Goal: Task Accomplishment & Management: Manage account settings

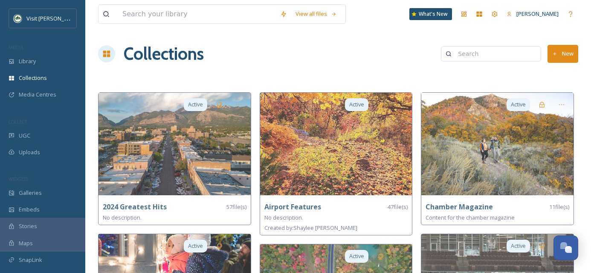
click at [564, 55] on button "New" at bounding box center [563, 53] width 31 height 17
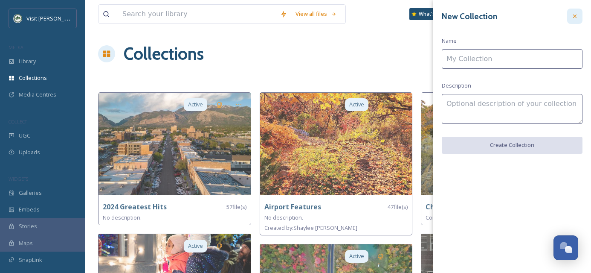
click at [577, 17] on icon at bounding box center [575, 16] width 7 height 7
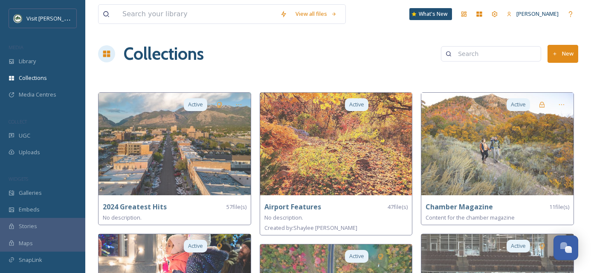
click at [570, 58] on button "New" at bounding box center [563, 53] width 31 height 17
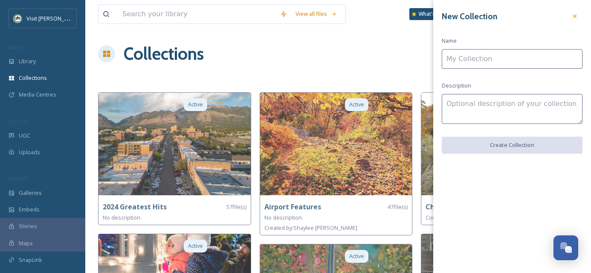
click at [489, 57] on input at bounding box center [512, 59] width 141 height 20
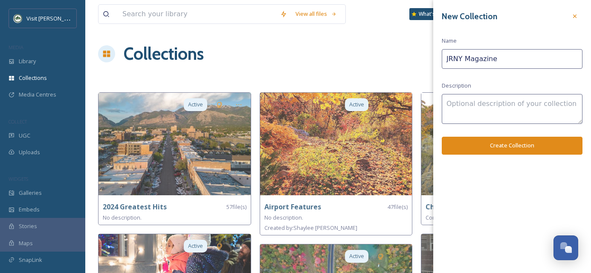
type input "JRNY Magazine"
click at [508, 142] on button "Create Collection" at bounding box center [512, 145] width 141 height 17
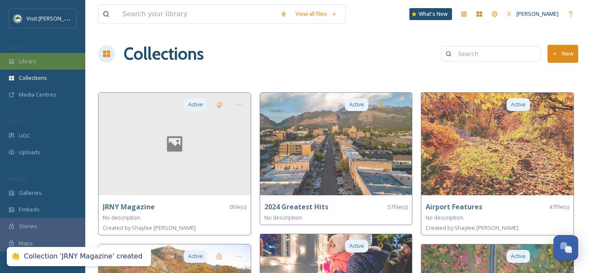
click at [41, 64] on div "Library" at bounding box center [42, 61] width 85 height 17
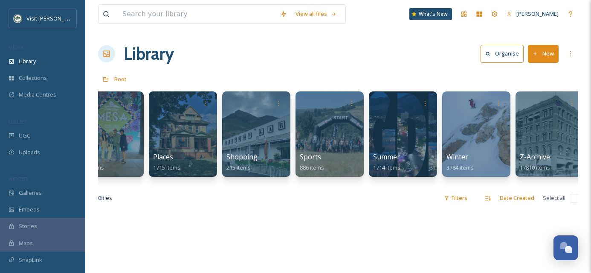
scroll to position [0, 541]
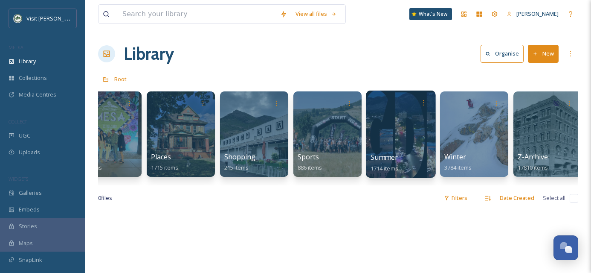
click at [388, 135] on div at bounding box center [401, 133] width 70 height 87
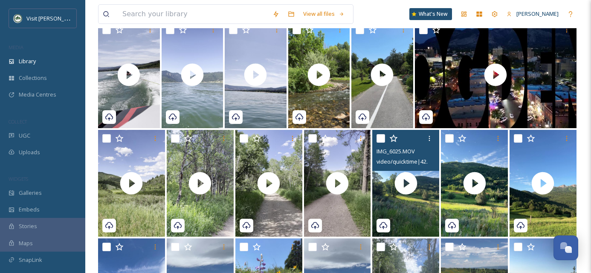
scroll to position [2436, 0]
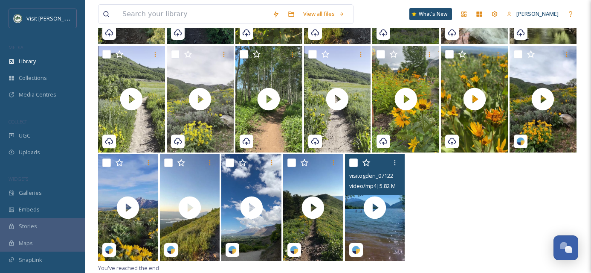
click at [357, 162] on input "checkbox" at bounding box center [353, 162] width 9 height 9
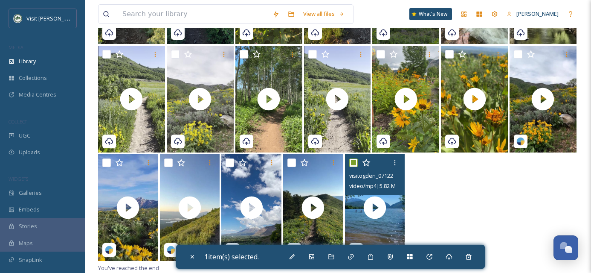
click at [357, 162] on input "checkbox" at bounding box center [353, 162] width 9 height 9
checkbox input "false"
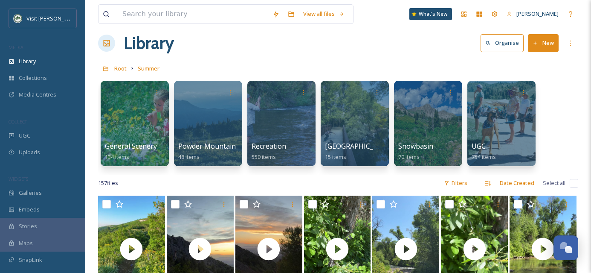
scroll to position [0, 0]
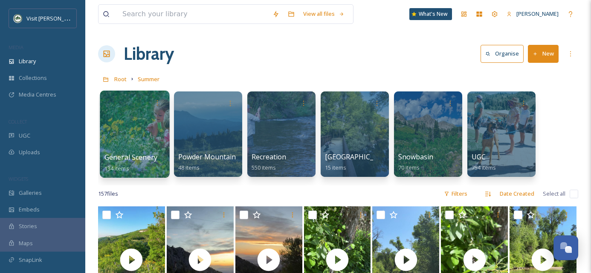
click at [148, 137] on div at bounding box center [135, 133] width 70 height 87
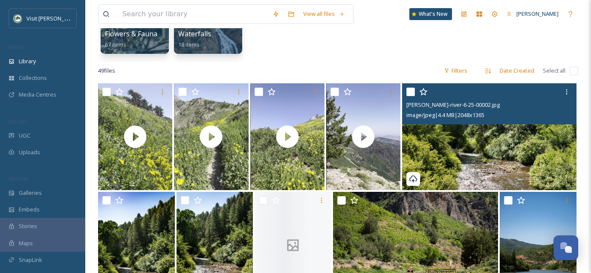
scroll to position [121, 0]
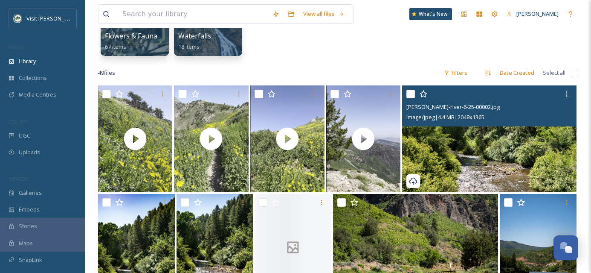
click at [413, 92] on input "checkbox" at bounding box center [411, 94] width 9 height 9
checkbox input "true"
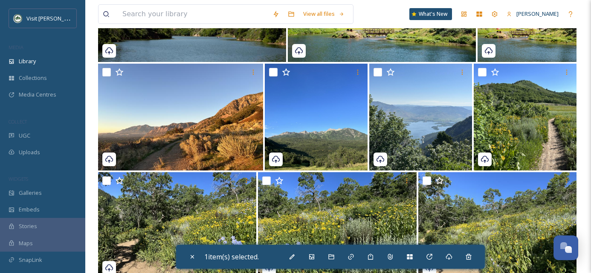
scroll to position [468, 0]
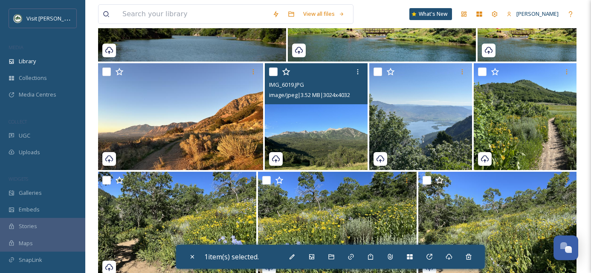
click at [340, 142] on img at bounding box center [316, 116] width 103 height 107
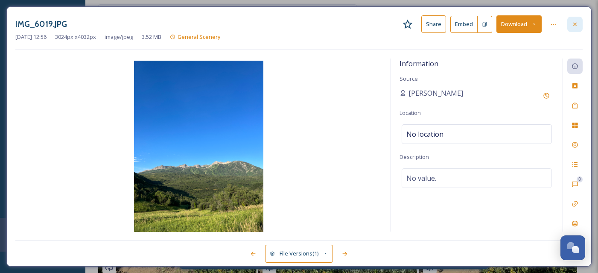
click at [577, 25] on icon at bounding box center [574, 24] width 7 height 7
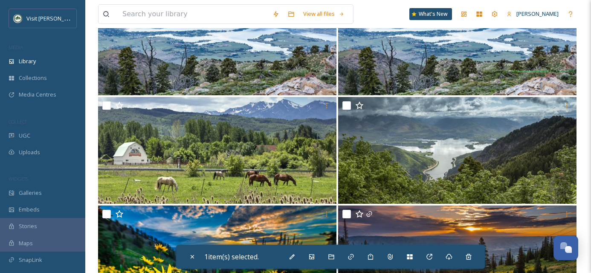
scroll to position [1502, 0]
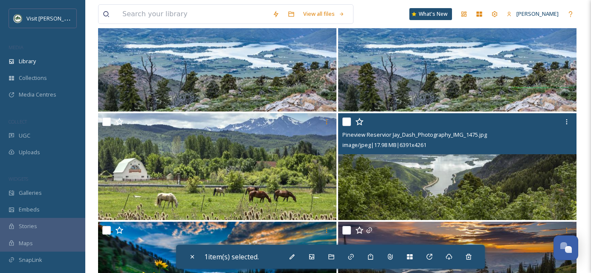
click at [348, 122] on input "checkbox" at bounding box center [347, 121] width 9 height 9
checkbox input "true"
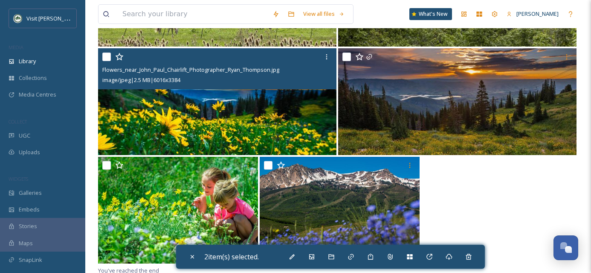
scroll to position [1678, 0]
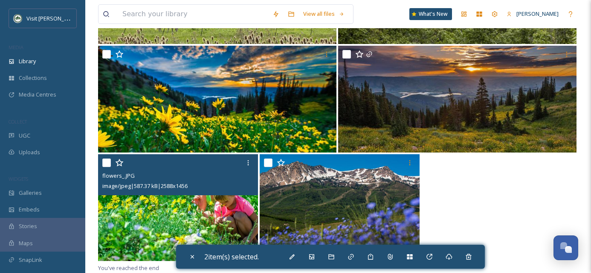
click at [106, 161] on input "checkbox" at bounding box center [106, 162] width 9 height 9
checkbox input "true"
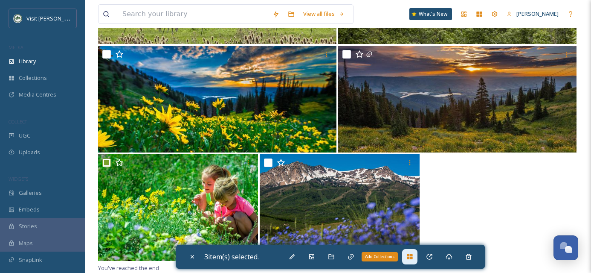
click at [416, 259] on div "Add Collections" at bounding box center [409, 256] width 15 height 15
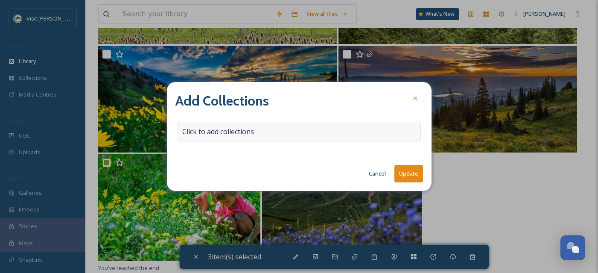
click at [280, 138] on div "Click to add collections" at bounding box center [298, 132] width 243 height 20
click at [226, 133] on input at bounding box center [225, 131] width 94 height 19
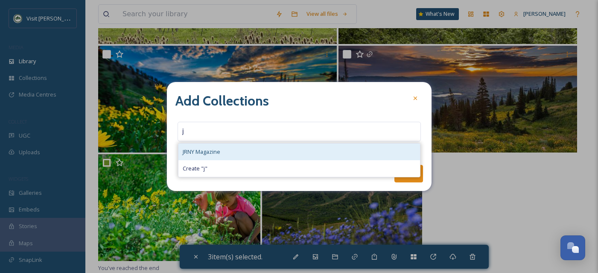
type input "j"
click at [217, 153] on span "JRNY Magazine" at bounding box center [202, 152] width 38 height 8
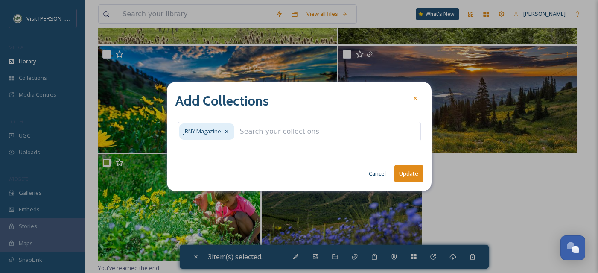
click at [414, 175] on button "Update" at bounding box center [408, 173] width 29 height 17
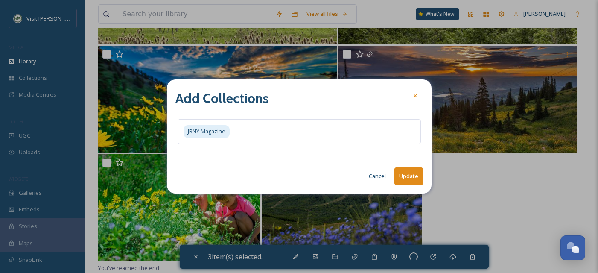
checkbox input "false"
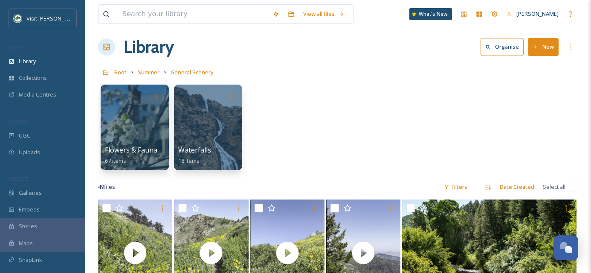
scroll to position [0, 0]
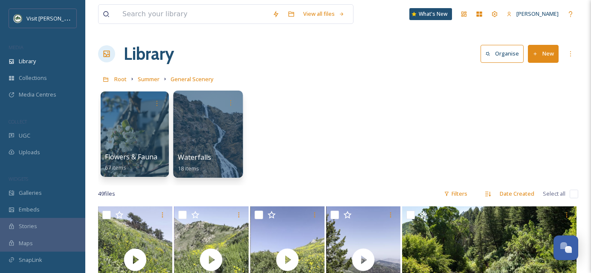
click at [198, 160] on span "Waterfalls" at bounding box center [195, 156] width 34 height 9
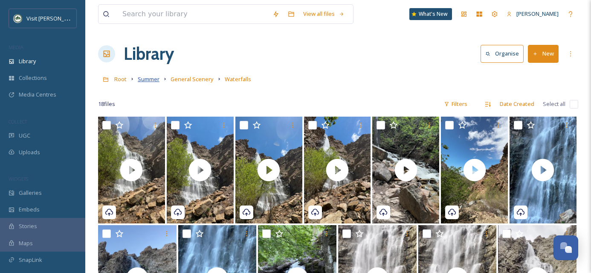
click at [145, 81] on span "Summer" at bounding box center [149, 79] width 22 height 8
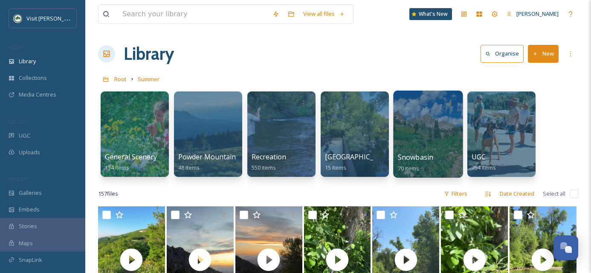
click at [410, 137] on div at bounding box center [428, 133] width 70 height 87
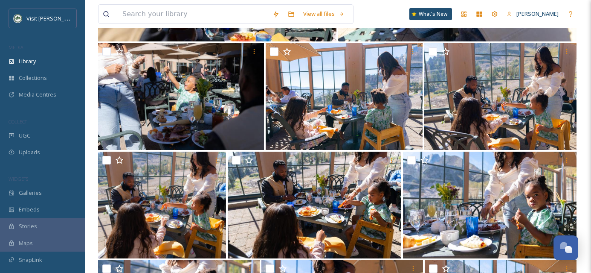
scroll to position [1157, 0]
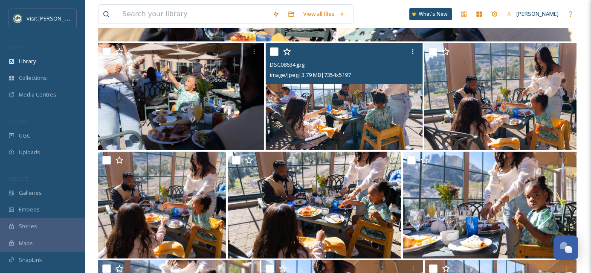
click at [366, 124] on img at bounding box center [344, 96] width 157 height 107
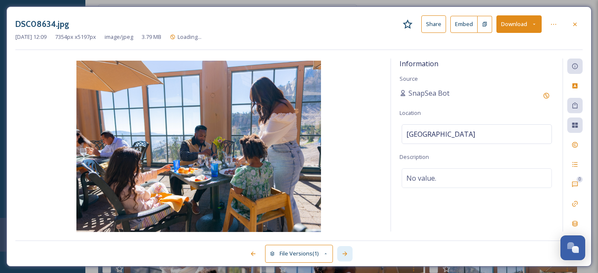
click at [345, 251] on icon at bounding box center [344, 253] width 7 height 7
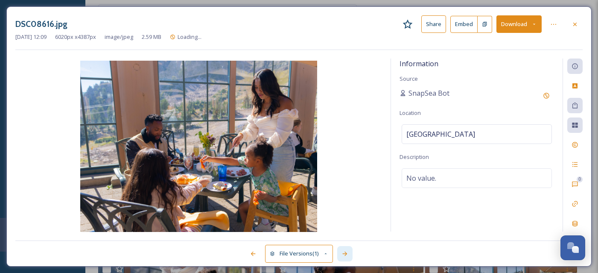
click at [345, 251] on icon at bounding box center [344, 253] width 7 height 7
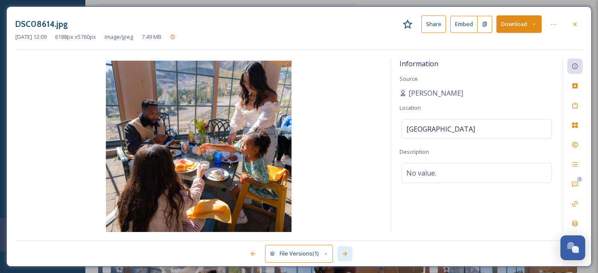
click at [345, 251] on icon at bounding box center [344, 253] width 7 height 7
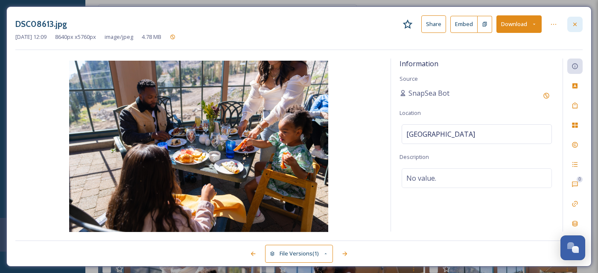
click at [580, 22] on div at bounding box center [574, 24] width 15 height 15
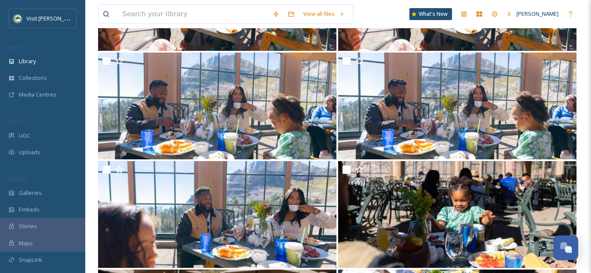
scroll to position [822, 0]
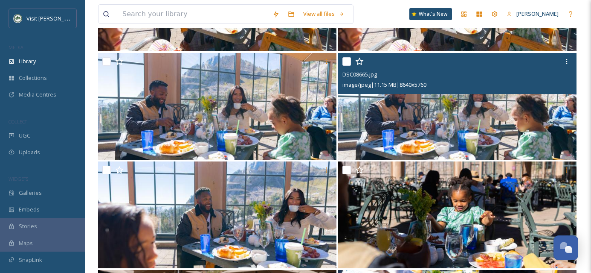
click at [535, 128] on img at bounding box center [457, 106] width 238 height 107
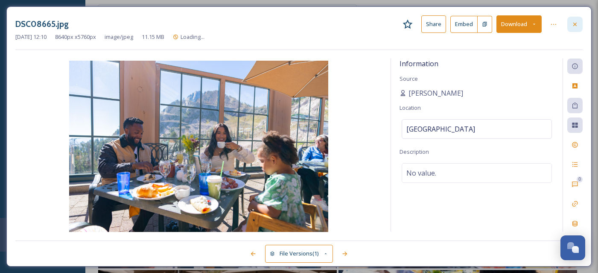
click at [581, 29] on div at bounding box center [574, 24] width 15 height 15
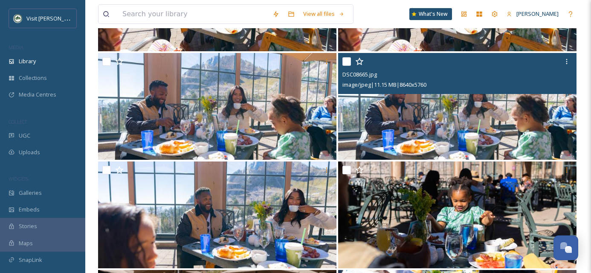
click at [348, 62] on input "checkbox" at bounding box center [347, 61] width 9 height 9
checkbox input "true"
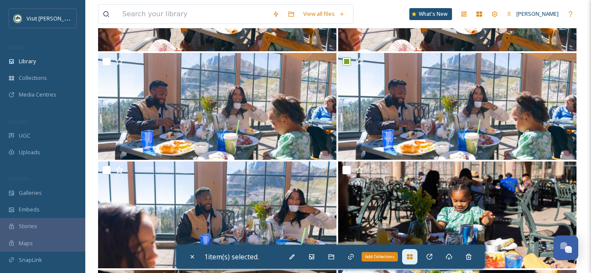
click at [412, 257] on icon at bounding box center [410, 256] width 6 height 5
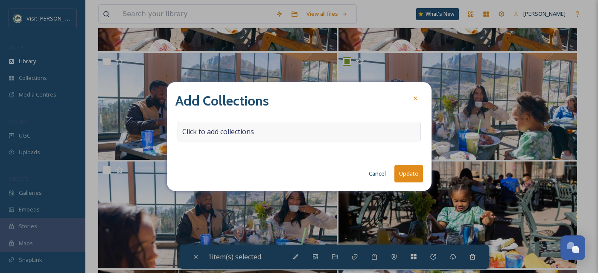
click at [232, 134] on span "Click to add collections" at bounding box center [218, 131] width 72 height 10
click at [232, 133] on input at bounding box center [225, 131] width 94 height 19
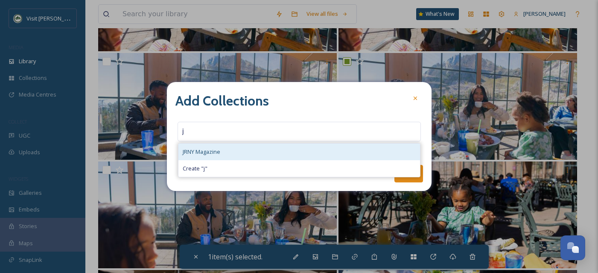
type input "j"
click at [236, 152] on div "JRNY Magazine" at bounding box center [298, 151] width 241 height 17
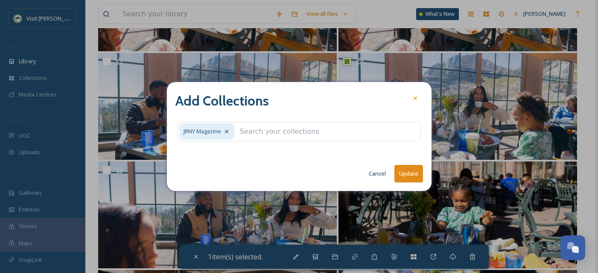
click at [423, 172] on div "Add Collections JRNY Magazine Cancel Update" at bounding box center [299, 136] width 265 height 109
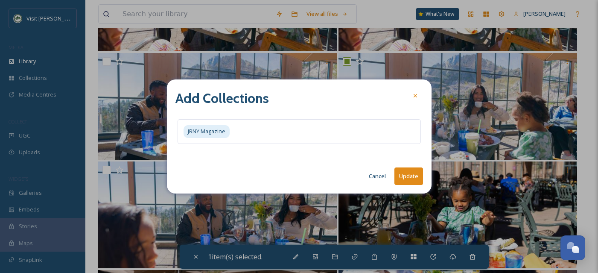
drag, startPoint x: 420, startPoint y: 173, endPoint x: 413, endPoint y: 169, distance: 7.5
click at [420, 173] on button "Update" at bounding box center [408, 175] width 29 height 17
checkbox input "false"
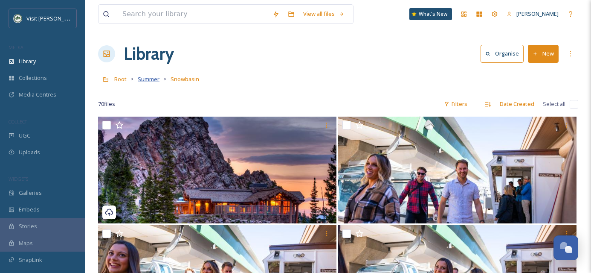
click at [147, 79] on span "Summer" at bounding box center [149, 79] width 22 height 8
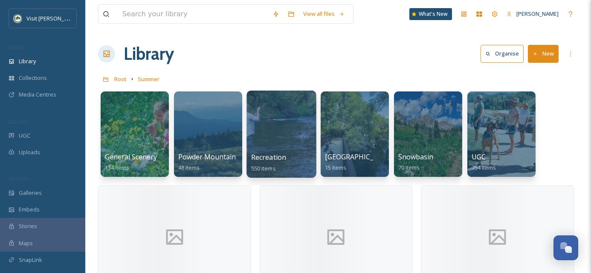
click at [285, 144] on div at bounding box center [282, 133] width 70 height 87
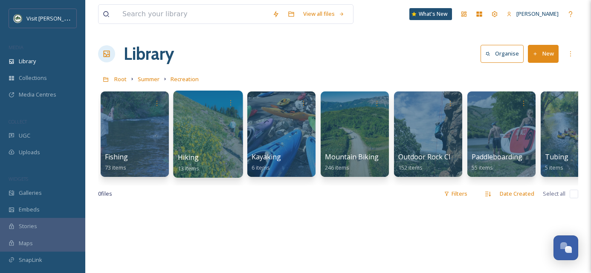
click at [209, 157] on div "Hiking 13 items" at bounding box center [208, 162] width 61 height 21
click at [206, 137] on div at bounding box center [208, 133] width 70 height 87
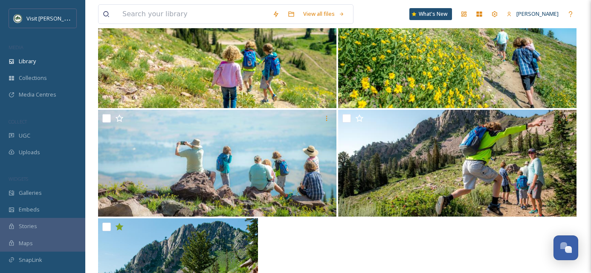
scroll to position [550, 0]
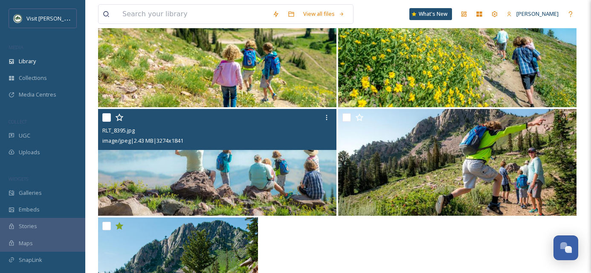
click at [294, 177] on img at bounding box center [217, 162] width 238 height 107
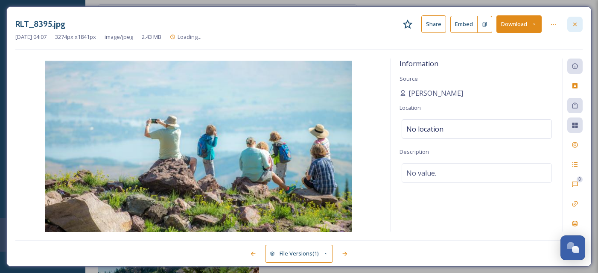
click at [575, 26] on icon at bounding box center [574, 24] width 7 height 7
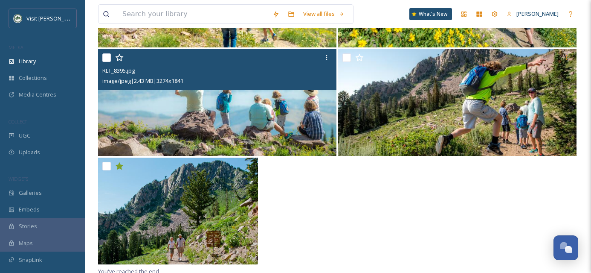
scroll to position [613, 0]
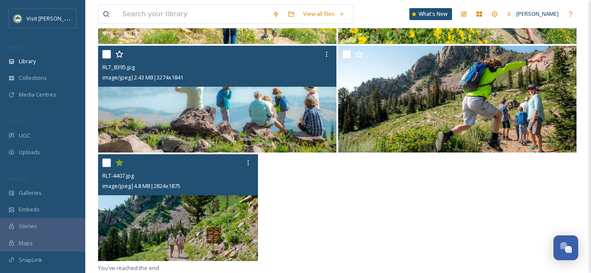
click at [105, 164] on input "checkbox" at bounding box center [106, 162] width 9 height 9
checkbox input "true"
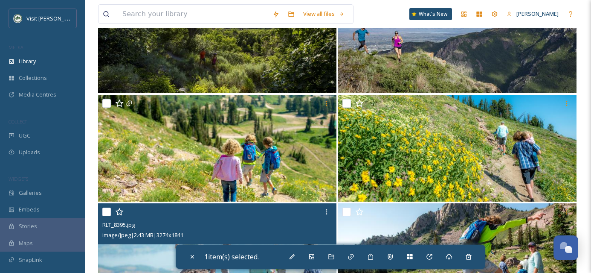
scroll to position [438, 0]
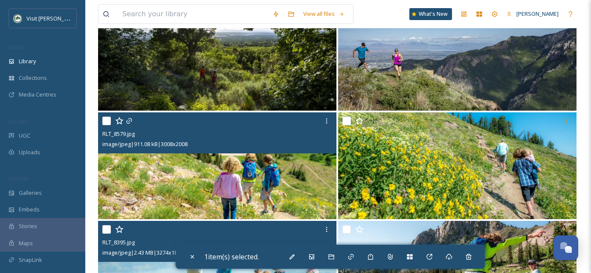
click at [291, 183] on img at bounding box center [217, 165] width 238 height 107
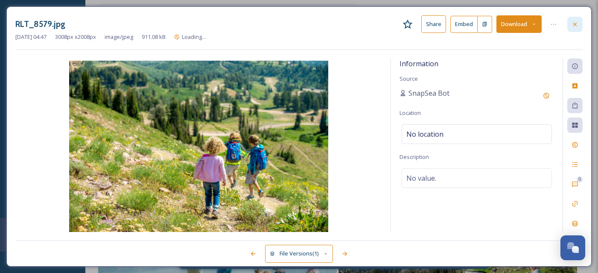
click at [570, 25] on div at bounding box center [574, 24] width 15 height 15
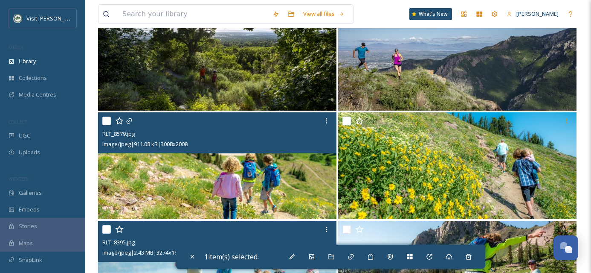
click at [108, 120] on input "checkbox" at bounding box center [106, 120] width 9 height 9
checkbox input "true"
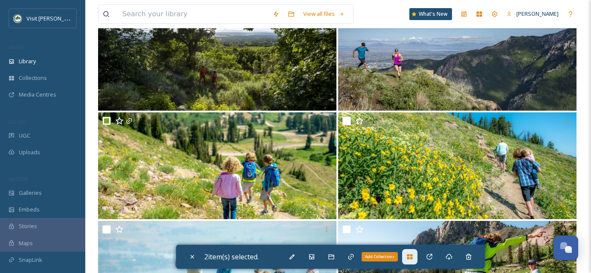
click at [413, 258] on icon at bounding box center [410, 256] width 6 height 5
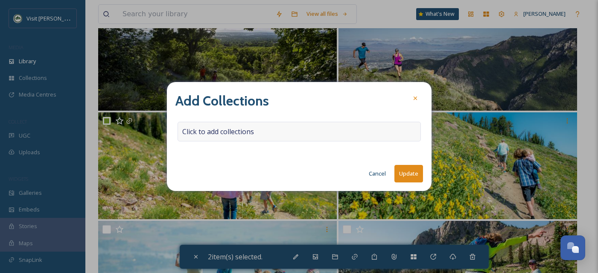
click at [227, 138] on div "Click to add collections" at bounding box center [298, 132] width 243 height 20
click at [225, 134] on input at bounding box center [225, 131] width 94 height 19
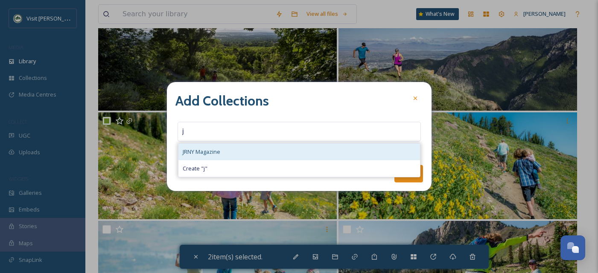
type input "j"
click at [224, 150] on div "JRNY Magazine" at bounding box center [298, 151] width 241 height 17
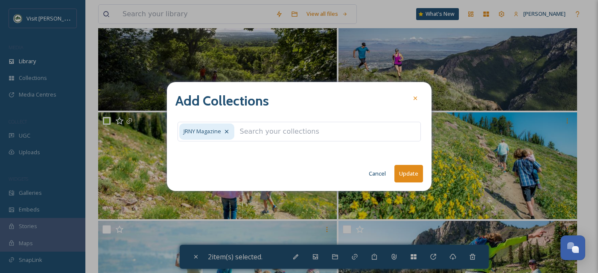
click at [406, 174] on button "Update" at bounding box center [408, 173] width 29 height 17
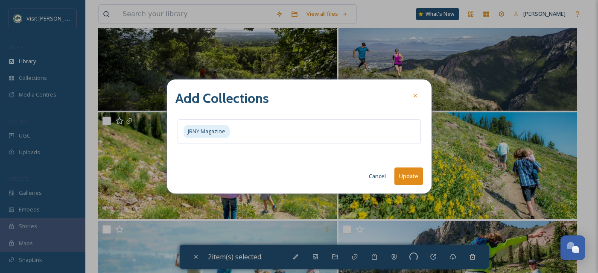
checkbox input "false"
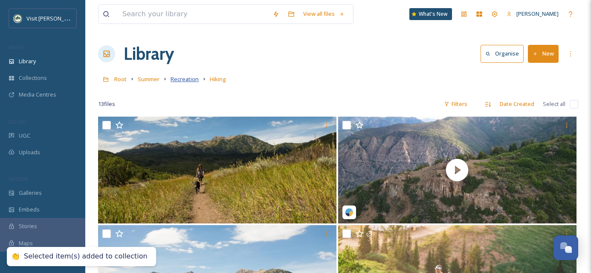
click at [193, 79] on span "Recreation" at bounding box center [185, 79] width 28 height 8
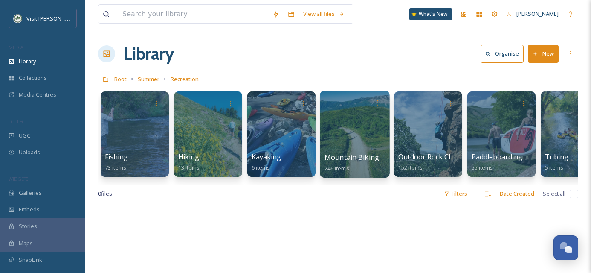
click at [341, 142] on div at bounding box center [355, 133] width 70 height 87
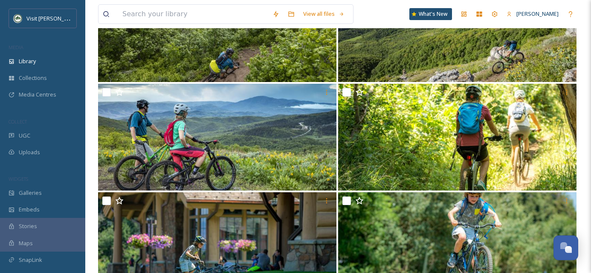
scroll to position [7727, 0]
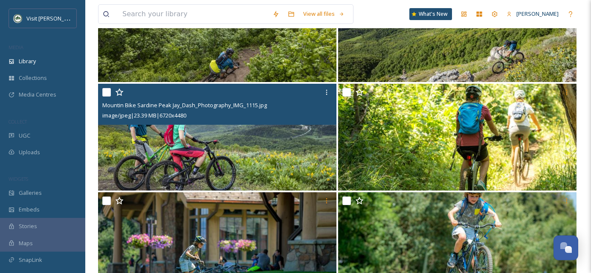
click at [107, 92] on input "checkbox" at bounding box center [106, 92] width 9 height 9
checkbox input "true"
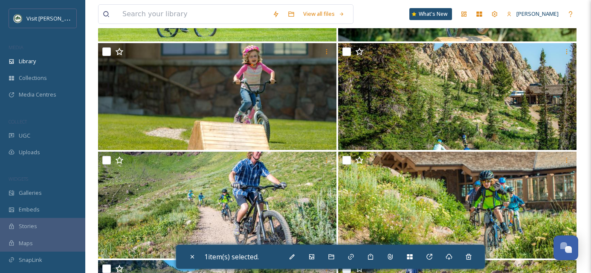
scroll to position [7986, 0]
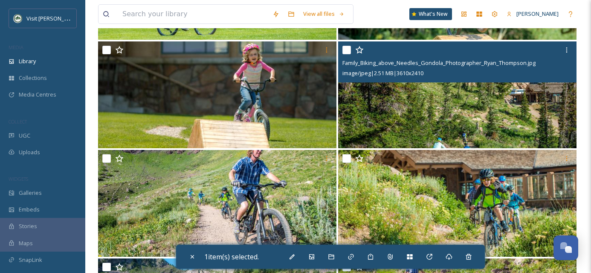
click at [409, 126] on img at bounding box center [457, 94] width 238 height 107
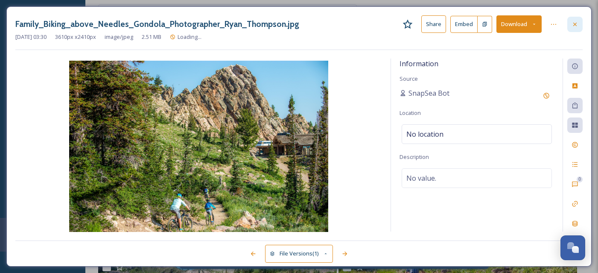
click at [576, 20] on div at bounding box center [574, 24] width 15 height 15
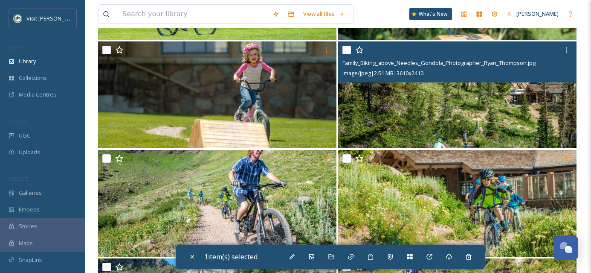
click at [346, 49] on input "checkbox" at bounding box center [347, 50] width 9 height 9
checkbox input "true"
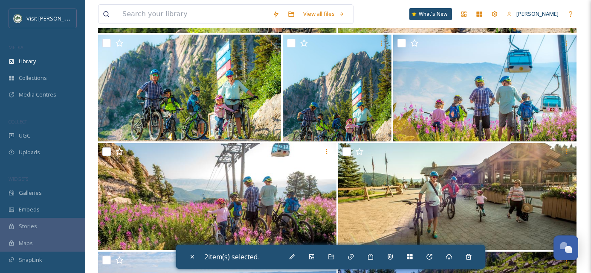
scroll to position [8431, 0]
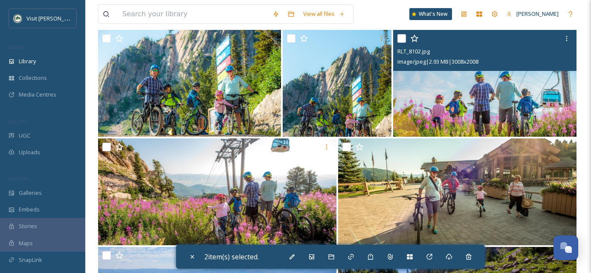
click at [400, 38] on input "checkbox" at bounding box center [402, 38] width 9 height 9
checkbox input "true"
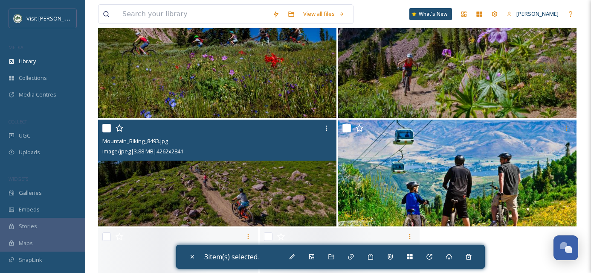
scroll to position [8849, 0]
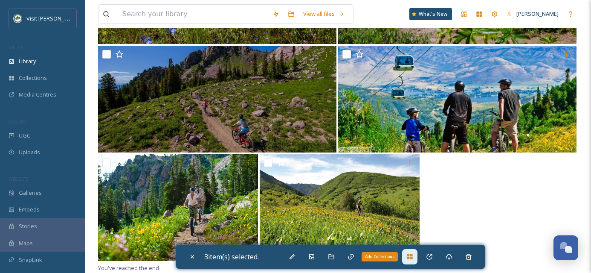
click at [412, 259] on icon at bounding box center [410, 256] width 6 height 5
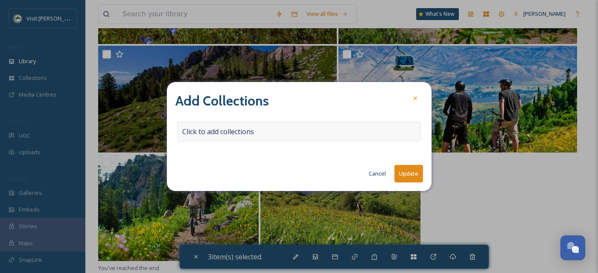
click at [244, 130] on span "Click to add collections" at bounding box center [218, 131] width 72 height 10
click at [244, 130] on input at bounding box center [225, 131] width 94 height 19
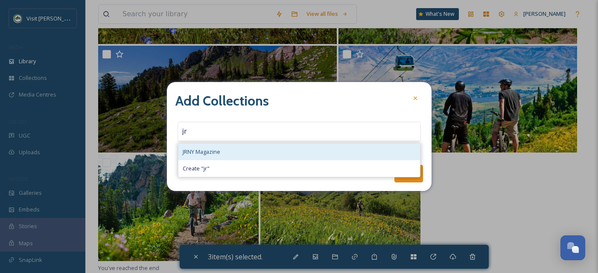
type input "jr"
click at [256, 151] on div "JRNY Magazine" at bounding box center [298, 151] width 241 height 17
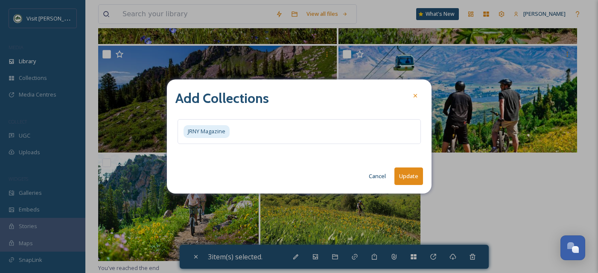
click at [412, 174] on button "Update" at bounding box center [408, 175] width 29 height 17
checkbox input "false"
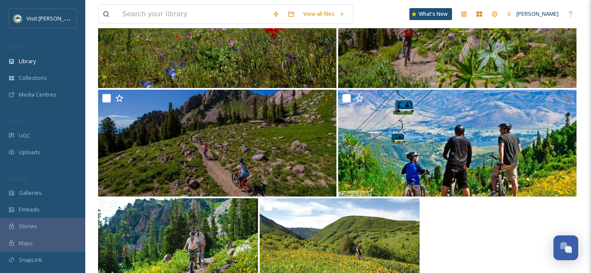
scroll to position [8803, 0]
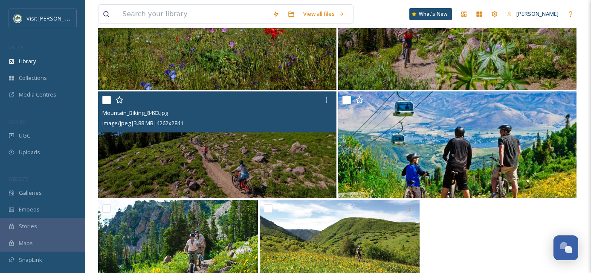
click at [195, 159] on img at bounding box center [217, 144] width 238 height 107
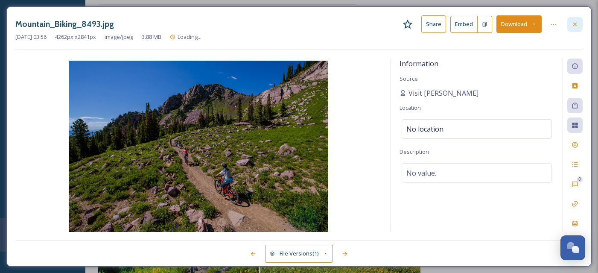
click at [570, 27] on div at bounding box center [574, 24] width 15 height 15
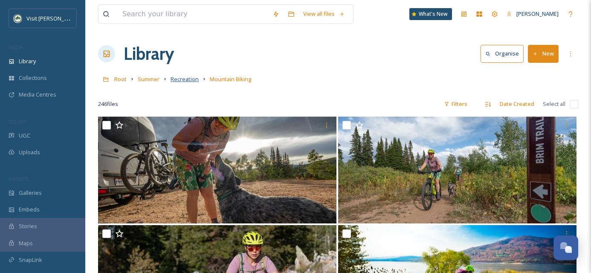
click at [186, 77] on span "Recreation" at bounding box center [185, 79] width 28 height 8
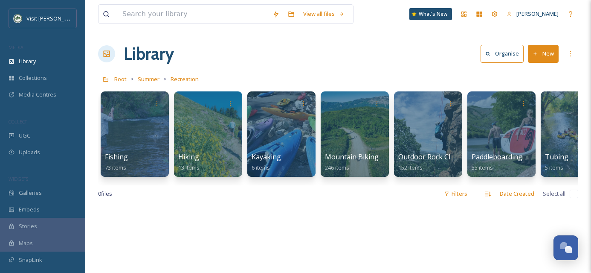
scroll to position [0, 33]
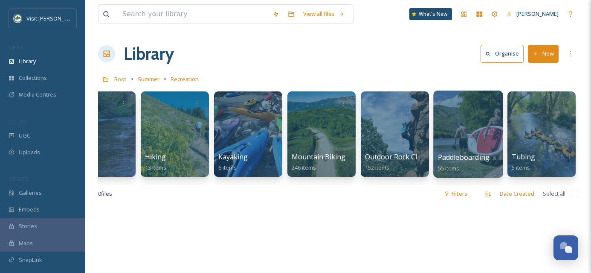
click at [470, 136] on div at bounding box center [468, 133] width 70 height 87
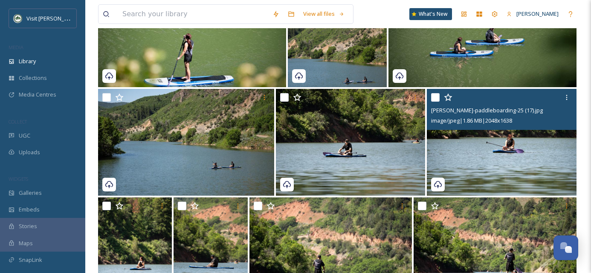
scroll to position [355, 0]
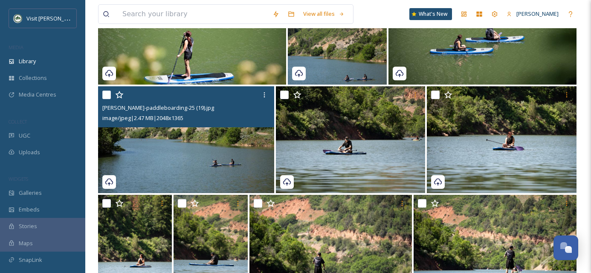
click at [107, 92] on input "checkbox" at bounding box center [106, 94] width 9 height 9
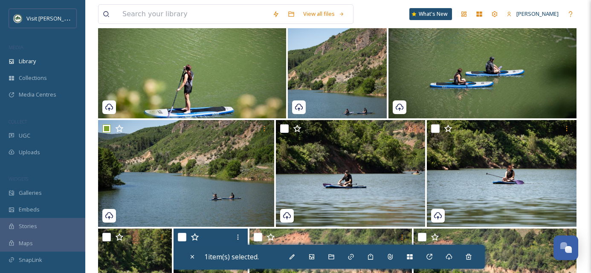
scroll to position [281, 0]
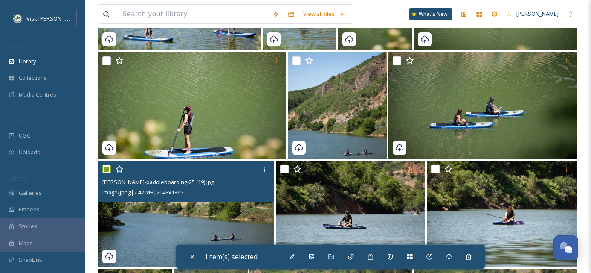
click at [108, 166] on input "checkbox" at bounding box center [106, 169] width 9 height 9
checkbox input "false"
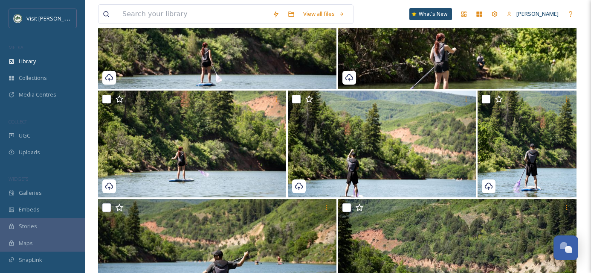
scroll to position [866, 0]
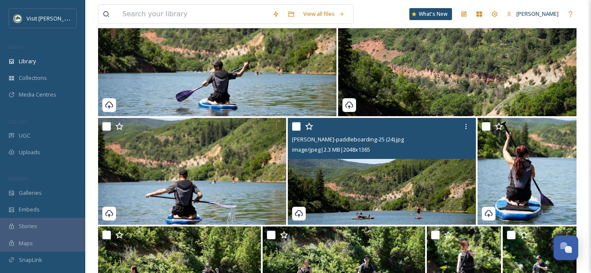
click at [296, 125] on input "checkbox" at bounding box center [296, 126] width 9 height 9
checkbox input "true"
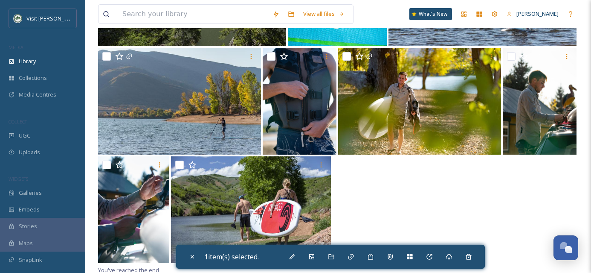
scroll to position [1588, 0]
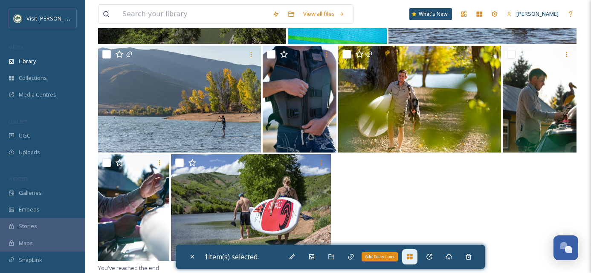
click at [410, 257] on icon at bounding box center [410, 256] width 6 height 5
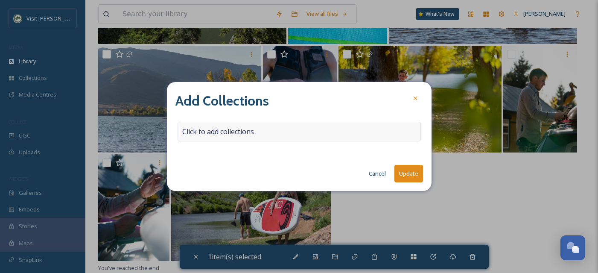
click at [236, 130] on span "Click to add collections" at bounding box center [218, 131] width 72 height 10
click at [233, 131] on input at bounding box center [225, 131] width 94 height 19
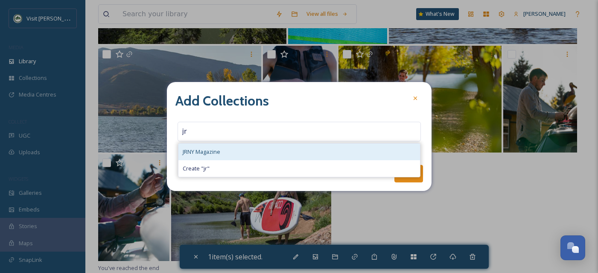
type input "jr"
click at [234, 146] on div "JRNY Magazine" at bounding box center [298, 151] width 241 height 17
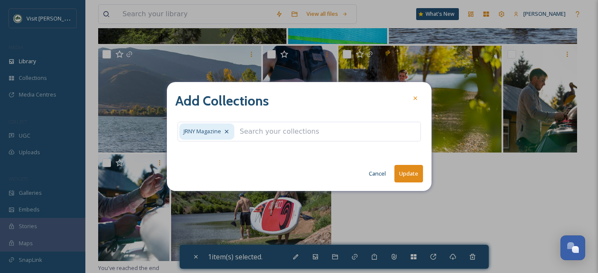
click at [417, 174] on button "Update" at bounding box center [408, 173] width 29 height 17
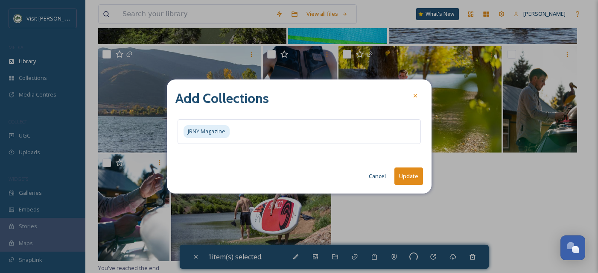
checkbox input "false"
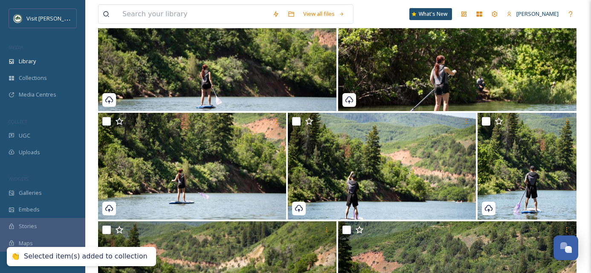
scroll to position [0, 0]
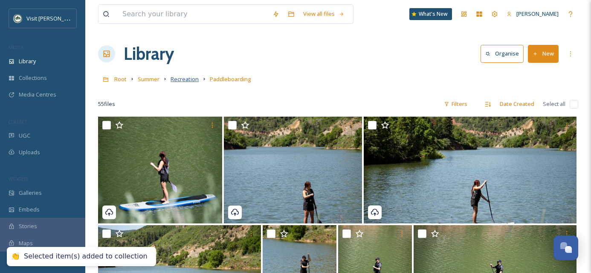
click at [187, 83] on span "Recreation" at bounding box center [185, 79] width 28 height 8
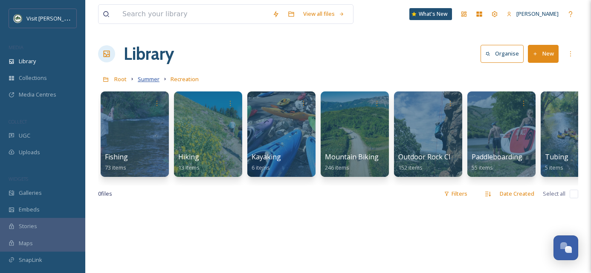
click at [141, 76] on span "Summer" at bounding box center [149, 79] width 22 height 8
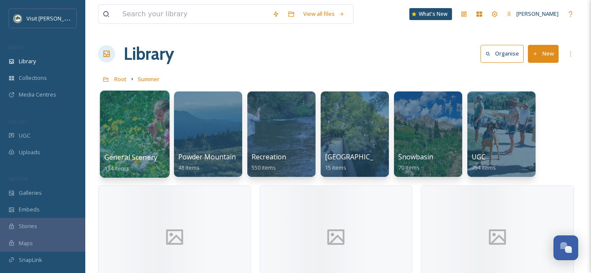
click at [155, 153] on span "General Scenery" at bounding box center [131, 156] width 53 height 9
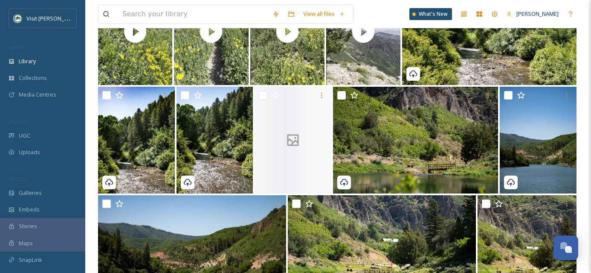
scroll to position [230, 0]
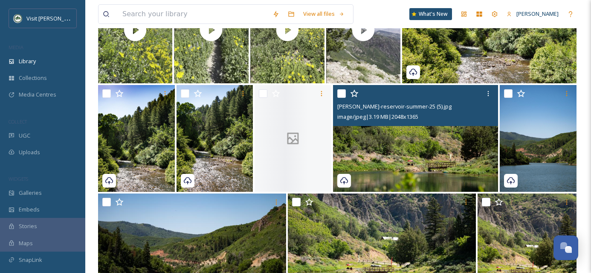
click at [338, 94] on input "checkbox" at bounding box center [341, 93] width 9 height 9
checkbox input "true"
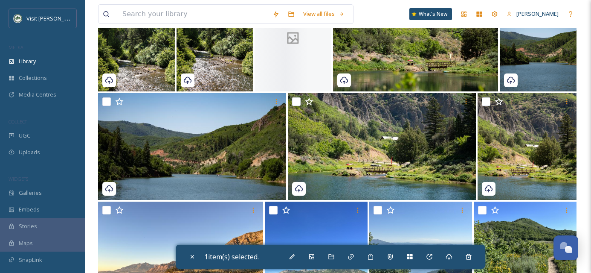
scroll to position [330, 0]
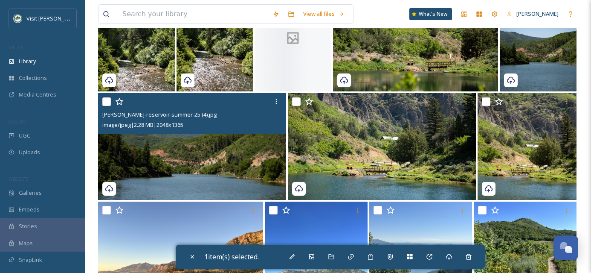
click at [107, 103] on input "checkbox" at bounding box center [106, 101] width 9 height 9
checkbox input "true"
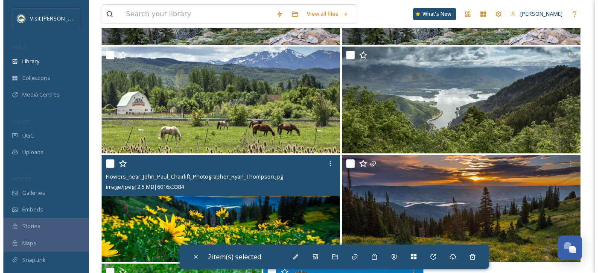
scroll to position [1568, 0]
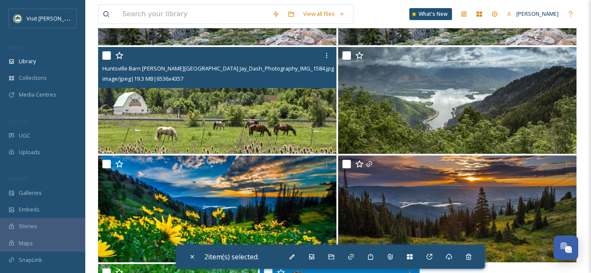
click at [106, 55] on input "checkbox" at bounding box center [106, 55] width 9 height 9
checkbox input "true"
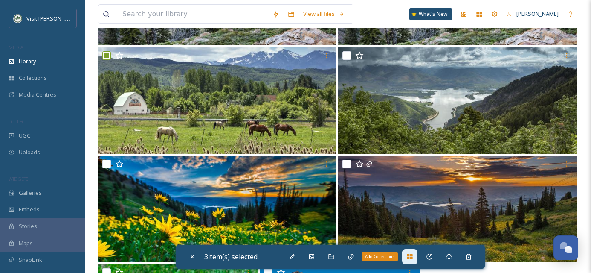
click at [409, 257] on div "Add Collections" at bounding box center [409, 256] width 15 height 15
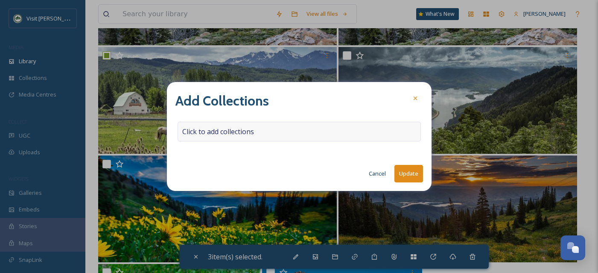
click at [219, 137] on div "Click to add collections" at bounding box center [298, 132] width 243 height 20
click at [219, 137] on input at bounding box center [225, 131] width 94 height 19
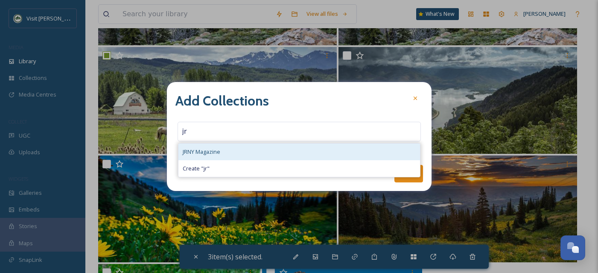
type input "jr"
click at [217, 156] on div "JRNY Magazine" at bounding box center [298, 151] width 241 height 17
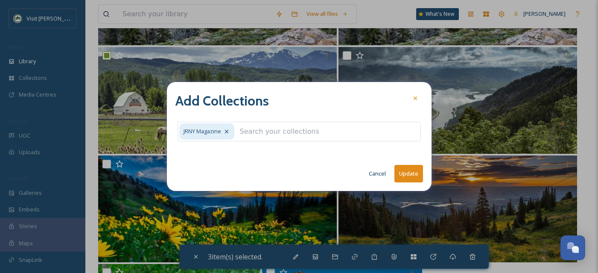
click at [406, 173] on button "Update" at bounding box center [408, 173] width 29 height 17
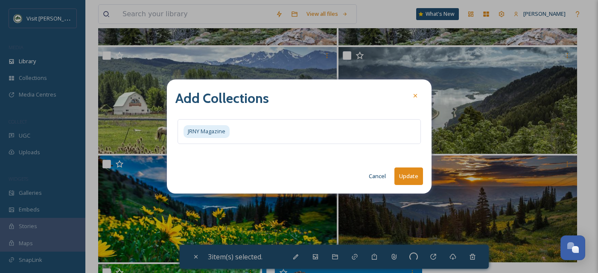
checkbox input "false"
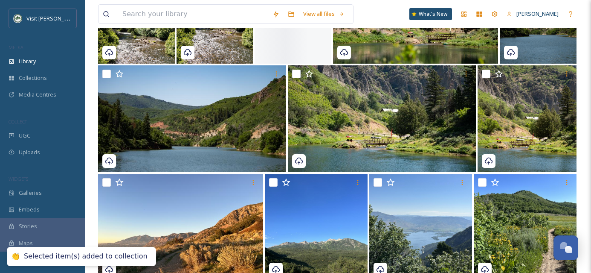
scroll to position [0, 0]
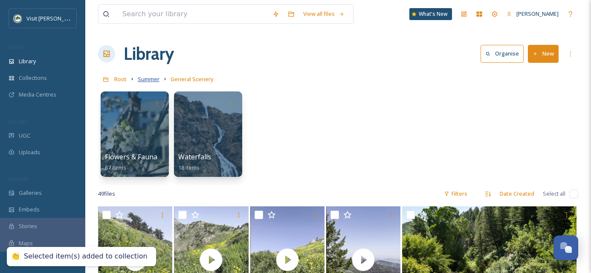
click at [147, 81] on span "Summer" at bounding box center [149, 79] width 22 height 8
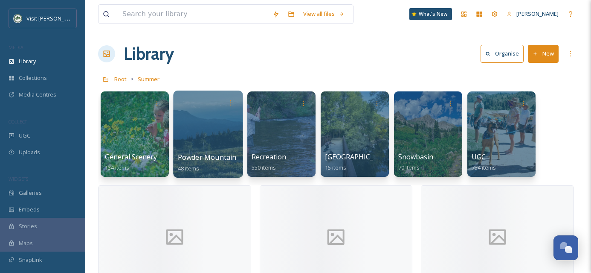
click at [217, 148] on div at bounding box center [208, 133] width 70 height 87
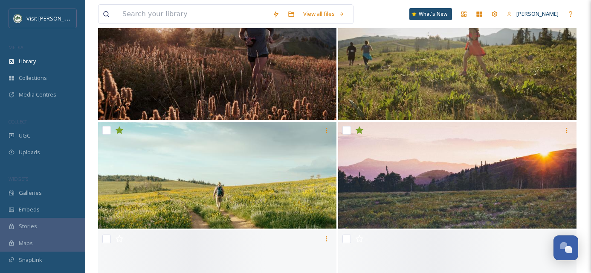
scroll to position [1532, 0]
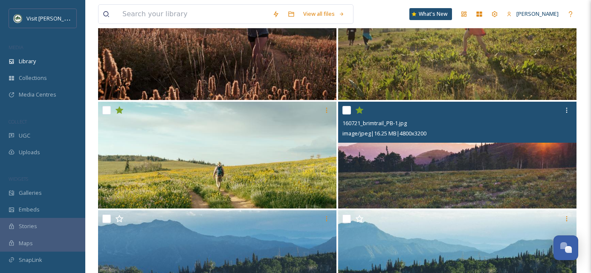
click at [444, 181] on img at bounding box center [457, 155] width 238 height 107
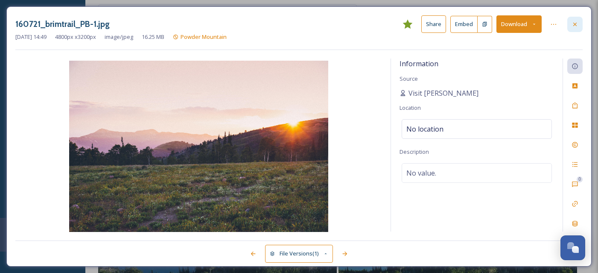
click at [578, 23] on icon at bounding box center [574, 24] width 7 height 7
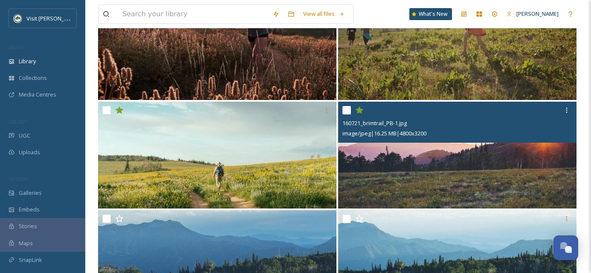
click at [344, 107] on input "checkbox" at bounding box center [347, 110] width 9 height 9
checkbox input "true"
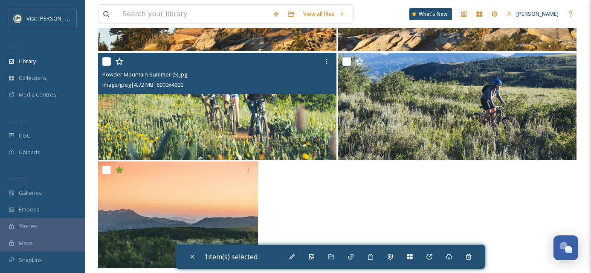
scroll to position [2130, 0]
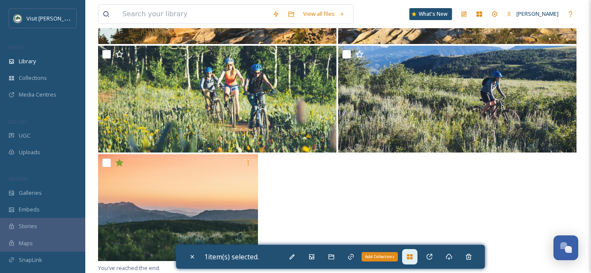
click at [413, 255] on icon at bounding box center [410, 256] width 7 height 7
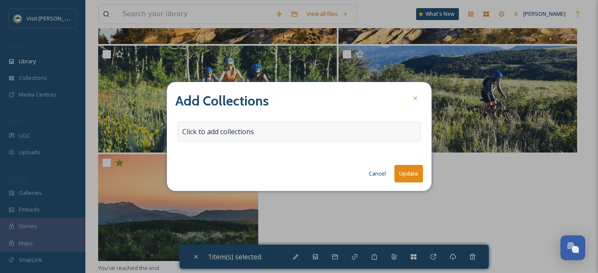
click at [233, 137] on div "Click to add collections" at bounding box center [298, 132] width 243 height 20
click at [232, 137] on input at bounding box center [225, 131] width 94 height 19
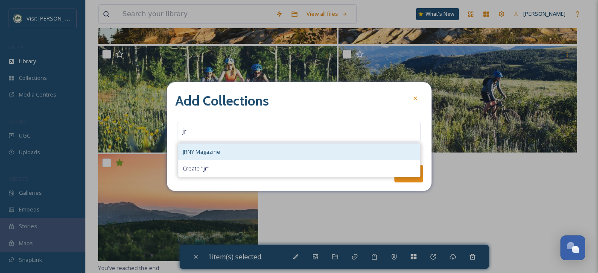
type input "jr"
click at [223, 151] on div "JRNY Magazine" at bounding box center [298, 151] width 241 height 17
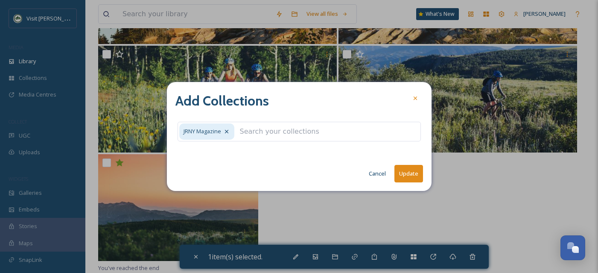
click at [408, 176] on button "Update" at bounding box center [408, 173] width 29 height 17
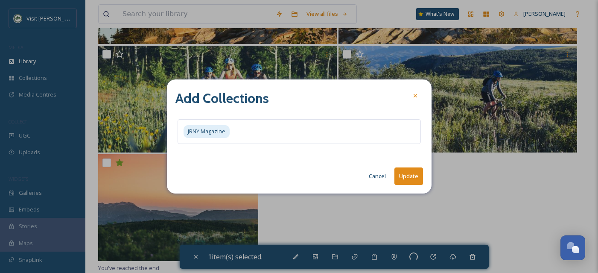
checkbox input "false"
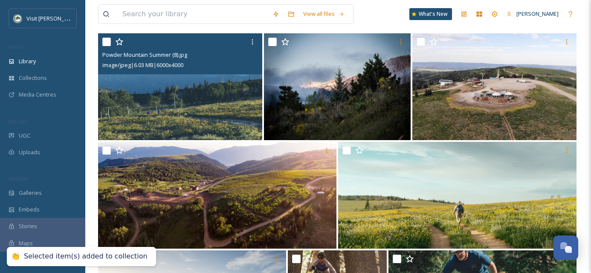
scroll to position [0, 0]
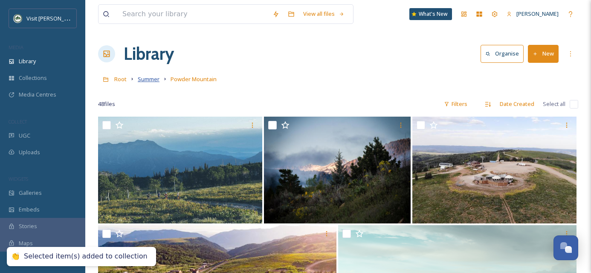
click at [152, 77] on span "Summer" at bounding box center [149, 79] width 22 height 8
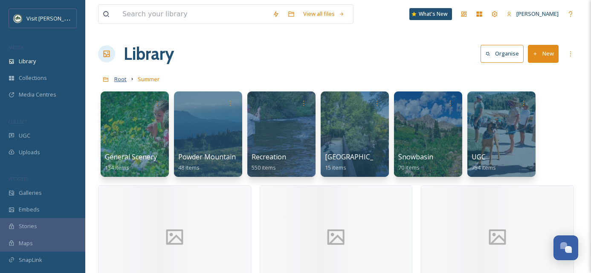
click at [124, 79] on span "Root" at bounding box center [120, 79] width 12 height 8
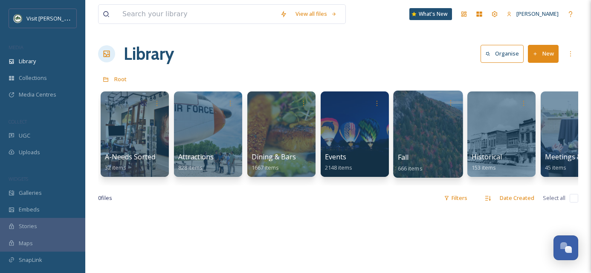
click at [420, 148] on div at bounding box center [428, 133] width 70 height 87
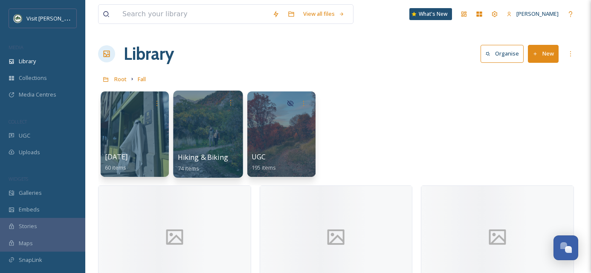
click at [220, 132] on div at bounding box center [208, 133] width 70 height 87
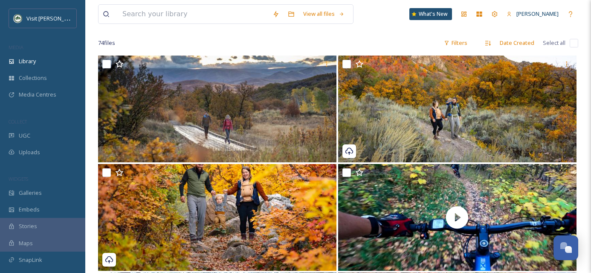
scroll to position [67, 0]
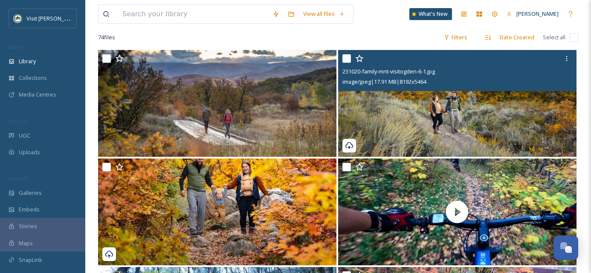
click at [349, 59] on input "checkbox" at bounding box center [347, 58] width 9 height 9
checkbox input "true"
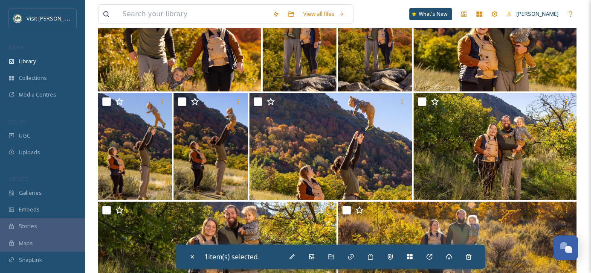
scroll to position [782, 0]
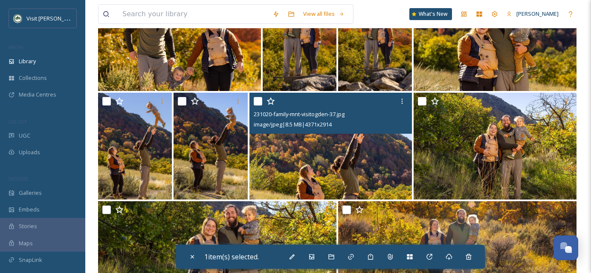
click at [256, 99] on input "checkbox" at bounding box center [258, 101] width 9 height 9
checkbox input "true"
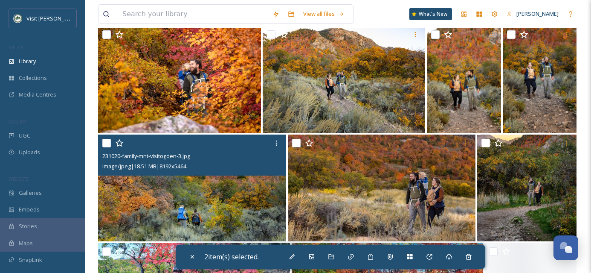
scroll to position [2452, 0]
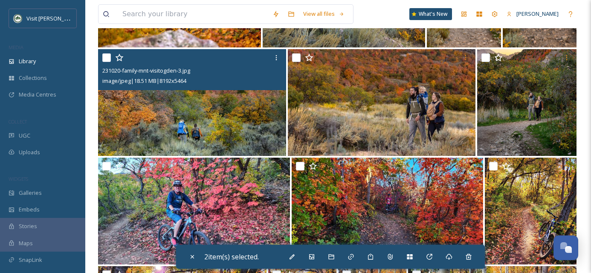
click at [107, 57] on input "checkbox" at bounding box center [106, 57] width 9 height 9
checkbox input "true"
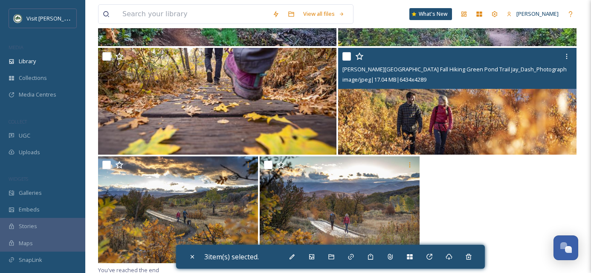
scroll to position [2997, 0]
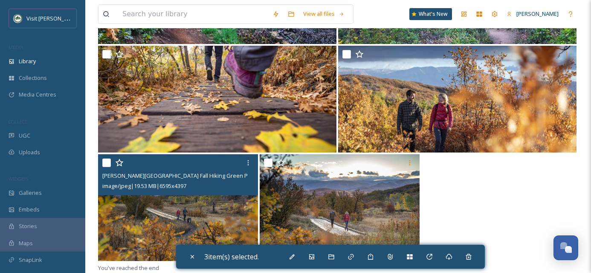
click at [102, 163] on div "[PERSON_NAME][GEOGRAPHIC_DATA] Fall Hiking Green Pond Trail Jay_Dash_Photograph…" at bounding box center [178, 174] width 160 height 41
click at [104, 163] on input "checkbox" at bounding box center [106, 162] width 9 height 9
checkbox input "true"
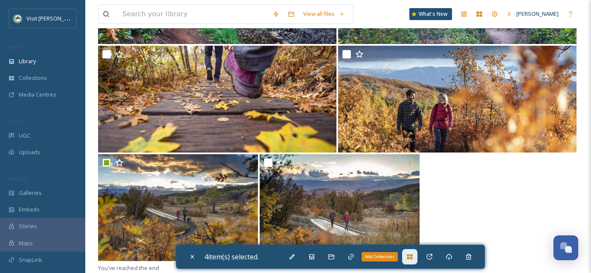
click at [413, 253] on icon at bounding box center [410, 256] width 7 height 7
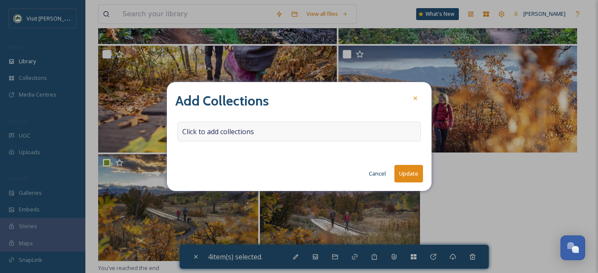
click at [228, 137] on div "Click to add collections" at bounding box center [298, 132] width 243 height 20
click at [227, 137] on input at bounding box center [225, 131] width 94 height 19
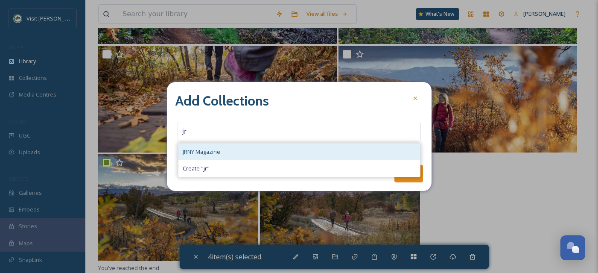
type input "jr"
click at [219, 150] on span "JRNY Magazine" at bounding box center [202, 152] width 38 height 8
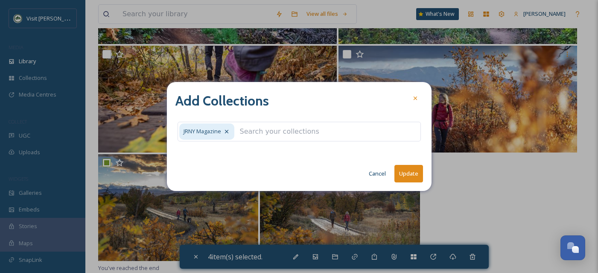
click at [413, 169] on button "Update" at bounding box center [408, 173] width 29 height 17
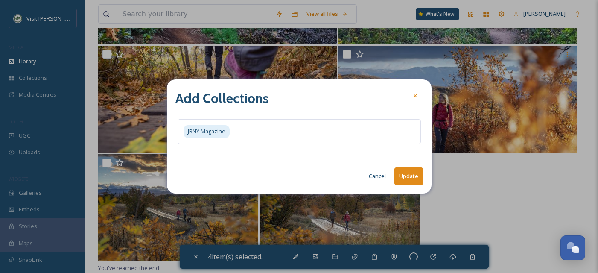
checkbox input "false"
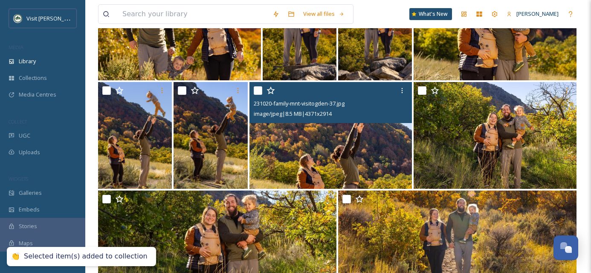
scroll to position [0, 0]
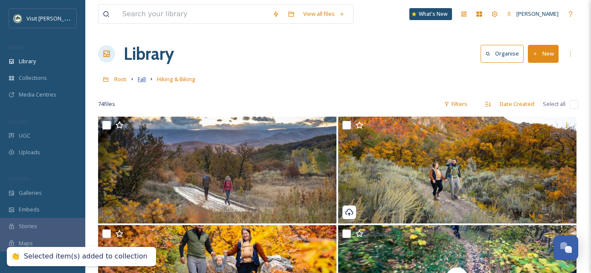
click at [143, 79] on span "Fall" at bounding box center [142, 79] width 8 height 8
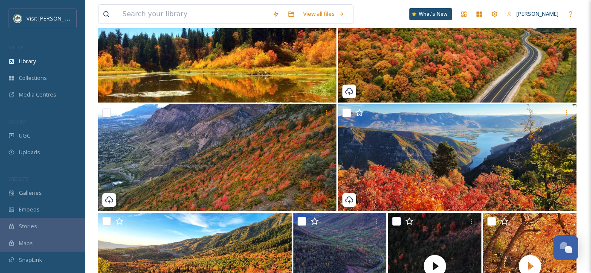
scroll to position [2175, 0]
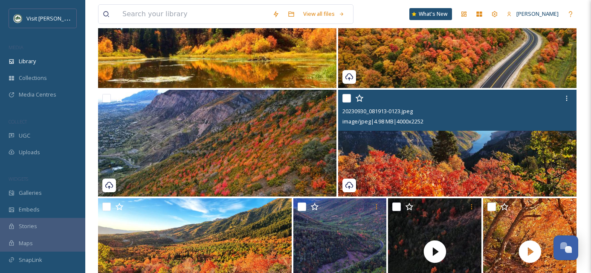
click at [346, 99] on input "checkbox" at bounding box center [347, 98] width 9 height 9
checkbox input "true"
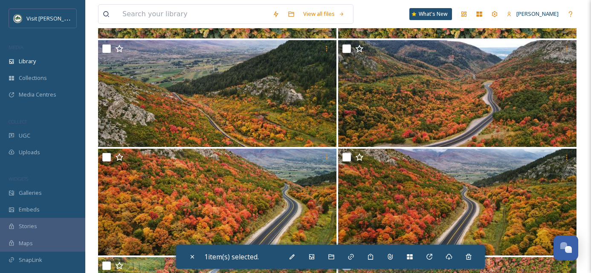
scroll to position [6345, 0]
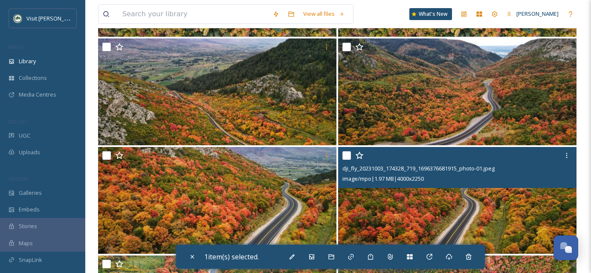
click at [344, 156] on input "checkbox" at bounding box center [347, 155] width 9 height 9
checkbox input "true"
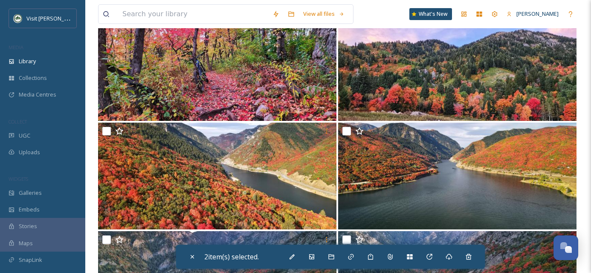
scroll to position [9106, 0]
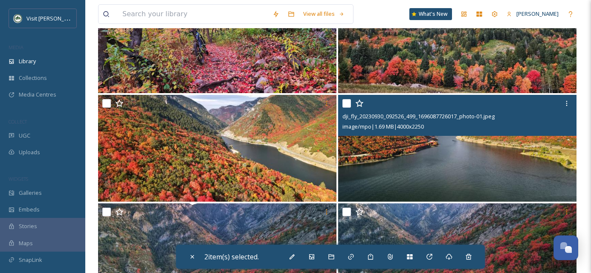
click at [348, 103] on input "checkbox" at bounding box center [347, 103] width 9 height 9
checkbox input "true"
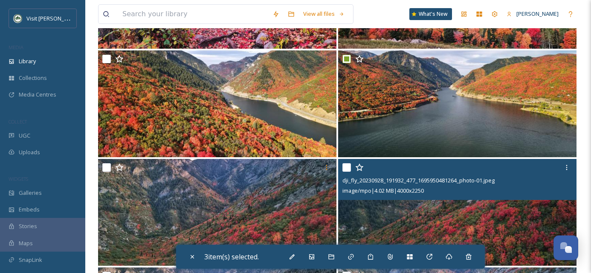
scroll to position [9237, 0]
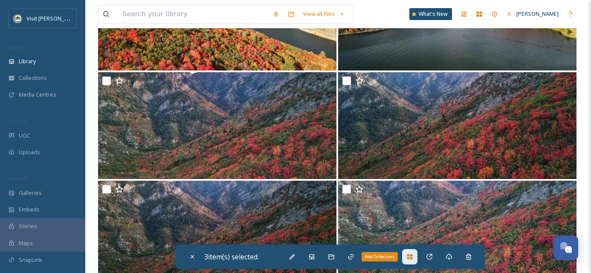
click at [413, 258] on icon at bounding box center [410, 256] width 6 height 5
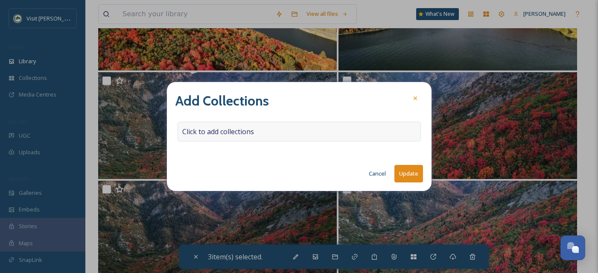
click at [265, 124] on div "Click to add collections" at bounding box center [298, 132] width 243 height 20
click at [260, 125] on input at bounding box center [225, 131] width 94 height 19
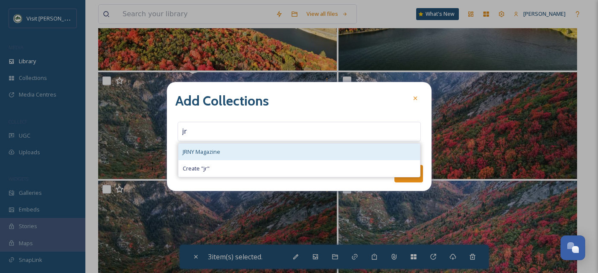
type input "jr"
click at [220, 155] on div "JRNY Magazine" at bounding box center [298, 151] width 241 height 17
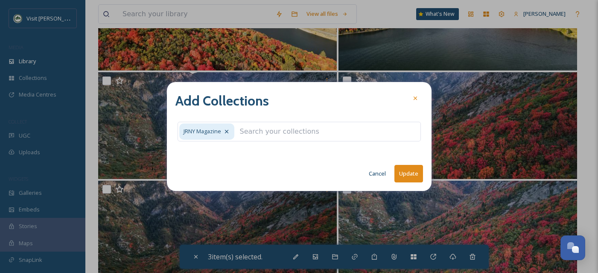
click at [407, 173] on button "Update" at bounding box center [408, 173] width 29 height 17
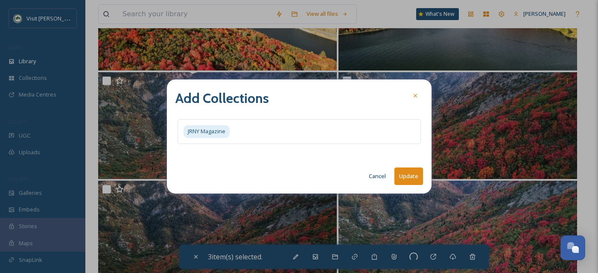
checkbox input "false"
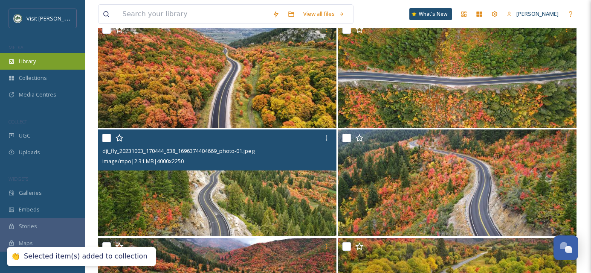
scroll to position [7009, 0]
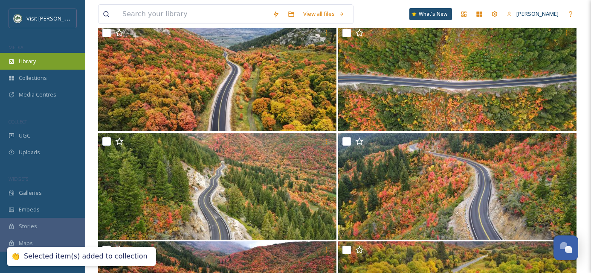
click at [36, 59] on span "Library" at bounding box center [27, 61] width 17 height 8
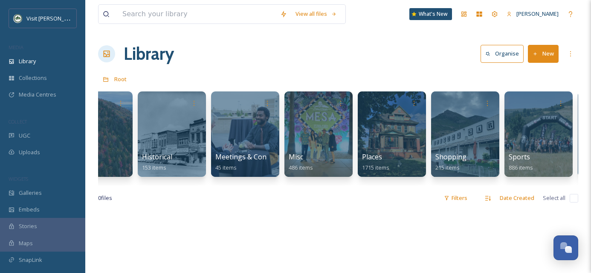
scroll to position [0, 547]
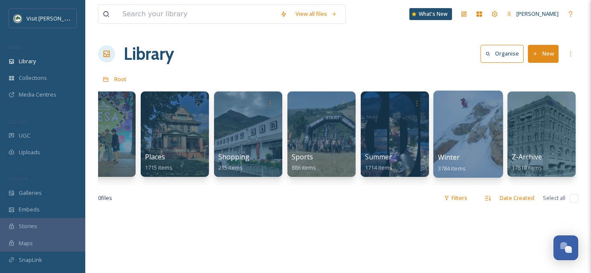
click at [471, 146] on div at bounding box center [468, 133] width 70 height 87
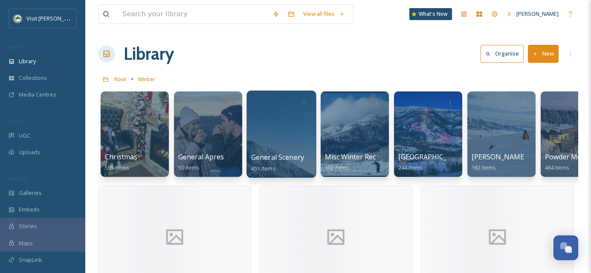
click at [271, 131] on div at bounding box center [282, 133] width 70 height 87
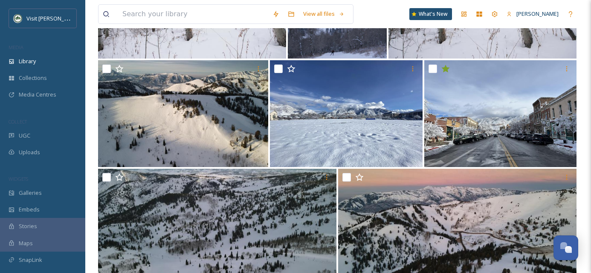
scroll to position [765, 0]
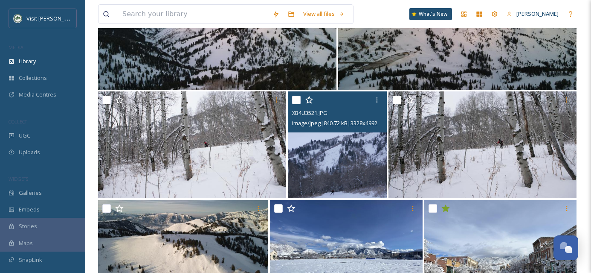
click at [296, 102] on input "checkbox" at bounding box center [296, 100] width 9 height 9
checkbox input "true"
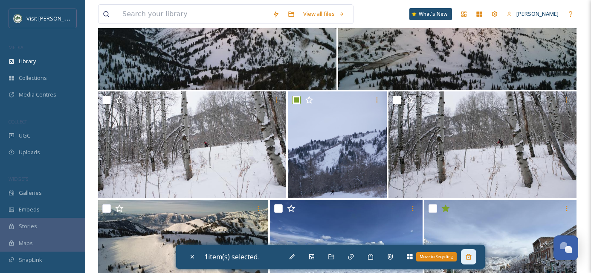
click at [472, 256] on icon at bounding box center [468, 256] width 7 height 7
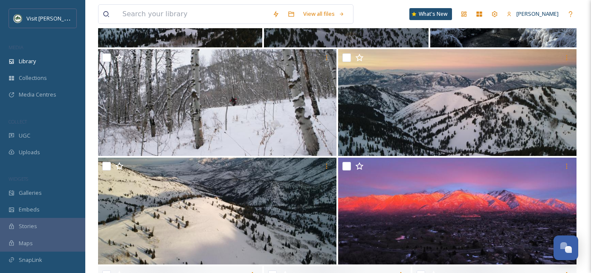
scroll to position [2324, 0]
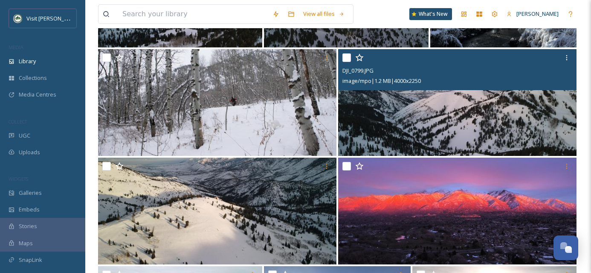
click at [348, 57] on input "checkbox" at bounding box center [347, 57] width 9 height 9
checkbox input "true"
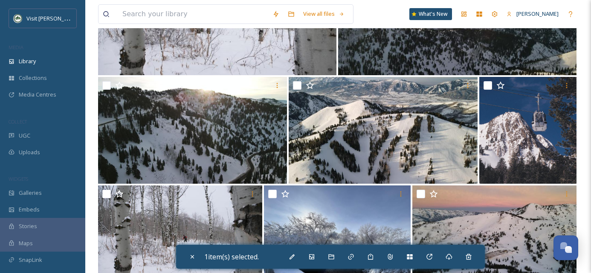
scroll to position [3381, 0]
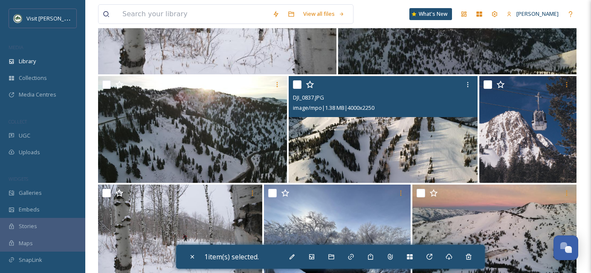
click at [297, 82] on input "checkbox" at bounding box center [297, 84] width 9 height 9
checkbox input "true"
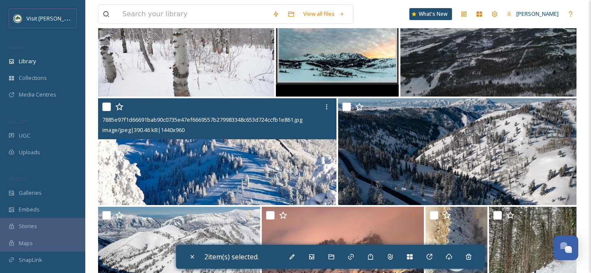
scroll to position [4336, 0]
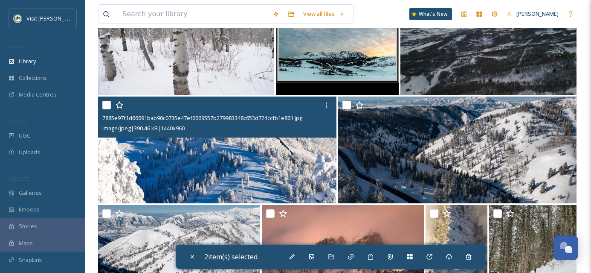
click at [106, 105] on input "checkbox" at bounding box center [106, 105] width 9 height 9
click at [108, 103] on input "checkbox" at bounding box center [106, 105] width 9 height 9
checkbox input "false"
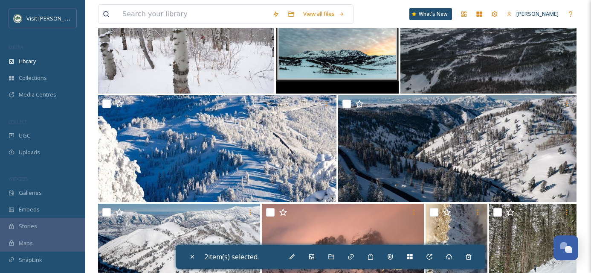
scroll to position [4338, 0]
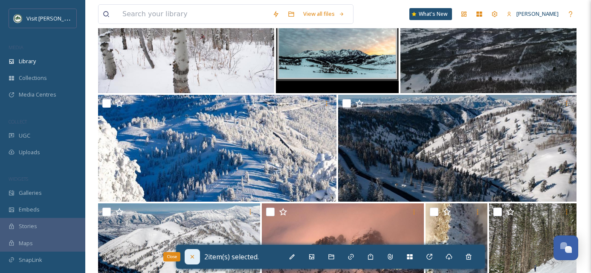
click at [194, 256] on icon at bounding box center [192, 256] width 7 height 7
checkbox input "false"
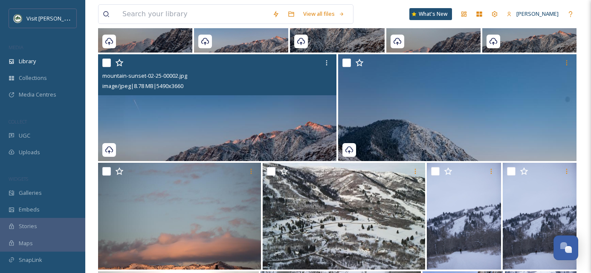
scroll to position [369, 0]
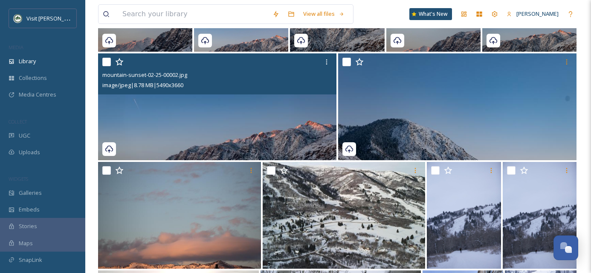
click at [311, 125] on img at bounding box center [217, 106] width 238 height 107
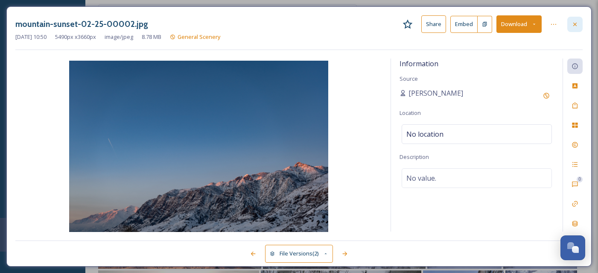
click at [579, 22] on div at bounding box center [574, 24] width 15 height 15
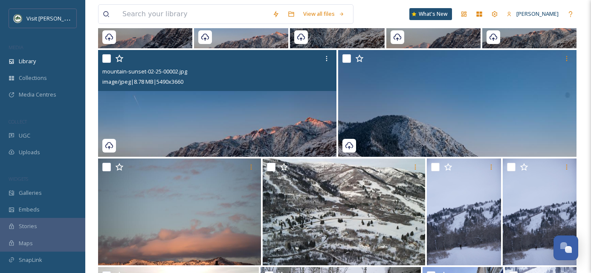
scroll to position [435, 0]
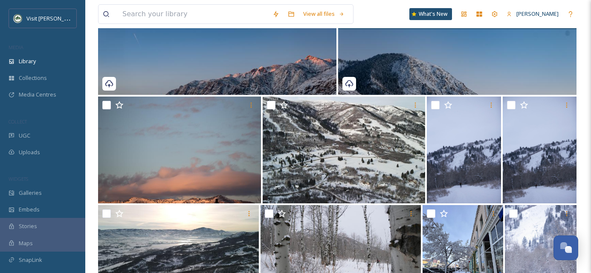
click at [448, 61] on img at bounding box center [457, 41] width 238 height 107
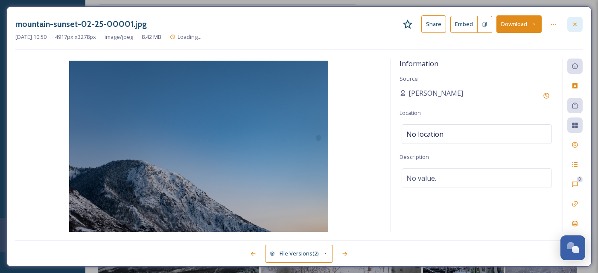
click at [577, 26] on icon at bounding box center [574, 24] width 7 height 7
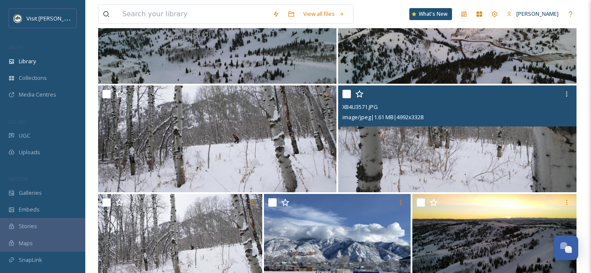
scroll to position [979, 0]
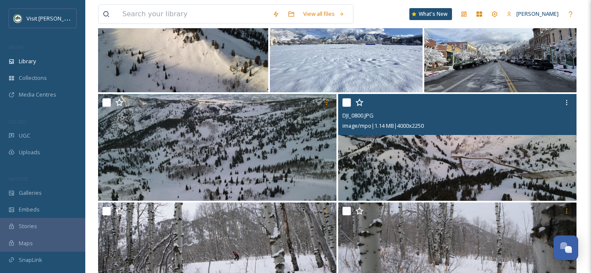
click at [345, 100] on input "checkbox" at bounding box center [347, 102] width 9 height 9
checkbox input "true"
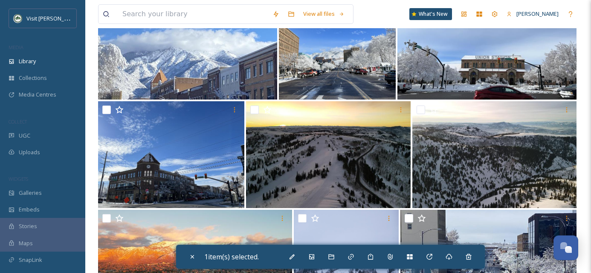
scroll to position [2727, 0]
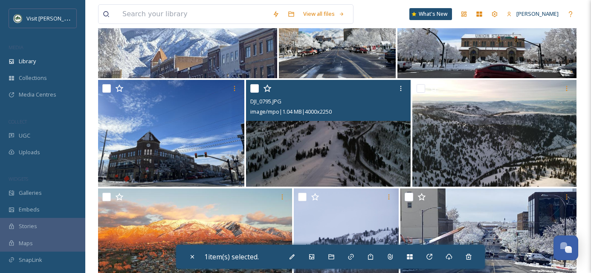
click at [345, 166] on img at bounding box center [328, 133] width 164 height 107
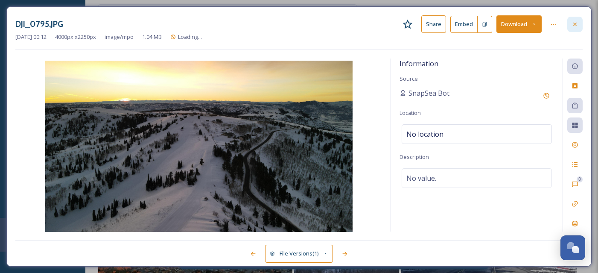
click at [577, 24] on icon at bounding box center [574, 24] width 7 height 7
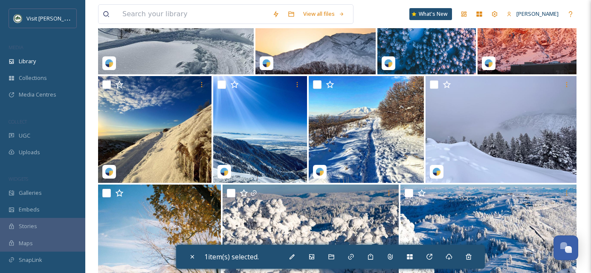
scroll to position [8402, 0]
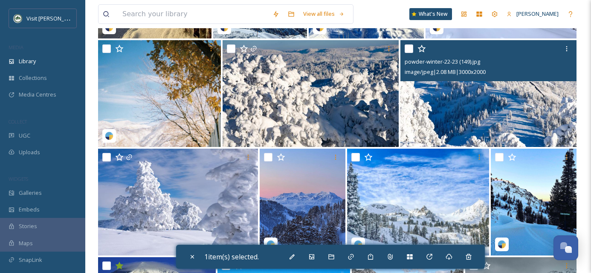
click at [411, 48] on input "checkbox" at bounding box center [409, 48] width 9 height 9
checkbox input "true"
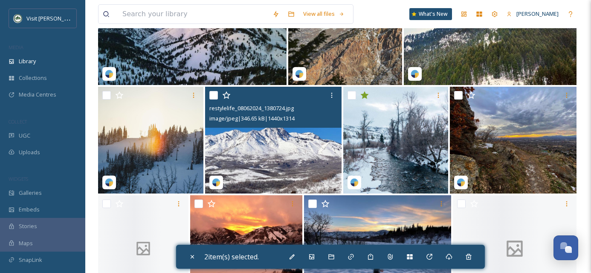
scroll to position [11570, 0]
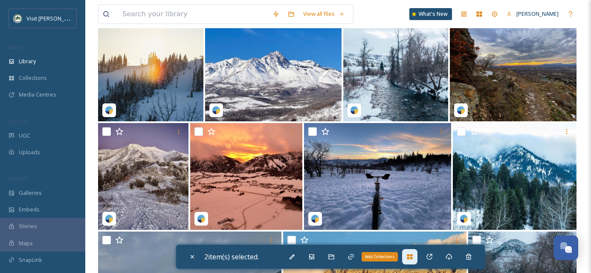
click at [413, 258] on icon at bounding box center [410, 256] width 6 height 5
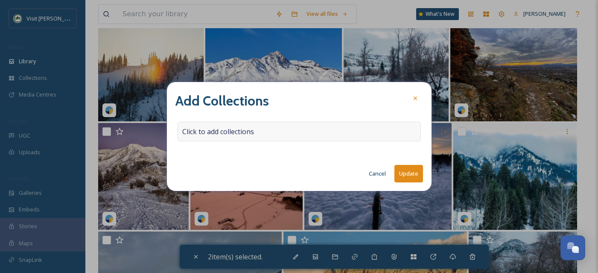
click at [232, 122] on div "Add Collections Click to add collections Cancel Update" at bounding box center [299, 136] width 265 height 109
click at [229, 126] on span "Click to add collections" at bounding box center [218, 131] width 72 height 10
click at [227, 128] on input at bounding box center [225, 131] width 94 height 19
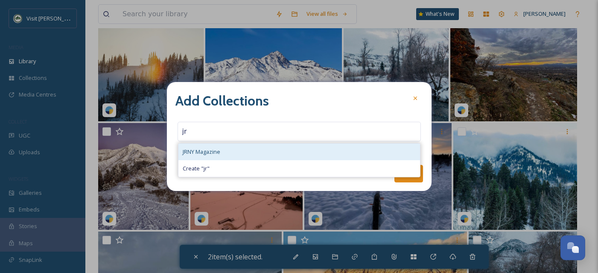
type input "jr"
click at [224, 148] on div "JRNY Magazine" at bounding box center [298, 151] width 241 height 17
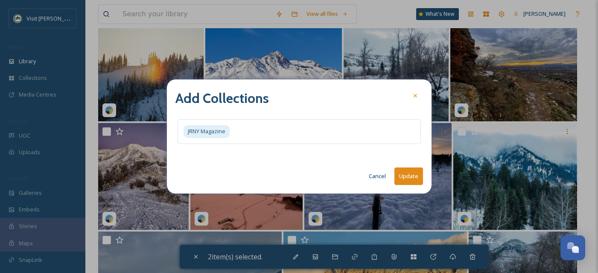
click at [410, 170] on button "Update" at bounding box center [408, 175] width 29 height 17
checkbox input "false"
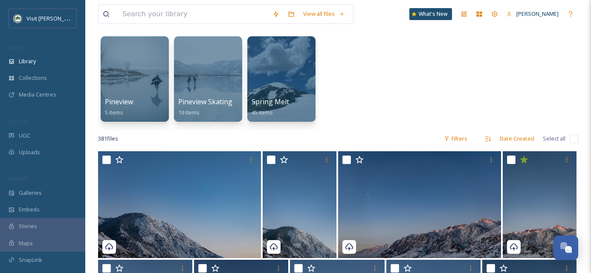
scroll to position [3, 0]
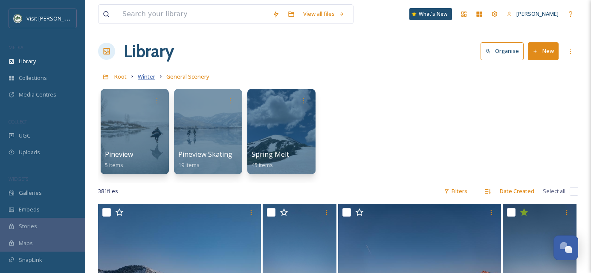
click at [152, 79] on span "Winter" at bounding box center [146, 77] width 17 height 8
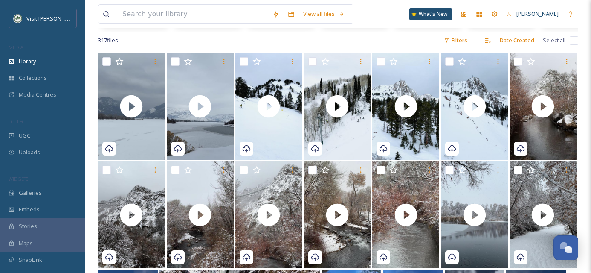
scroll to position [157, 0]
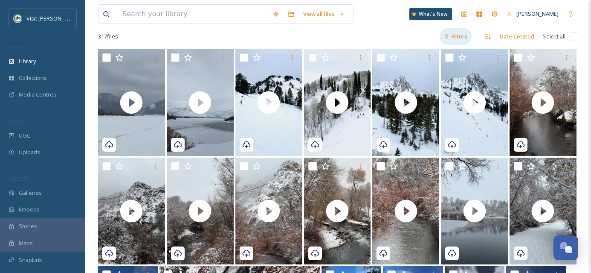
click at [464, 45] on div "Filters" at bounding box center [456, 36] width 32 height 17
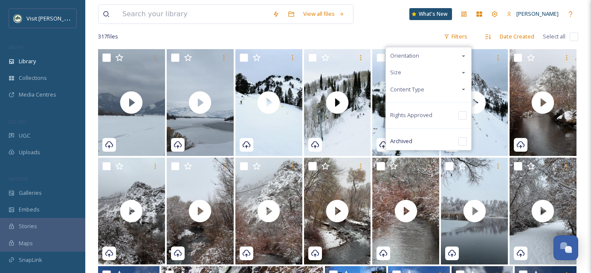
click at [458, 97] on div "Content Type" at bounding box center [428, 89] width 85 height 17
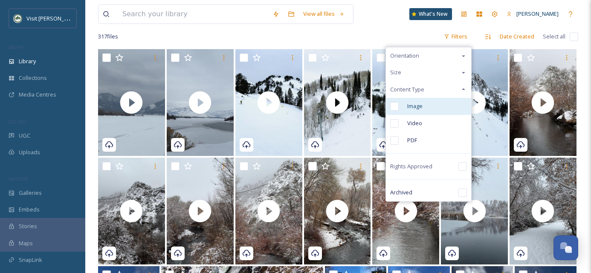
click at [394, 111] on input "checkbox" at bounding box center [394, 106] width 9 height 9
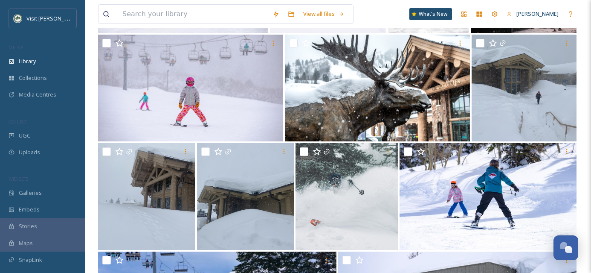
scroll to position [1774, 0]
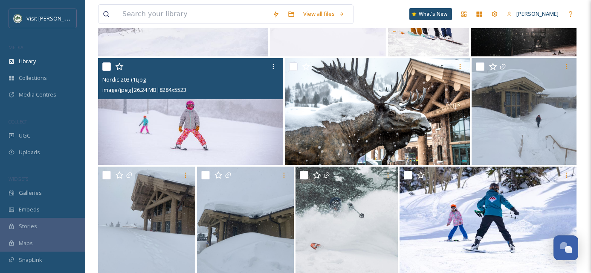
click at [108, 71] on input "checkbox" at bounding box center [106, 66] width 9 height 9
checkbox input "true"
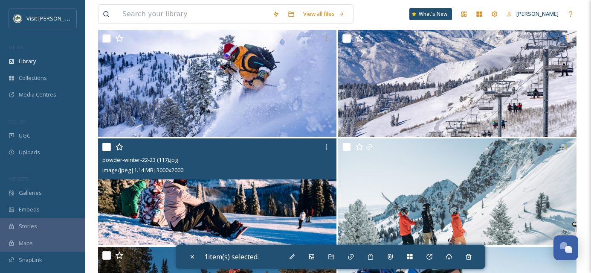
scroll to position [3148, 0]
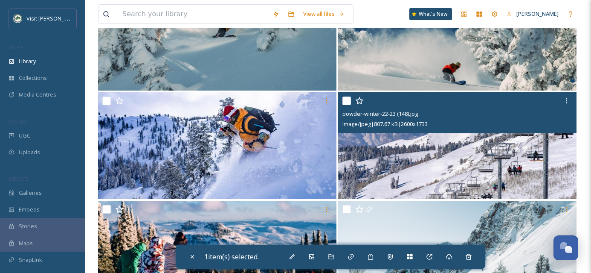
click at [345, 105] on input "checkbox" at bounding box center [347, 100] width 9 height 9
checkbox input "true"
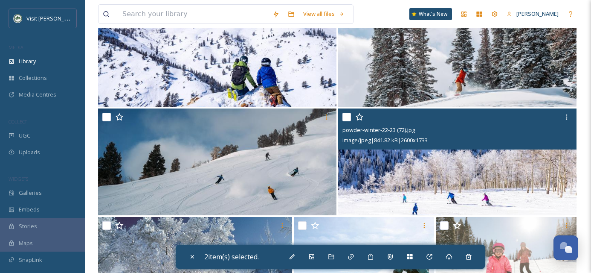
scroll to position [4649, 0]
click at [348, 121] on input "checkbox" at bounding box center [347, 117] width 9 height 9
checkbox input "true"
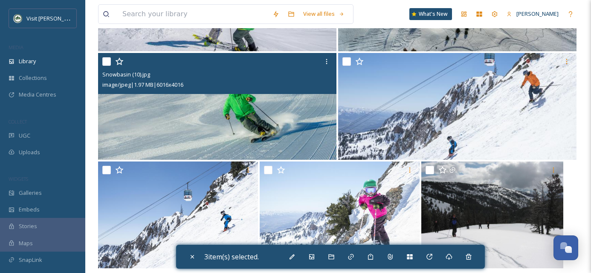
scroll to position [5694, 0]
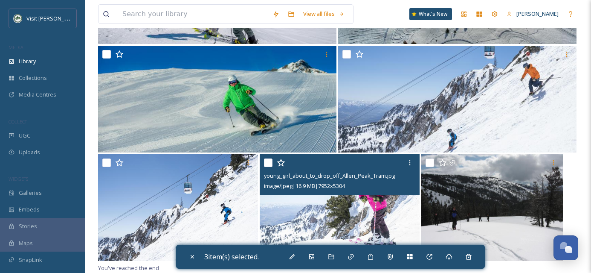
click at [269, 163] on input "checkbox" at bounding box center [268, 162] width 9 height 9
checkbox input "true"
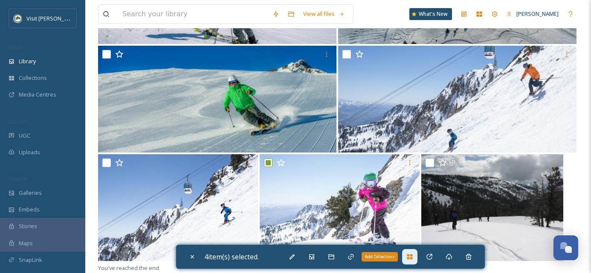
click at [407, 255] on div "Add Collections" at bounding box center [409, 256] width 15 height 15
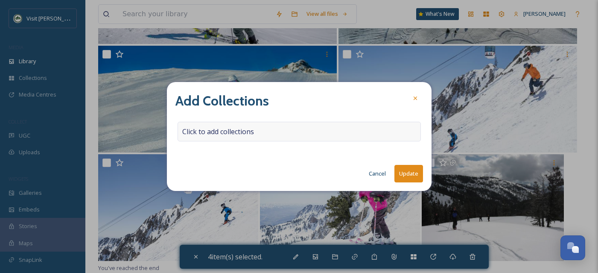
click at [223, 132] on span "Click to add collections" at bounding box center [218, 131] width 72 height 10
click at [222, 132] on input at bounding box center [225, 131] width 94 height 19
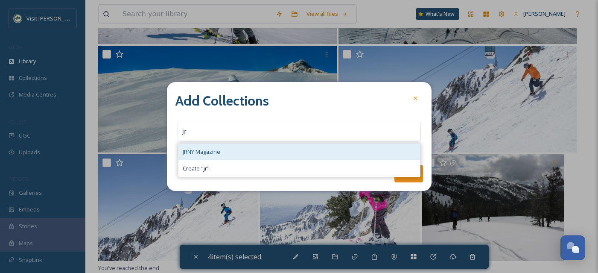
type input "jr"
click at [222, 149] on div "JRNY Magazine" at bounding box center [298, 151] width 241 height 17
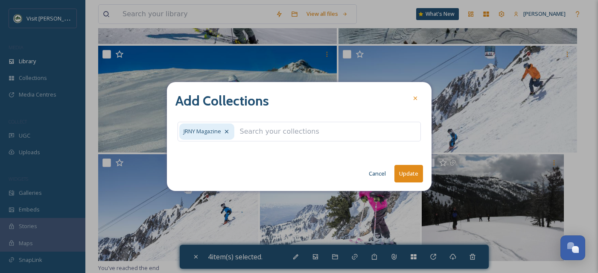
click at [416, 173] on button "Update" at bounding box center [408, 173] width 29 height 17
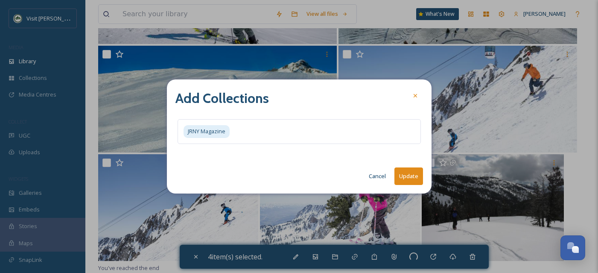
checkbox input "false"
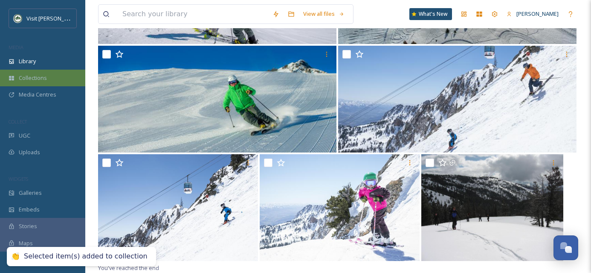
click at [49, 81] on div "Collections" at bounding box center [42, 78] width 85 height 17
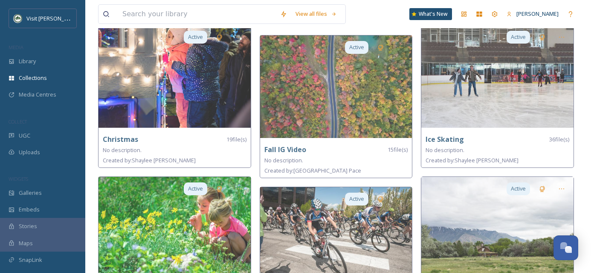
scroll to position [188, 0]
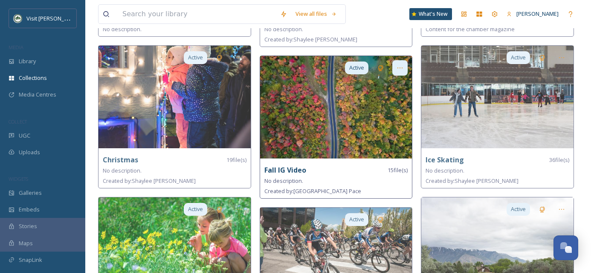
click at [399, 64] on icon at bounding box center [400, 67] width 7 height 7
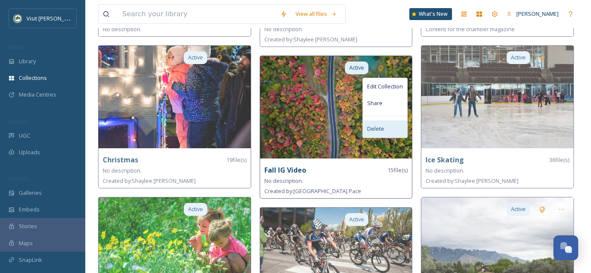
click at [386, 126] on div "Delete" at bounding box center [385, 128] width 44 height 17
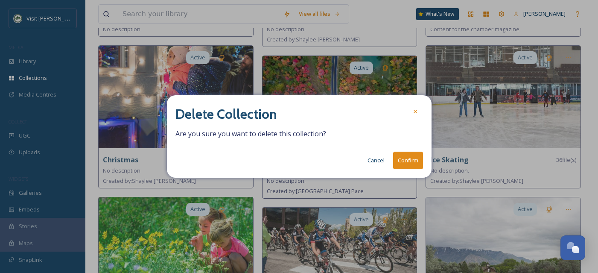
click at [417, 158] on button "Confirm" at bounding box center [408, 159] width 30 height 17
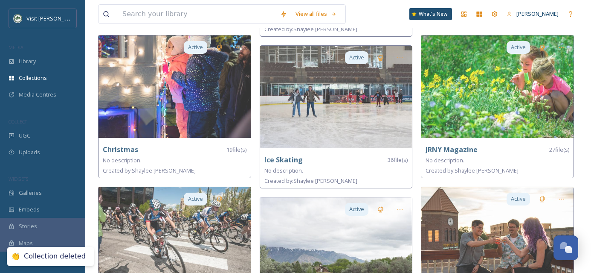
scroll to position [199, 0]
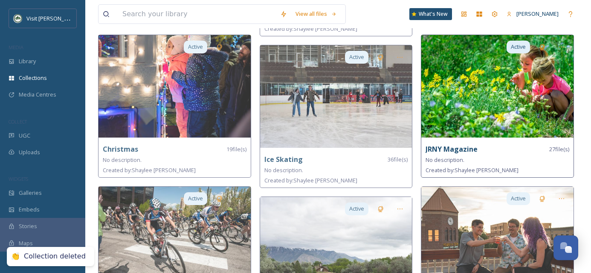
click at [491, 118] on img at bounding box center [498, 86] width 152 height 102
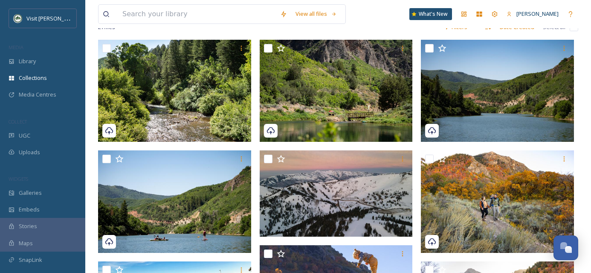
scroll to position [100, 0]
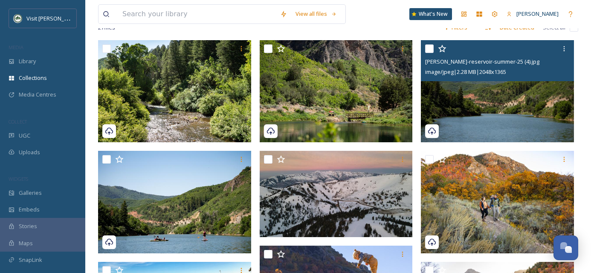
click at [433, 49] on input "checkbox" at bounding box center [429, 48] width 9 height 9
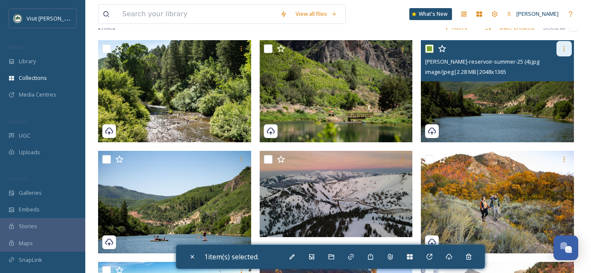
click at [561, 52] on div at bounding box center [564, 48] width 15 height 15
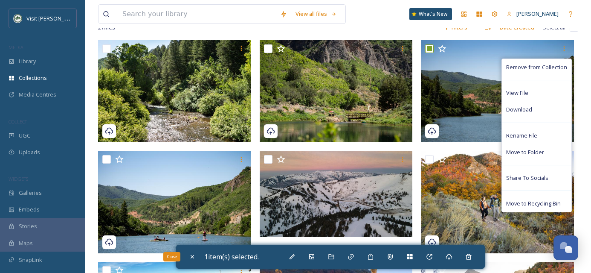
click at [192, 256] on icon at bounding box center [192, 256] width 3 height 3
checkbox input "false"
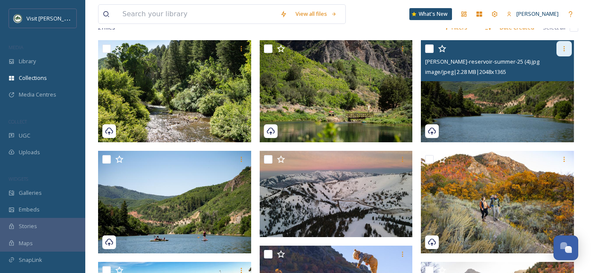
click at [561, 47] on icon at bounding box center [564, 48] width 7 height 7
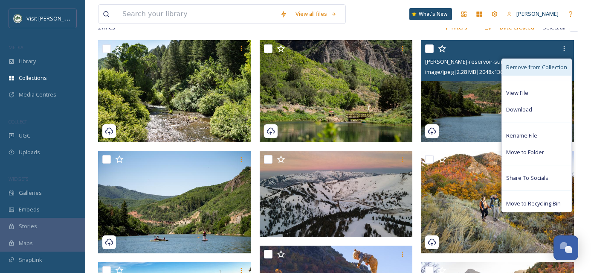
click at [543, 71] on div "Remove from Collection" at bounding box center [537, 67] width 70 height 17
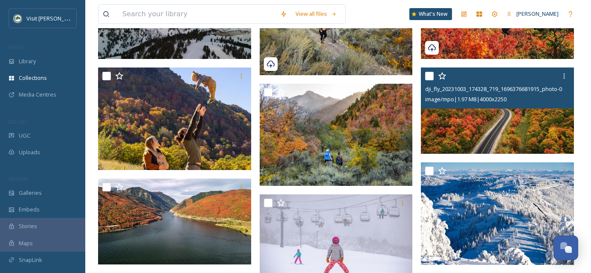
scroll to position [298, 0]
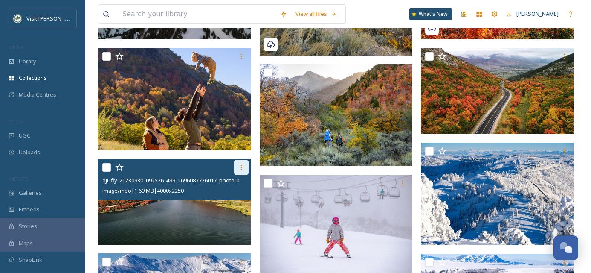
click at [246, 168] on div at bounding box center [241, 167] width 15 height 15
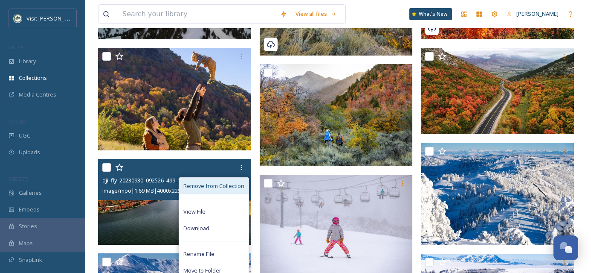
click at [232, 186] on span "Remove from Collection" at bounding box center [213, 186] width 61 height 8
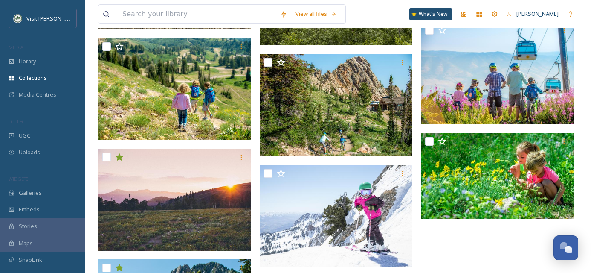
scroll to position [750, 0]
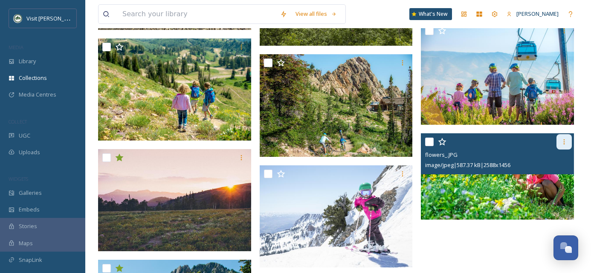
click at [561, 142] on icon at bounding box center [564, 141] width 7 height 7
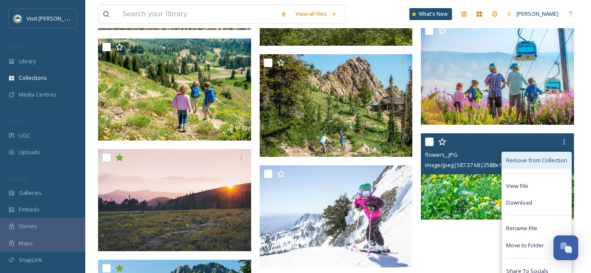
click at [552, 158] on span "Remove from Collection" at bounding box center [536, 160] width 61 height 8
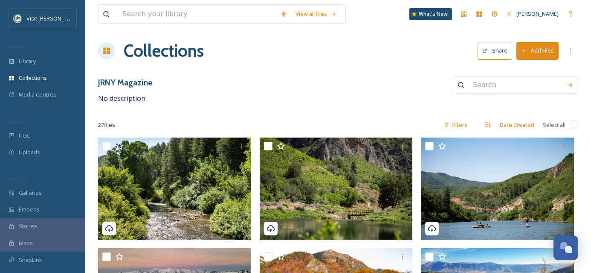
scroll to position [1, 0]
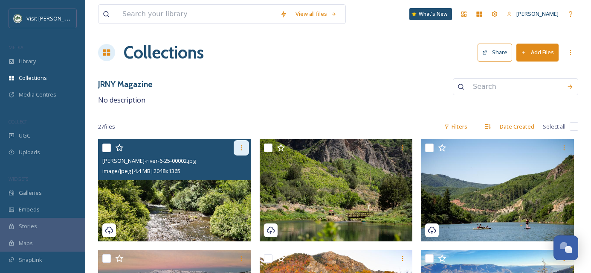
click at [239, 145] on icon at bounding box center [241, 147] width 7 height 7
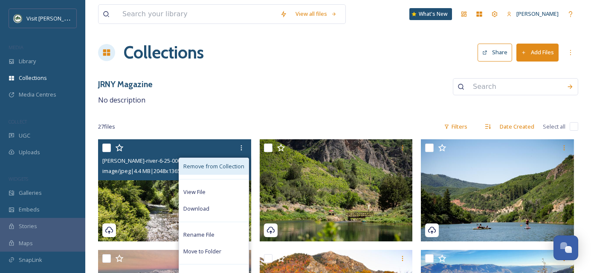
click at [231, 162] on span "Remove from Collection" at bounding box center [213, 166] width 61 height 8
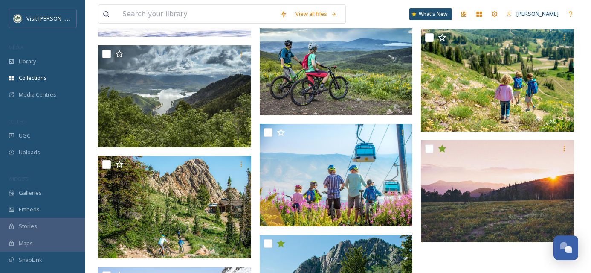
scroll to position [630, 0]
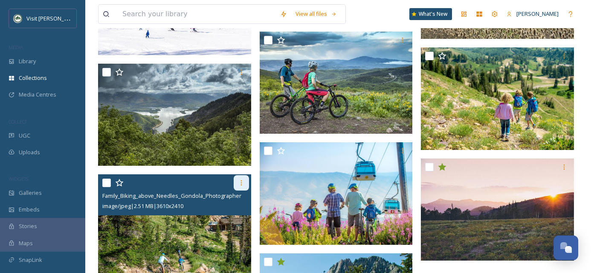
click at [237, 186] on div at bounding box center [241, 182] width 15 height 15
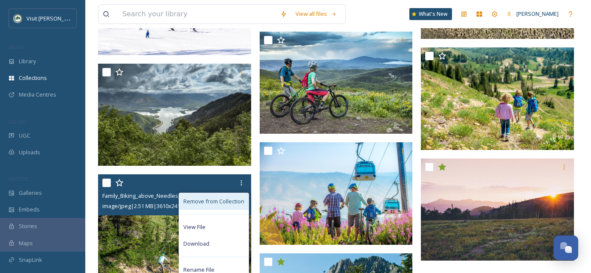
click at [231, 204] on span "Remove from Collection" at bounding box center [213, 201] width 61 height 8
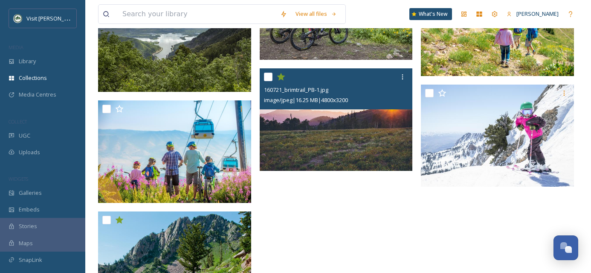
scroll to position [702, 0]
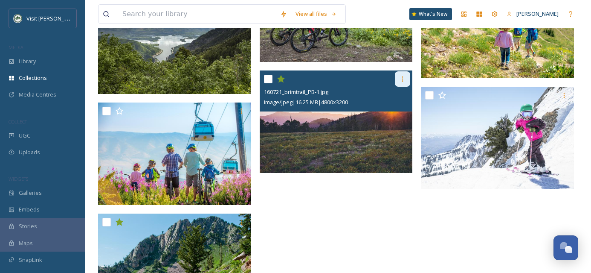
click at [402, 81] on icon at bounding box center [402, 79] width 7 height 7
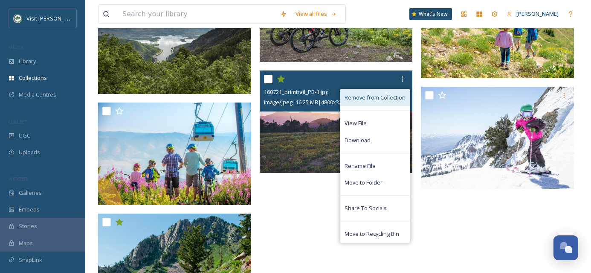
click at [395, 92] on div "Remove from Collection" at bounding box center [375, 97] width 70 height 17
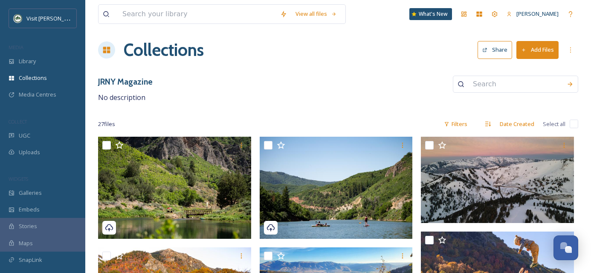
scroll to position [13, 0]
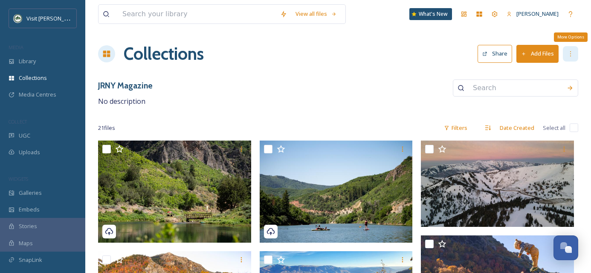
click at [568, 60] on div "More Options" at bounding box center [570, 53] width 15 height 15
click at [405, 94] on div "JRNY Magazine No description" at bounding box center [338, 92] width 480 height 27
click at [144, 54] on h1 "Collections" at bounding box center [164, 54] width 80 height 26
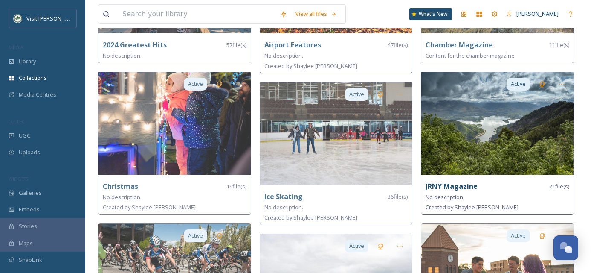
scroll to position [161, 0]
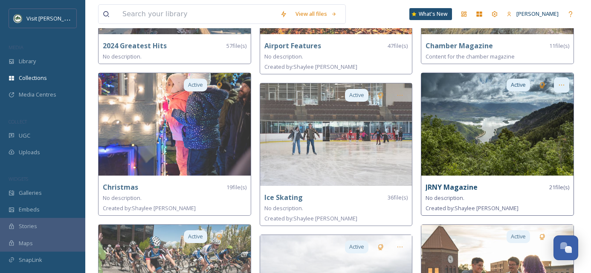
click at [560, 87] on icon at bounding box center [561, 84] width 7 height 7
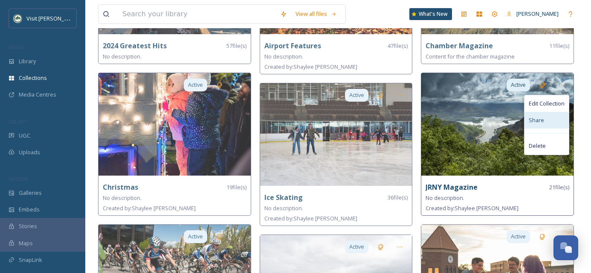
click at [550, 121] on div "Share" at bounding box center [547, 120] width 44 height 17
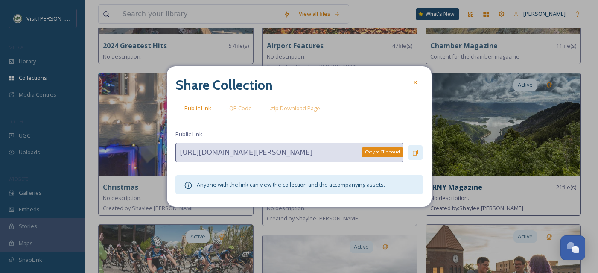
click at [414, 151] on icon at bounding box center [415, 152] width 7 height 7
click at [410, 83] on div at bounding box center [414, 82] width 15 height 15
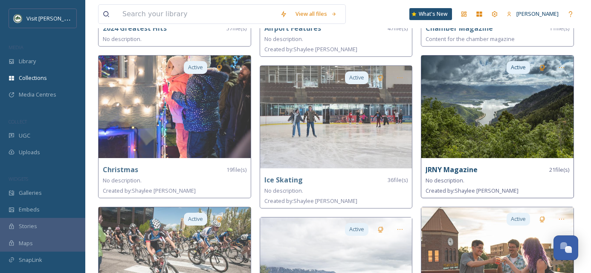
scroll to position [182, 0]
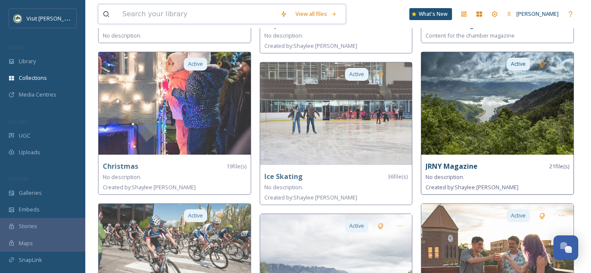
click at [157, 12] on input at bounding box center [197, 14] width 158 height 19
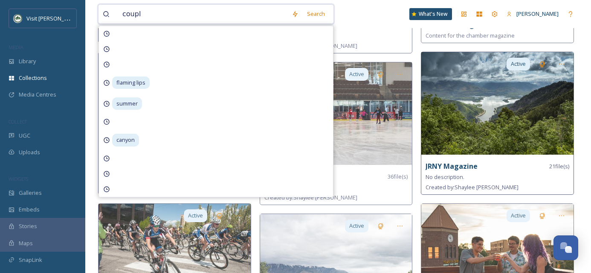
type input "couple"
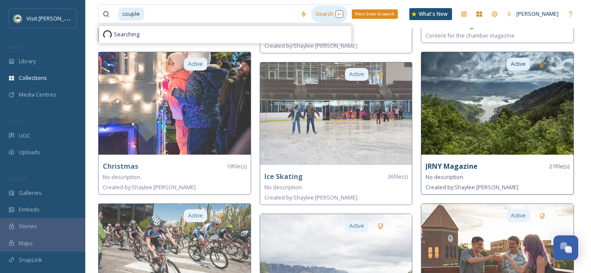
click at [325, 17] on div "Search Press Enter to search" at bounding box center [329, 14] width 36 height 17
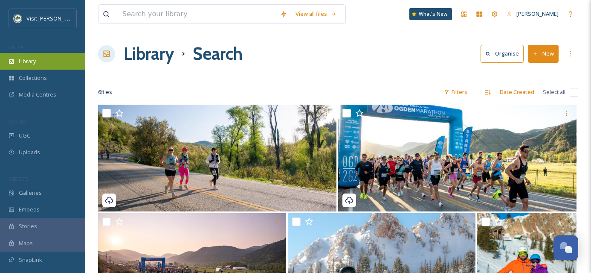
click at [50, 61] on div "Library" at bounding box center [42, 61] width 85 height 17
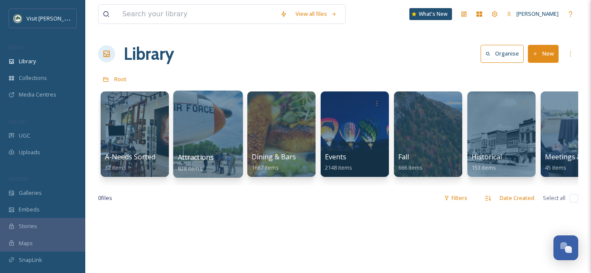
click at [227, 157] on div "Attractions 828 items" at bounding box center [208, 162] width 61 height 21
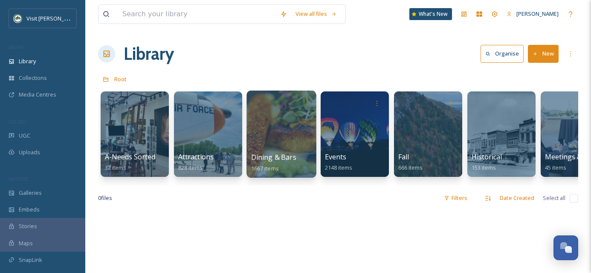
click at [274, 148] on div at bounding box center [282, 133] width 70 height 87
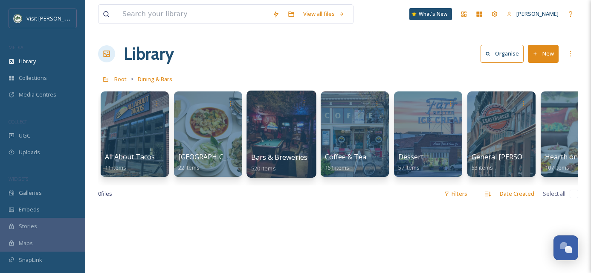
click at [294, 141] on div at bounding box center [282, 133] width 70 height 87
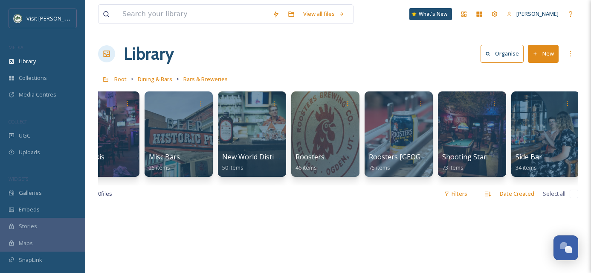
scroll to position [0, 253]
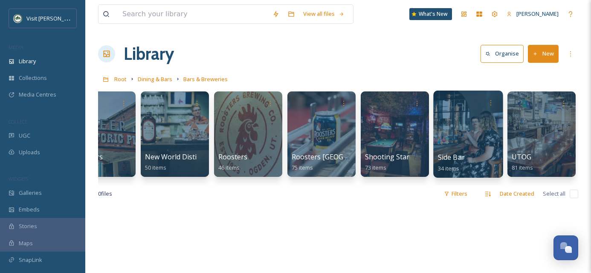
click at [464, 138] on div at bounding box center [468, 133] width 70 height 87
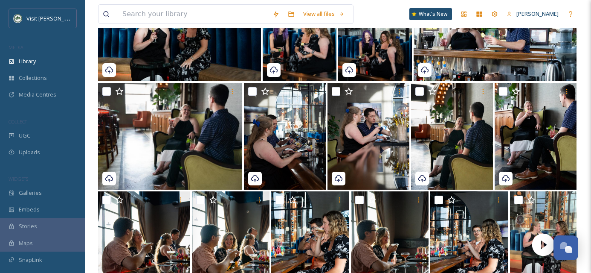
scroll to position [467, 0]
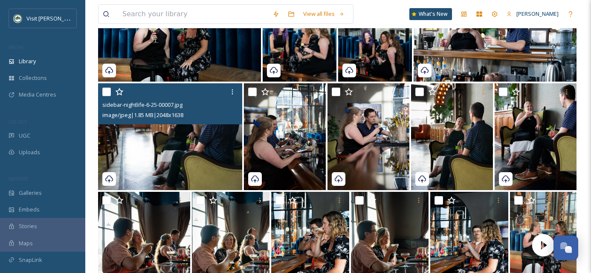
click at [204, 149] on img at bounding box center [170, 136] width 144 height 107
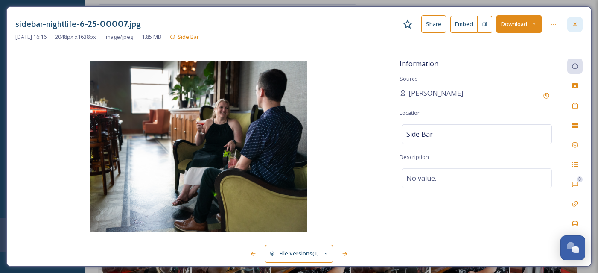
click at [581, 25] on div at bounding box center [574, 24] width 15 height 15
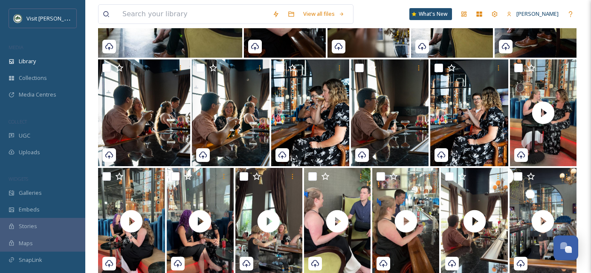
scroll to position [603, 0]
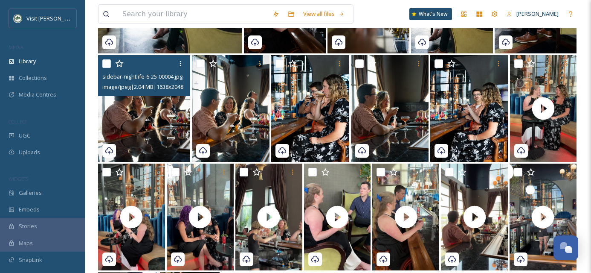
click at [148, 118] on img at bounding box center [144, 108] width 92 height 107
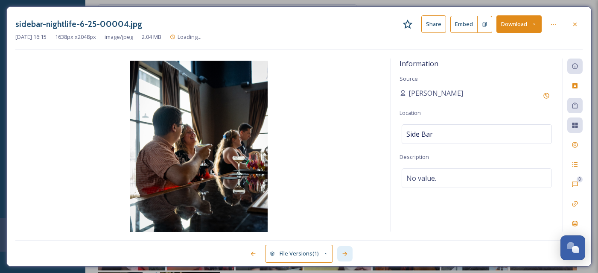
click at [346, 252] on icon at bounding box center [344, 253] width 7 height 7
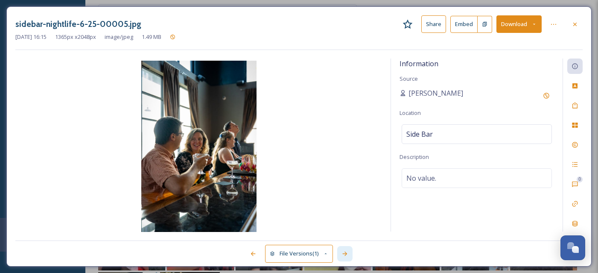
click at [346, 252] on icon at bounding box center [344, 253] width 7 height 7
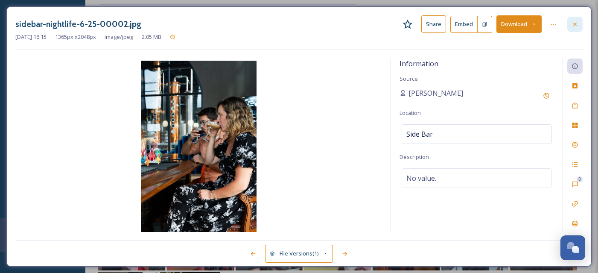
click at [573, 28] on div at bounding box center [574, 24] width 15 height 15
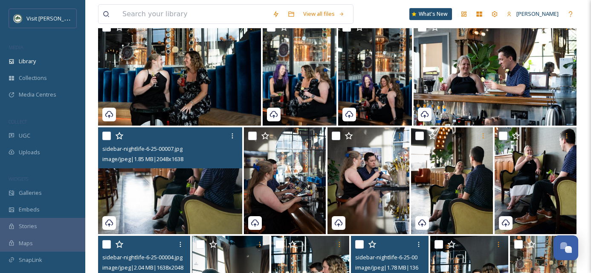
scroll to position [414, 0]
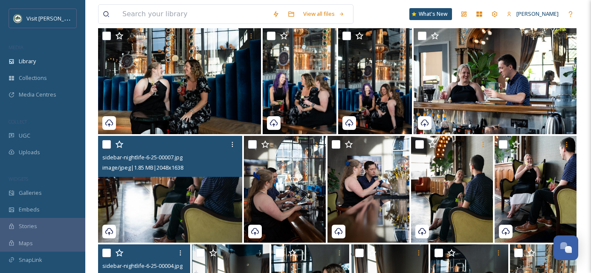
click at [203, 205] on img at bounding box center [170, 189] width 144 height 107
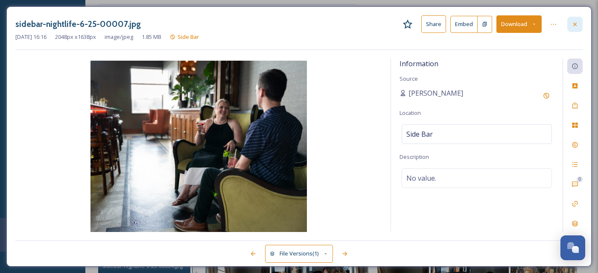
click at [576, 24] on icon at bounding box center [574, 24] width 7 height 7
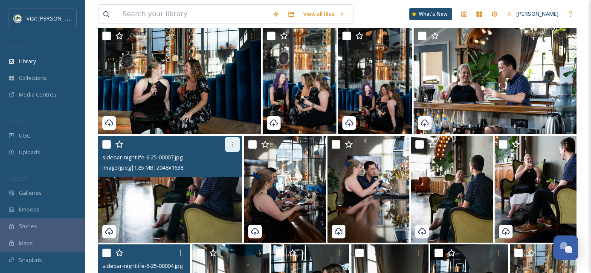
click at [228, 147] on div at bounding box center [232, 144] width 15 height 15
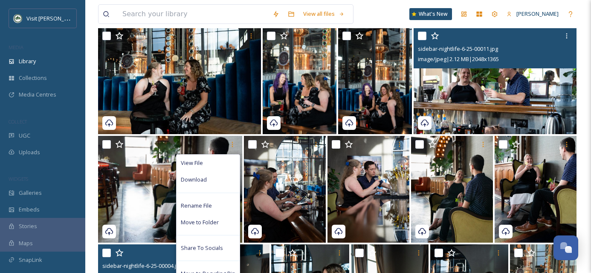
click at [535, 101] on img at bounding box center [495, 80] width 163 height 107
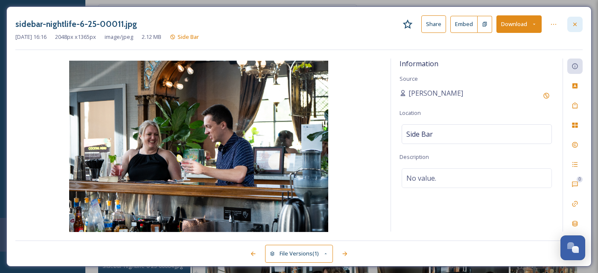
click at [578, 23] on icon at bounding box center [574, 24] width 7 height 7
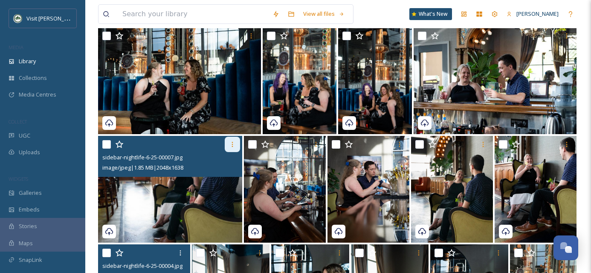
click at [227, 148] on div at bounding box center [232, 144] width 15 height 15
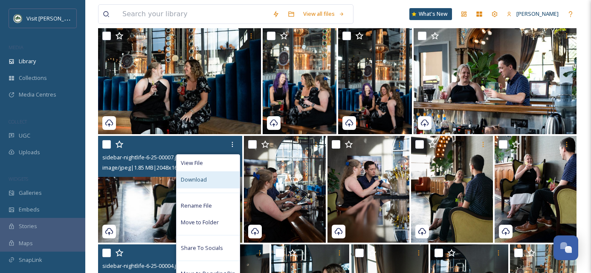
click at [215, 177] on div "Download" at bounding box center [208, 179] width 63 height 17
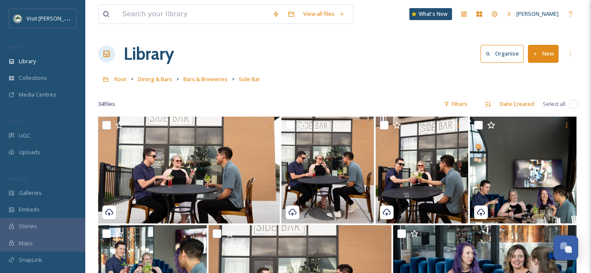
click at [210, 75] on link "Bars & Breweries" at bounding box center [205, 79] width 44 height 10
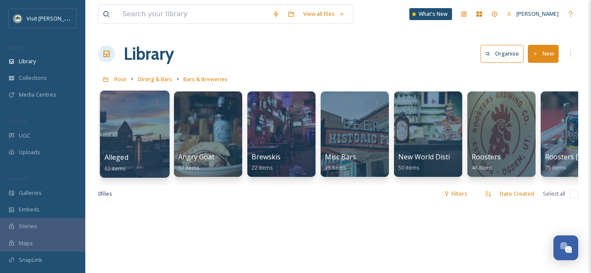
click at [141, 142] on div at bounding box center [135, 133] width 70 height 87
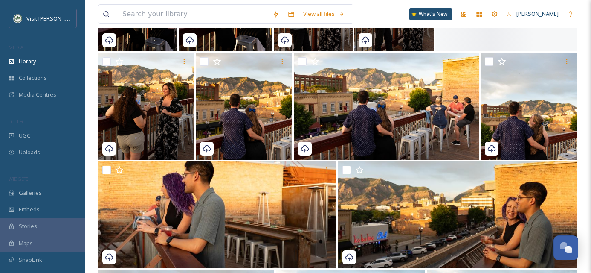
scroll to position [174, 0]
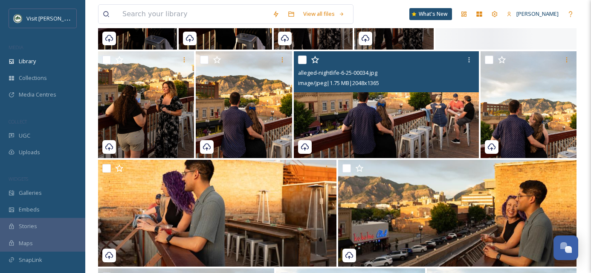
click at [387, 129] on img at bounding box center [386, 104] width 185 height 107
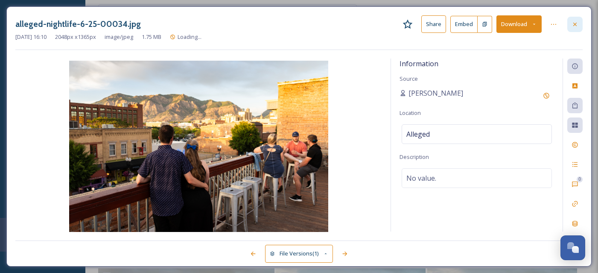
click at [576, 24] on icon at bounding box center [574, 24] width 7 height 7
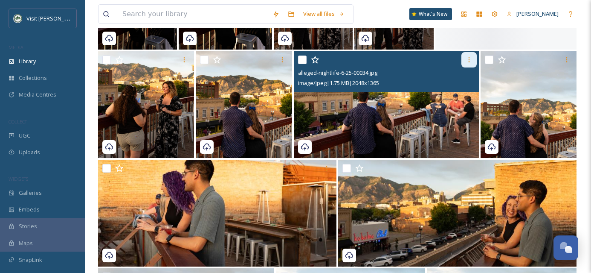
click at [468, 58] on icon at bounding box center [468, 59] width 1 height 5
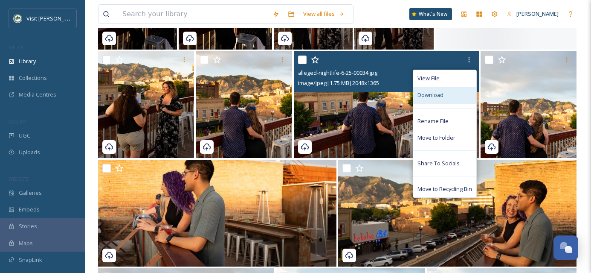
click at [450, 93] on div "Download" at bounding box center [444, 95] width 63 height 17
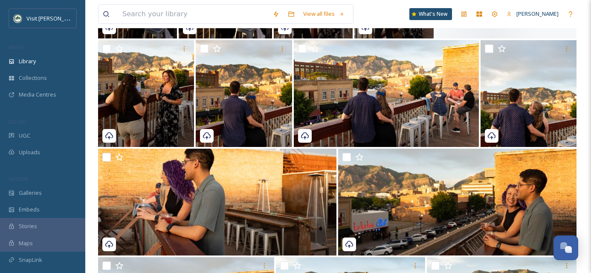
scroll to position [186, 0]
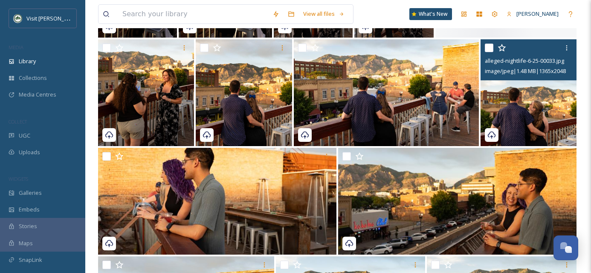
click at [547, 106] on img at bounding box center [529, 92] width 96 height 107
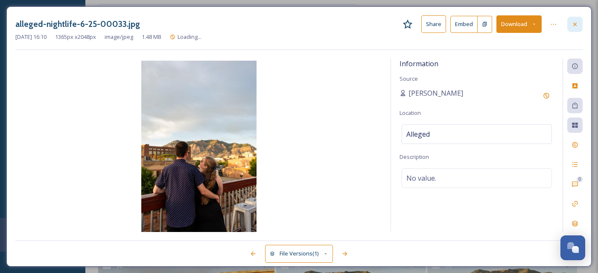
click at [578, 26] on div at bounding box center [574, 24] width 15 height 15
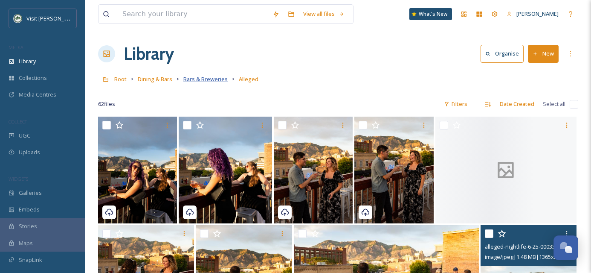
click at [205, 77] on span "Bars & Breweries" at bounding box center [205, 79] width 44 height 8
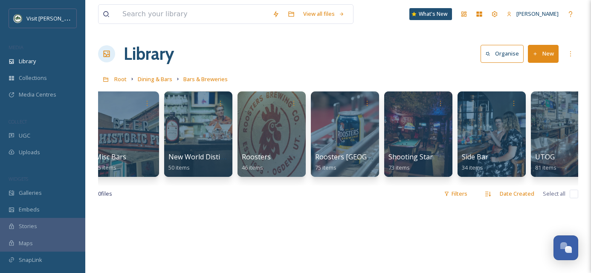
scroll to position [0, 253]
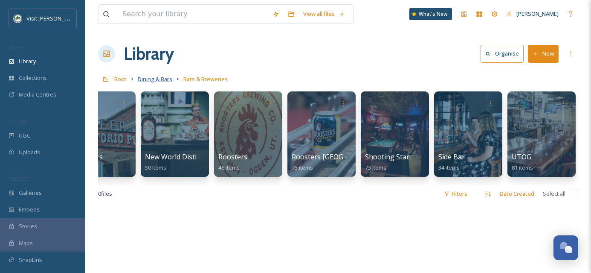
click at [154, 78] on span "Dining & Bars" at bounding box center [155, 79] width 35 height 8
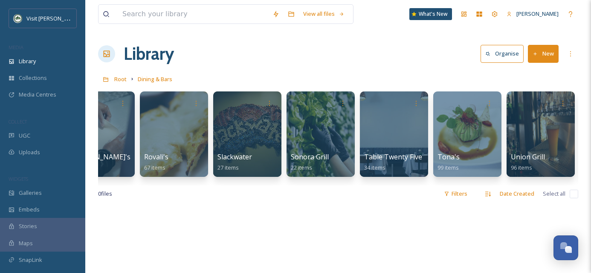
scroll to position [0, 1286]
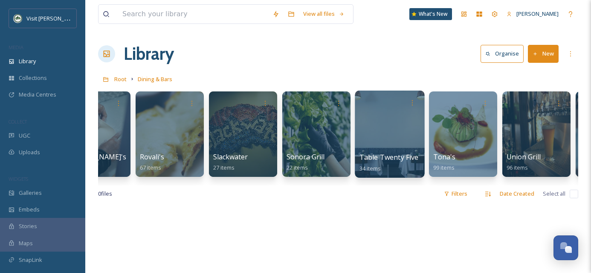
click at [390, 130] on div at bounding box center [390, 133] width 70 height 87
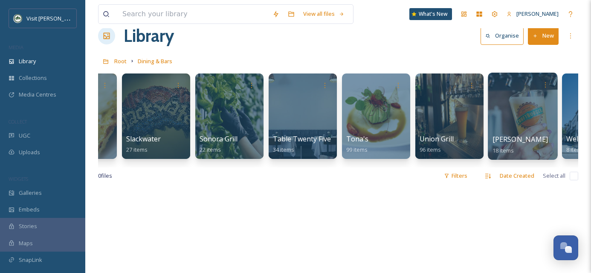
scroll to position [0, 1372]
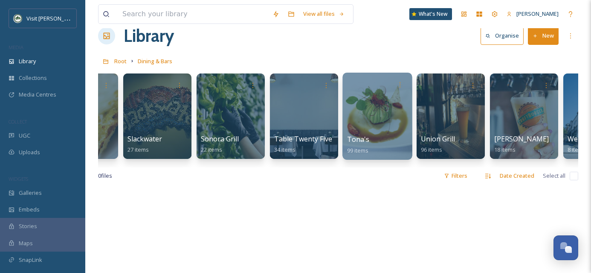
click at [387, 132] on div at bounding box center [378, 116] width 70 height 87
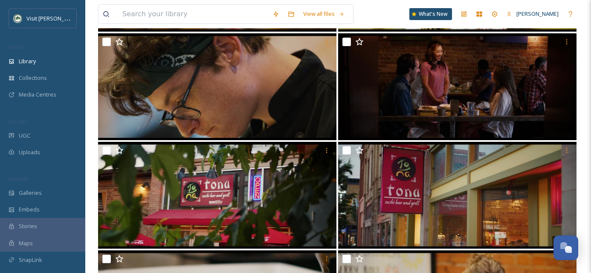
scroll to position [730, 0]
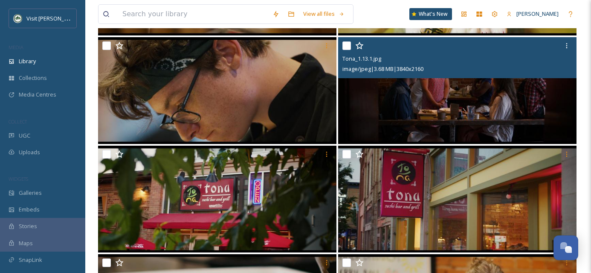
click at [507, 119] on img at bounding box center [457, 90] width 238 height 107
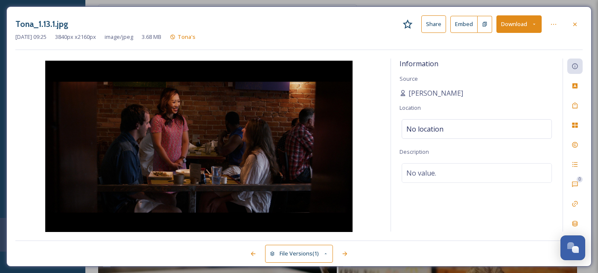
click at [326, 252] on icon at bounding box center [326, 254] width 6 height 6
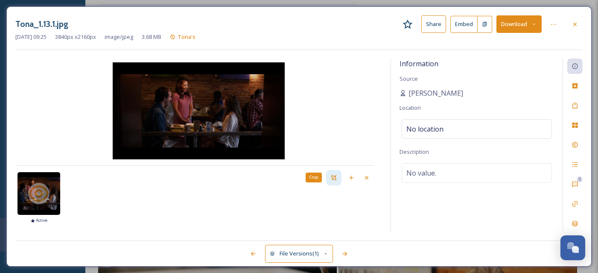
click at [334, 176] on icon at bounding box center [334, 177] width 6 height 6
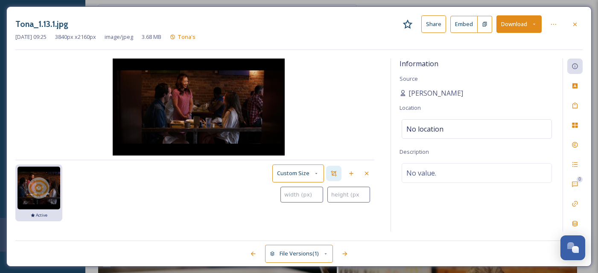
type input "0"
click at [127, 68] on img at bounding box center [199, 106] width 172 height 97
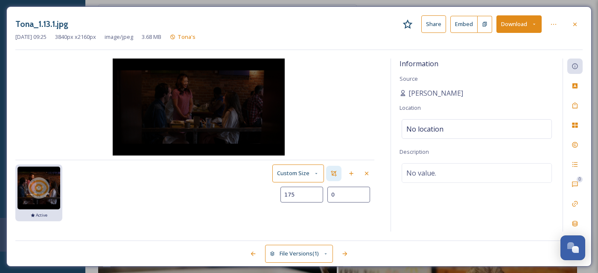
type input "337"
type input "13"
type input "540"
type input "53"
type input "712"
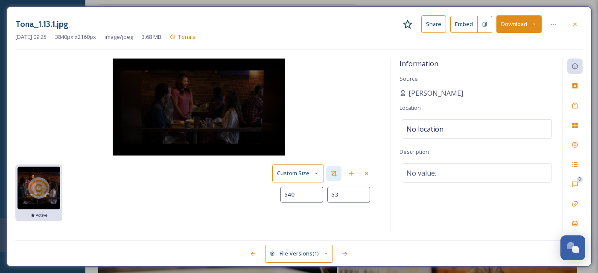
type input "104"
type input "857"
type input "160"
type input "981"
type input "214"
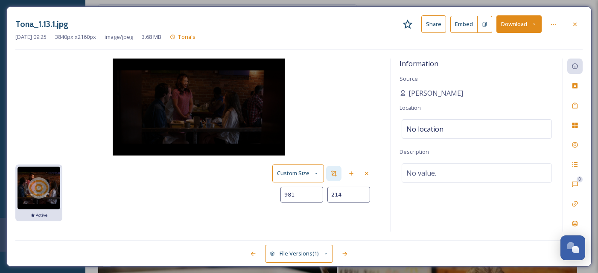
type input "1059"
type input "251"
type input "1111"
type input "279"
type input "1147"
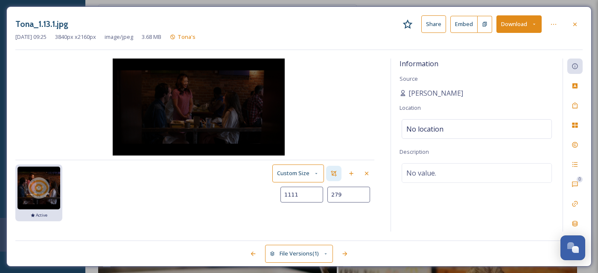
type input "301"
type input "1167"
type input "317"
type input "1176"
type input "325"
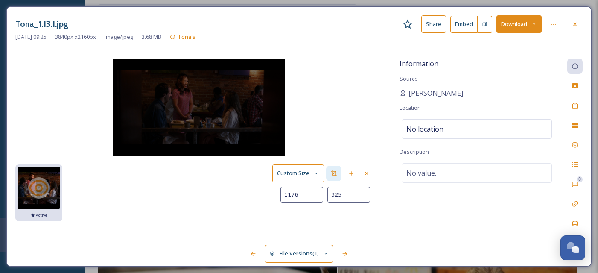
type input "1181"
type input "330"
type input "1191"
type input "331"
type input "1245"
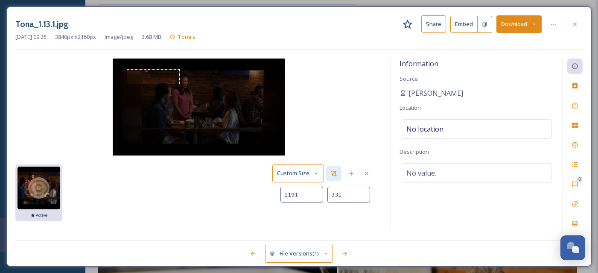
type input "338"
type input "1362"
type input "364"
type input "1519"
type input "410"
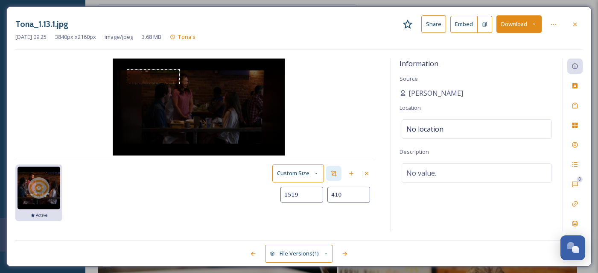
type input "1762"
type input "498"
type input "2090"
type input "630"
type input "2356"
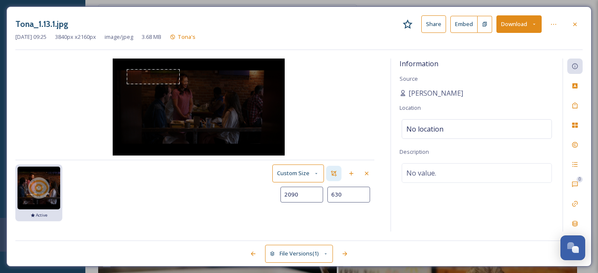
type input "741"
type input "2511"
type input "807"
type input "2615"
type input "850"
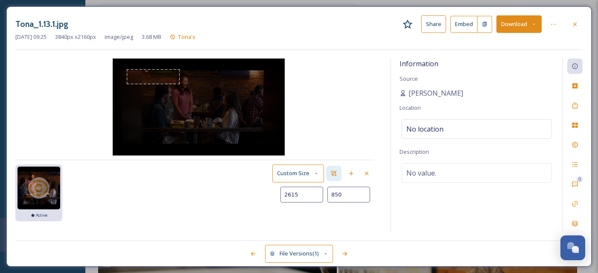
type input "2676"
type input "874"
type input "2696"
type input "880"
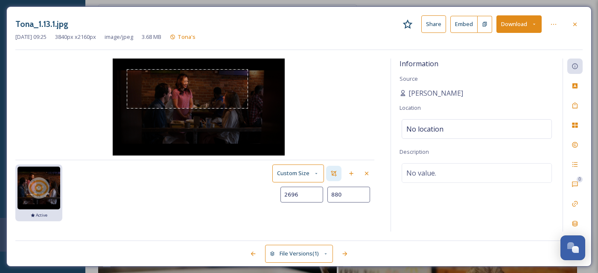
type input "2710"
type input "886"
type input "2743"
type input "908"
type input "2790"
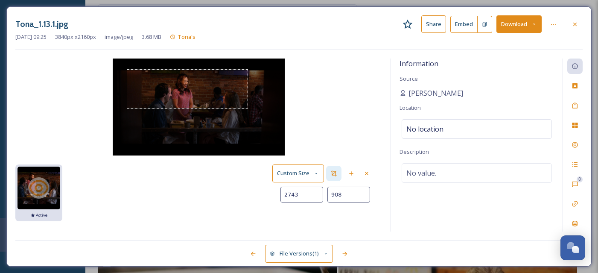
type input "944"
type input "2841"
type input "987"
type input "2903"
type input "1042"
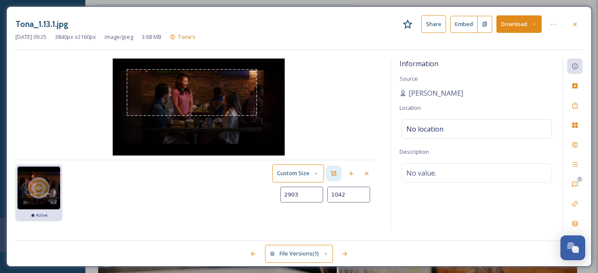
type input "2959"
type input "1092"
type input "3002"
type input "1127"
type input "3037"
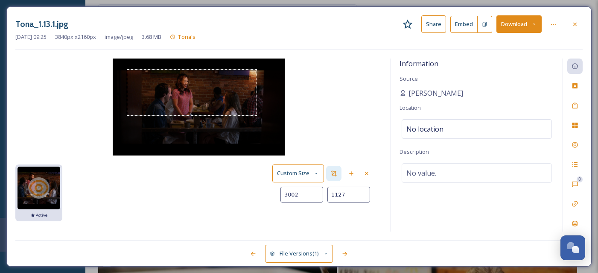
type input "1154"
type input "3054"
type input "1172"
type input "3063"
type input "1183"
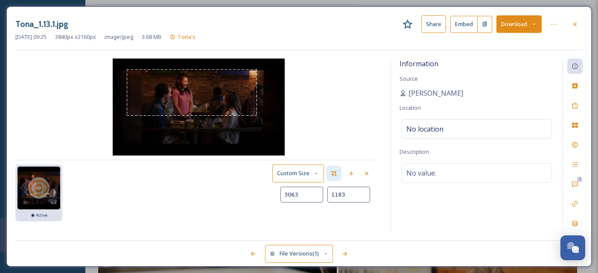
type input "3065"
type input "1199"
type input "3063"
type input "1208"
type input "3058"
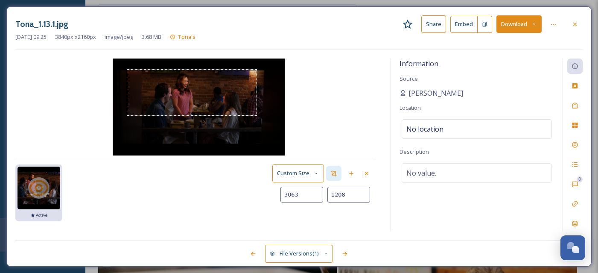
type input "1218"
type input "3054"
type input "1231"
type input "3052"
type input "1247"
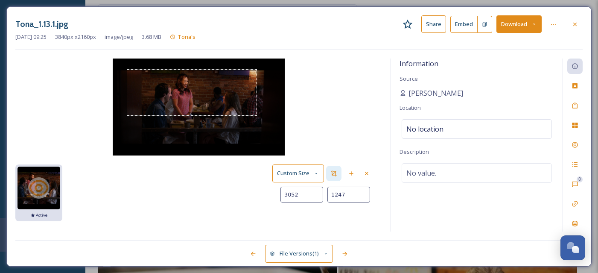
type input "3051"
type input "1311"
type input "3061"
type input "1343"
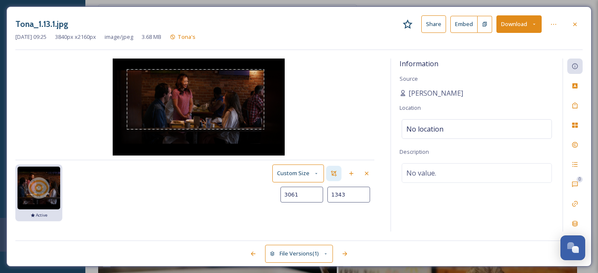
type input "3079"
type input "1378"
type input "3096"
type input "1412"
type input "3108"
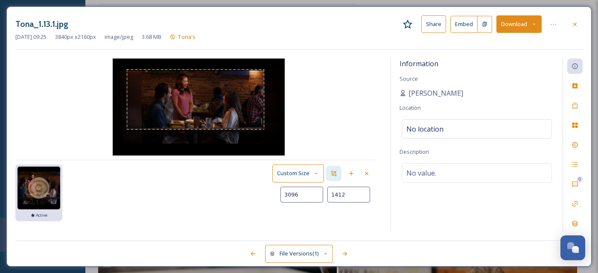
type input "1443"
type input "3114"
type input "1465"
type input "3118"
type input "1481"
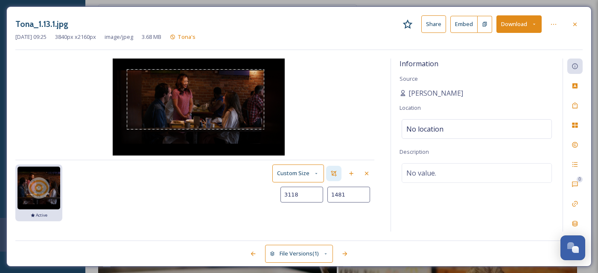
type input "3119"
type input "1493"
type input "3117"
type input "1500"
type input "3113"
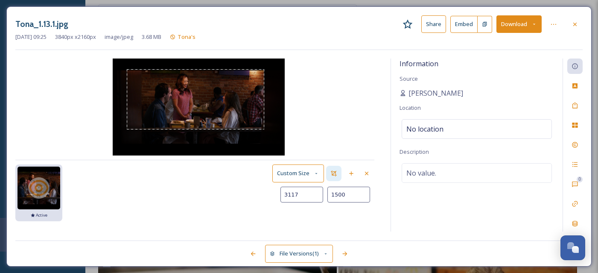
type input "1505"
type input "3108"
type input "1511"
type input "3104"
type input "1513"
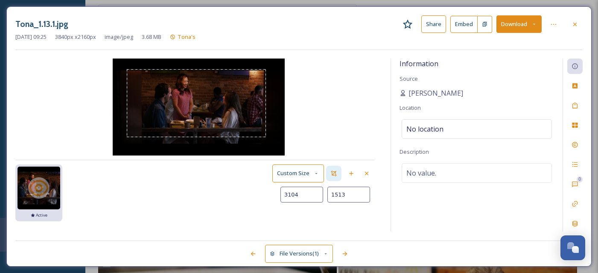
type input "3101"
type input "1514"
type input "3097"
type input "1515"
type input "3096"
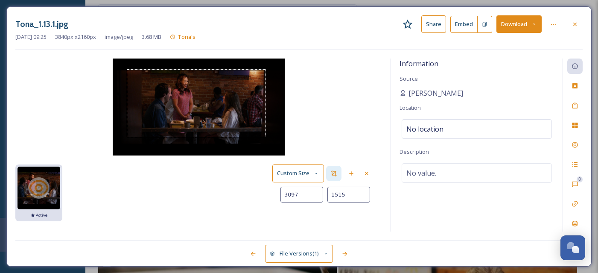
type input "1516"
type input "3093"
type input "1520"
type input "3090"
type input "1525"
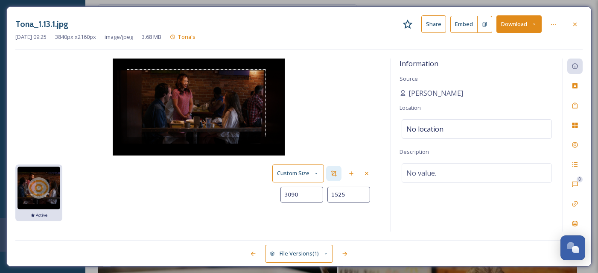
type input "3086"
type input "1530"
type input "3081"
type input "1535"
type input "3076"
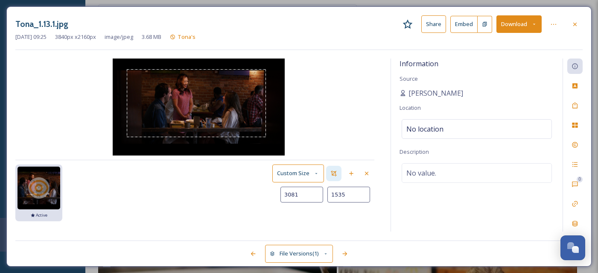
type input "1540"
type input "3070"
type input "1546"
type input "3065"
type input "1551"
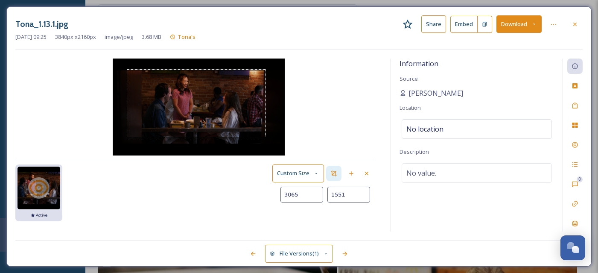
type input "3058"
type input "1556"
type input "3049"
type input "1560"
type input "3040"
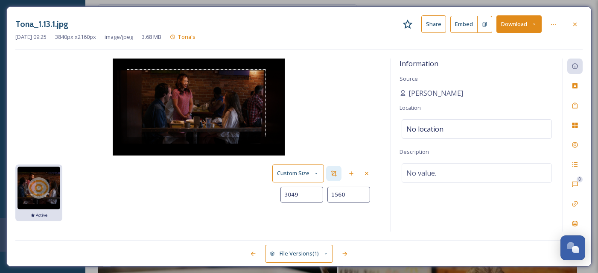
type input "1563"
type input "3031"
type input "1565"
type input "3023"
type input "1567"
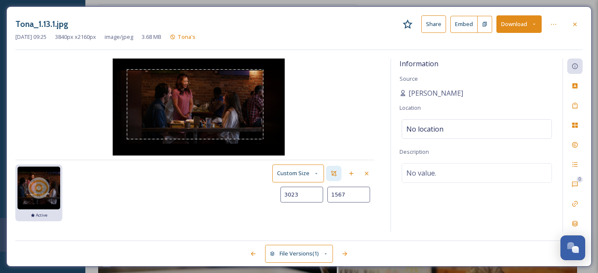
type input "3016"
type input "1569"
type input "3011"
type input "1572"
type input "3007"
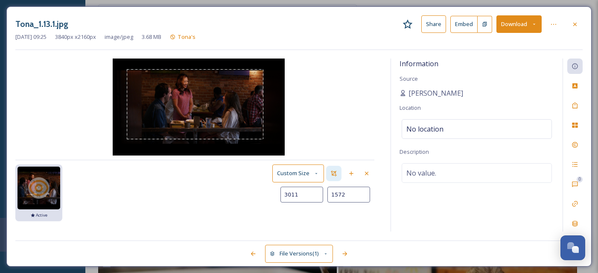
type input "1576"
type input "3004"
type input "1581"
type input "3002"
type input "1586"
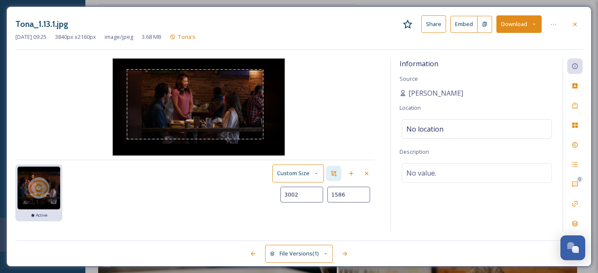
type input "3001"
type input "1595"
type input "2999"
type input "1597"
type input "2998"
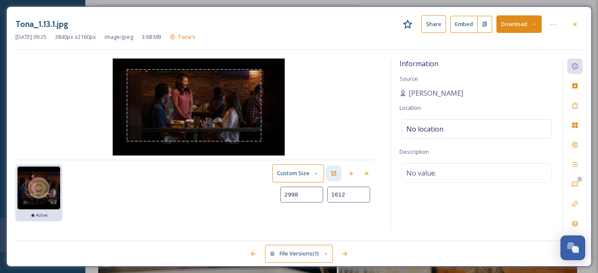
type input "1616"
type input "2997"
type input "1621"
type input "2995"
type input "1632"
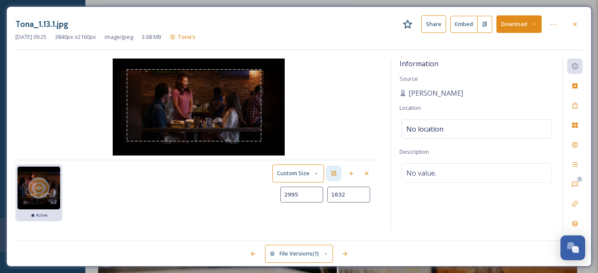
type input "2994"
type input "1637"
type input "2993"
type input "1734"
type input "2994"
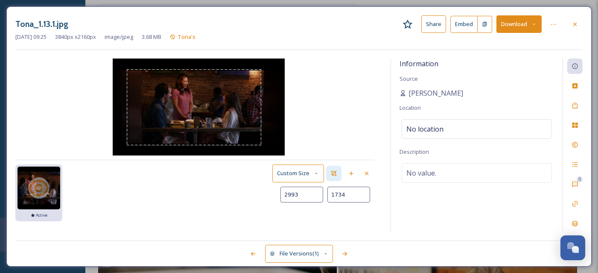
type input "1744"
type input "2996"
type input "1752"
type input "2997"
type input "1758"
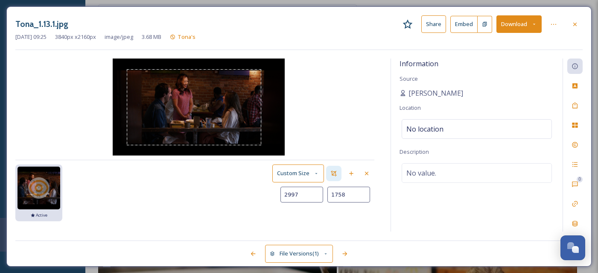
type input "2998"
type input "1769"
type input "3000"
type input "1774"
type input "3001"
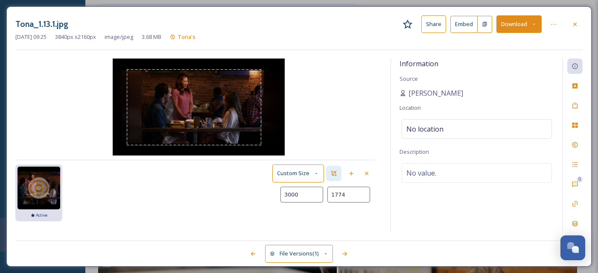
type input "1780"
type input "3004"
type input "1788"
type input "3005"
type input "1796"
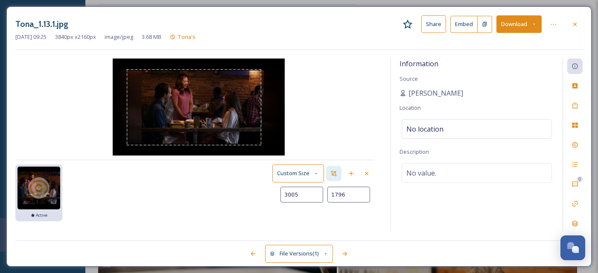
type input "3007"
type input "1804"
type input "3009"
type input "1811"
type input "3010"
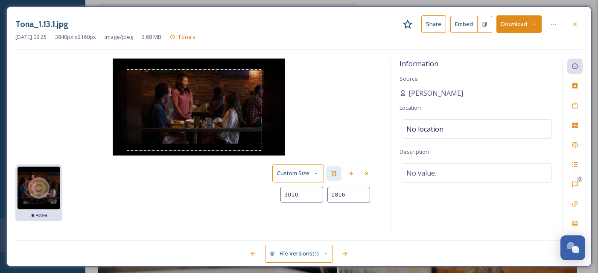
type input "1820"
type input "3011"
type input "1823"
type input "3012"
type input "1827"
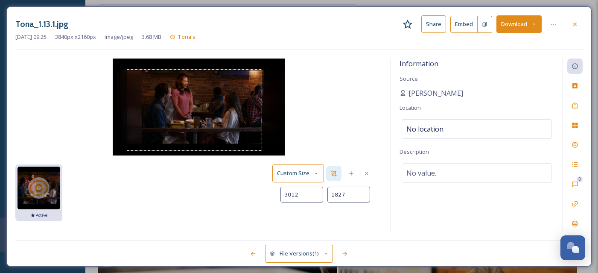
type input "3013"
type input "1665"
click at [262, 143] on img at bounding box center [199, 106] width 172 height 97
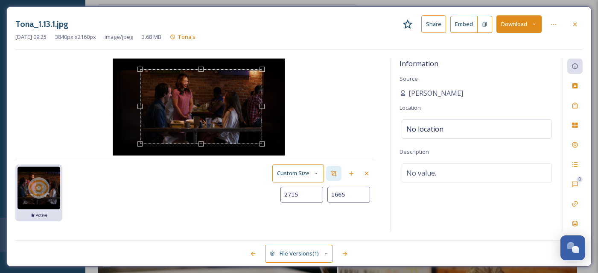
type input "2713"
click at [140, 69] on div "Use the arrow keys to move the crop selection area" at bounding box center [201, 69] width 122 height 0
click at [201, 150] on div "Use the up and down arrow keys to move the south drag handle to change the crop…" at bounding box center [200, 151] width 5 height 5
type input "1675"
click at [199, 142] on div "Use the up and down arrow keys to move the south drag handle to change the crop…" at bounding box center [200, 144] width 5 height 5
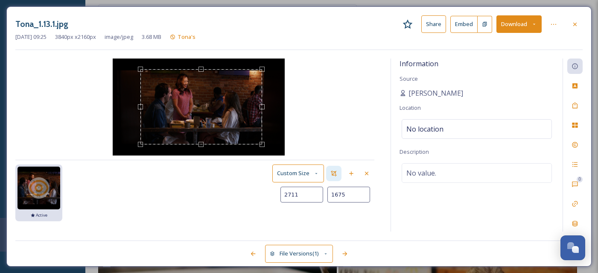
click at [140, 107] on div "Use the up and down arrow keys to move the west drag handle to change the crop …" at bounding box center [140, 106] width 5 height 5
type input "2721"
click at [262, 108] on div "Use the up and down arrow keys to move the east drag handle to change the crop …" at bounding box center [262, 106] width 5 height 5
type input "1670"
click at [198, 69] on div "Use the arrow keys to move the crop selection area" at bounding box center [201, 69] width 122 height 0
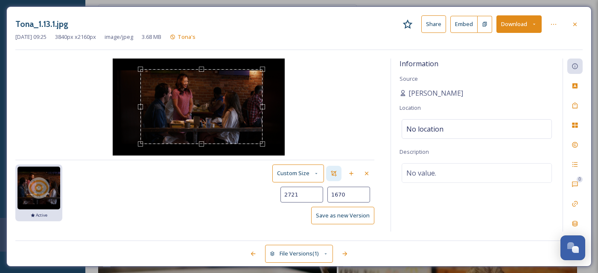
click at [359, 210] on button "Save as new Version" at bounding box center [342, 214] width 63 height 17
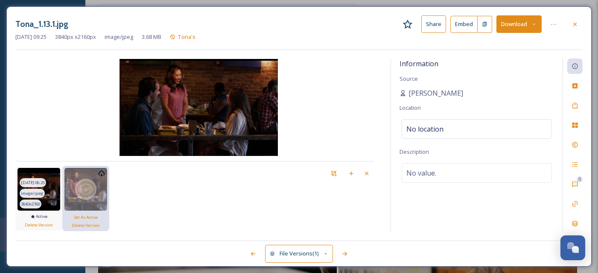
click at [52, 195] on img at bounding box center [38, 189] width 43 height 43
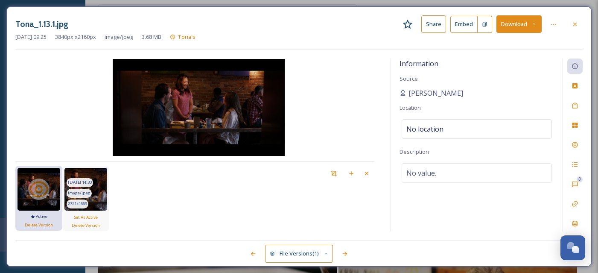
click at [90, 194] on div "image/jpeg" at bounding box center [79, 193] width 25 height 9
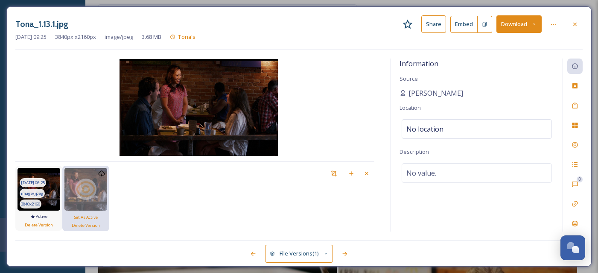
click at [55, 188] on img at bounding box center [38, 189] width 43 height 43
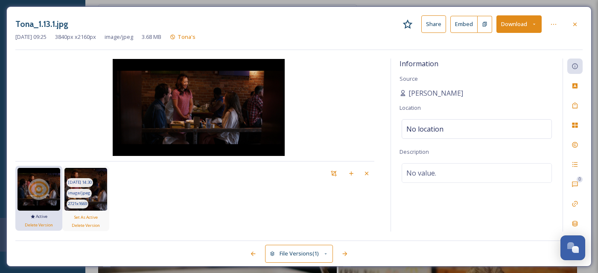
click at [99, 194] on img at bounding box center [85, 189] width 43 height 43
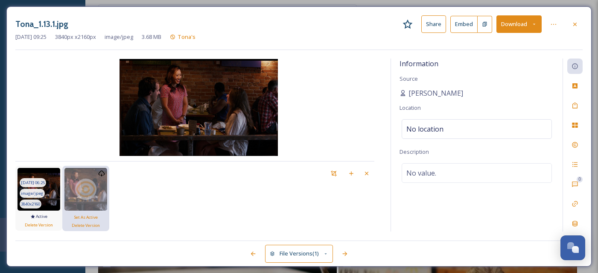
click at [51, 194] on img at bounding box center [38, 189] width 43 height 43
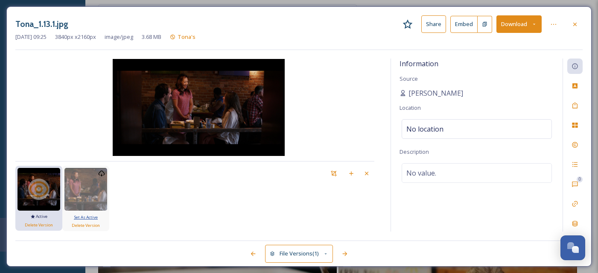
click at [79, 218] on span "Set As Active" at bounding box center [86, 217] width 24 height 6
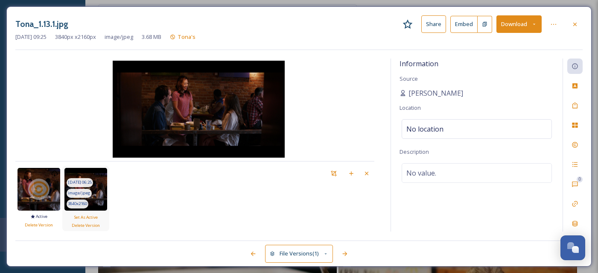
click at [99, 192] on img at bounding box center [85, 189] width 43 height 43
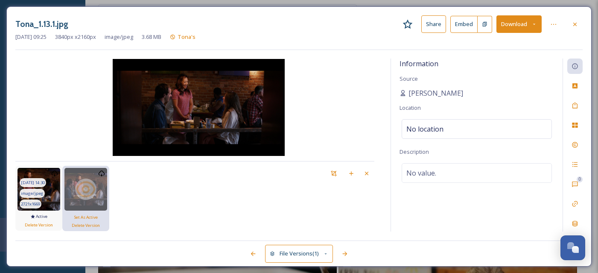
click at [53, 191] on img at bounding box center [38, 189] width 43 height 43
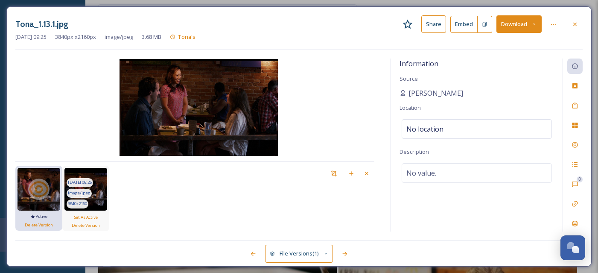
click at [101, 192] on img at bounding box center [85, 189] width 43 height 43
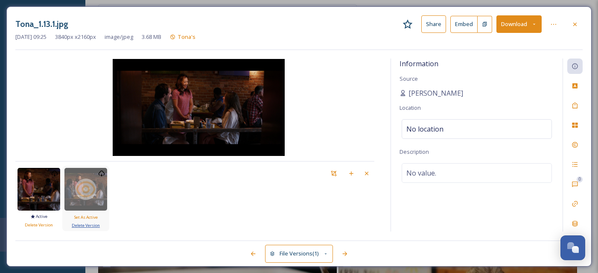
click at [96, 227] on span "Delete Version" at bounding box center [86, 225] width 28 height 6
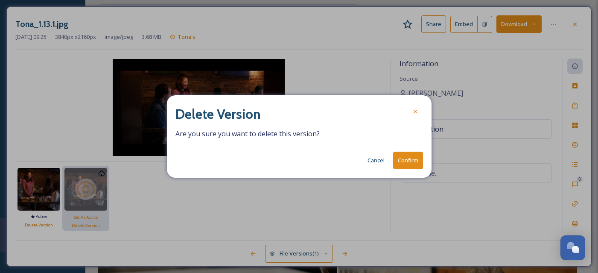
click at [406, 158] on button "Confirm" at bounding box center [408, 159] width 30 height 17
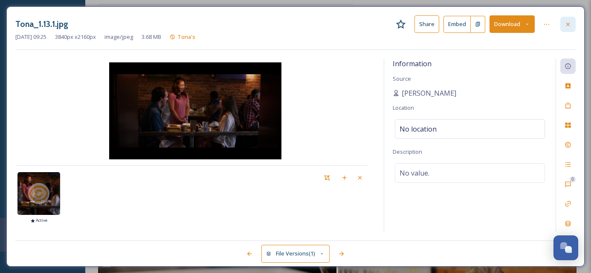
click at [567, 24] on icon at bounding box center [568, 24] width 7 height 7
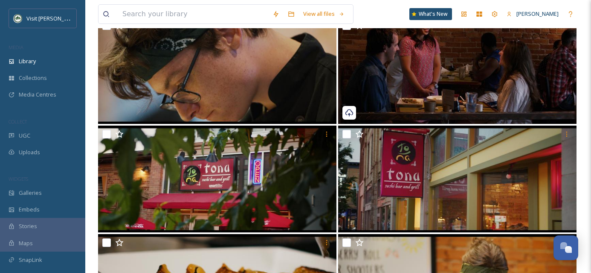
scroll to position [768, 0]
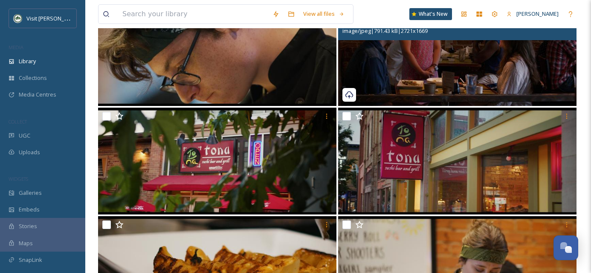
click at [481, 72] on img at bounding box center [457, 52] width 238 height 107
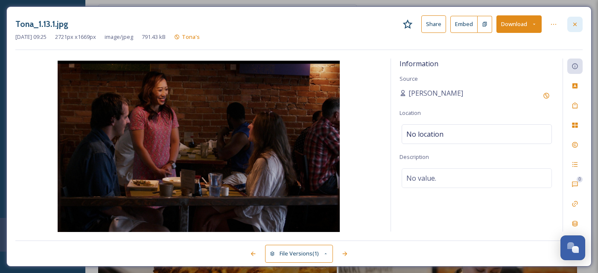
click at [574, 24] on icon at bounding box center [574, 24] width 7 height 7
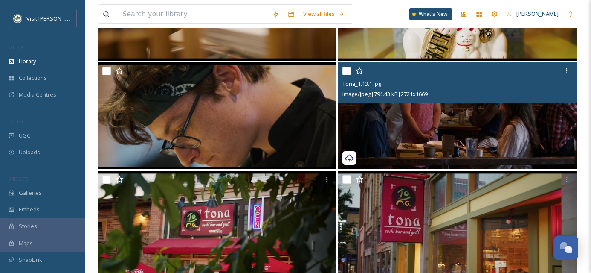
scroll to position [701, 0]
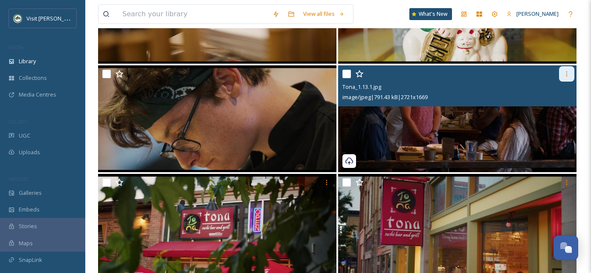
click at [567, 77] on icon at bounding box center [567, 73] width 7 height 7
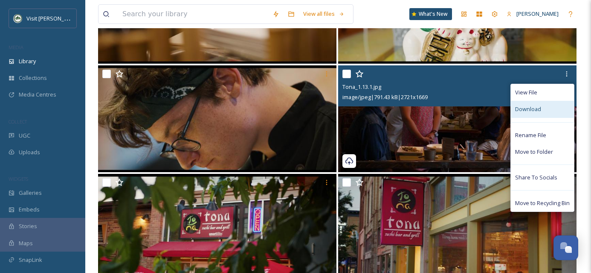
click at [535, 105] on span "Download" at bounding box center [528, 109] width 26 height 8
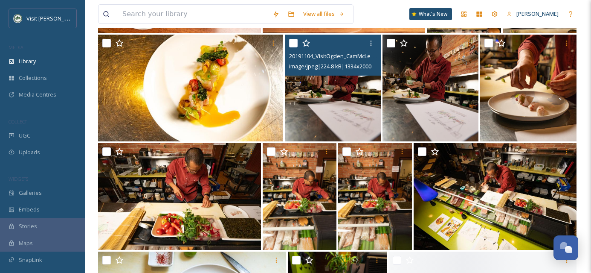
scroll to position [2359, 0]
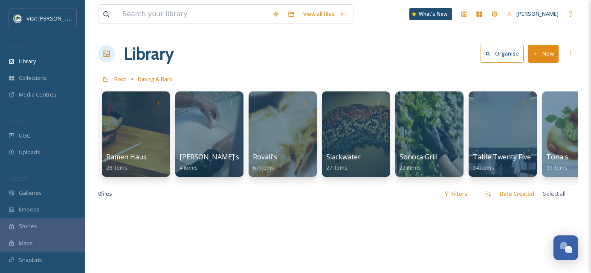
scroll to position [0, 1181]
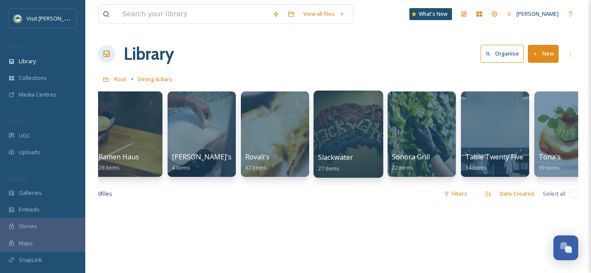
click at [344, 145] on div at bounding box center [349, 133] width 70 height 87
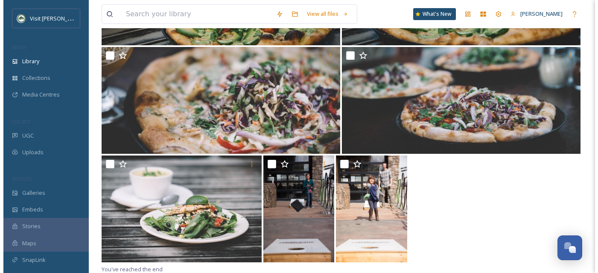
scroll to position [1263, 0]
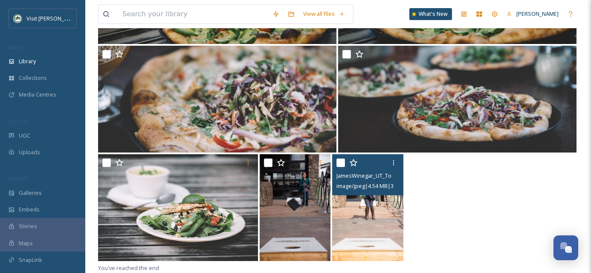
click at [342, 164] on input "checkbox" at bounding box center [341, 162] width 9 height 9
checkbox input "true"
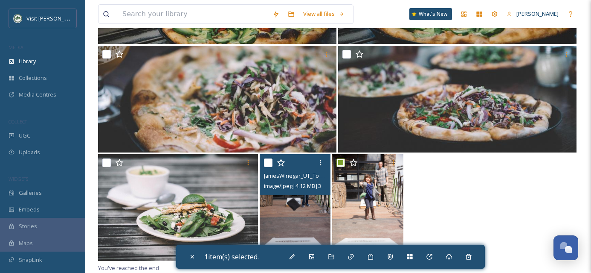
click at [266, 161] on input "checkbox" at bounding box center [268, 162] width 9 height 9
checkbox input "true"
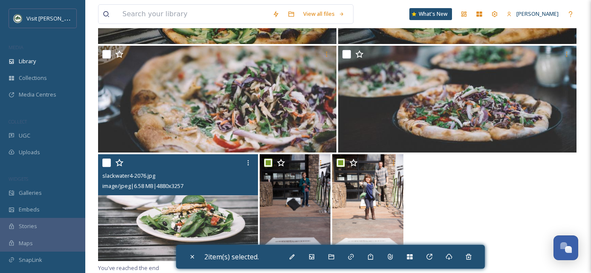
click at [108, 159] on input "checkbox" at bounding box center [106, 162] width 9 height 9
checkbox input "true"
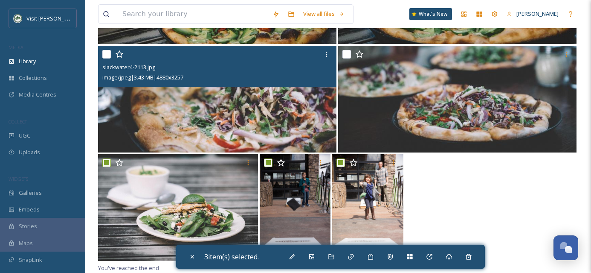
click at [105, 55] on input "checkbox" at bounding box center [106, 54] width 9 height 9
checkbox input "true"
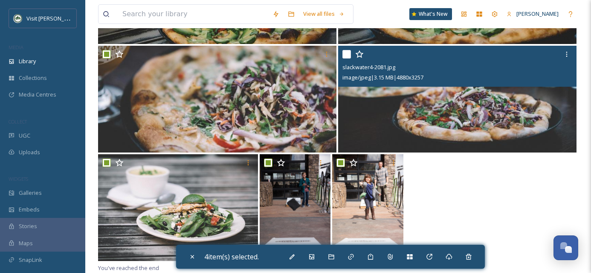
click at [349, 56] on input "checkbox" at bounding box center [347, 54] width 9 height 9
checkbox input "true"
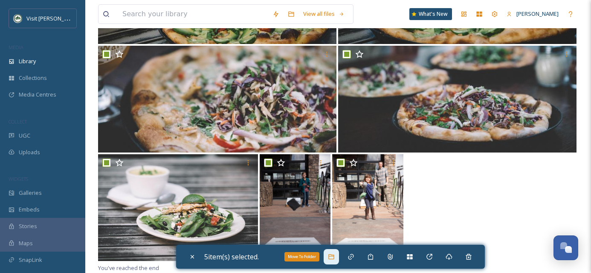
click at [335, 257] on icon at bounding box center [331, 256] width 7 height 7
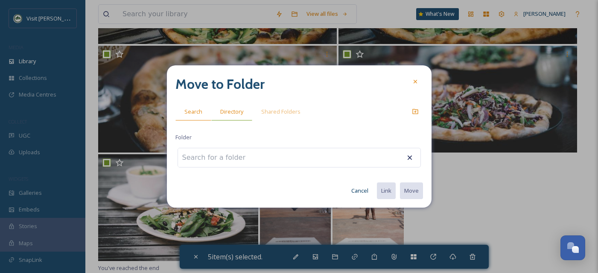
click at [233, 111] on span "Directory" at bounding box center [231, 112] width 23 height 8
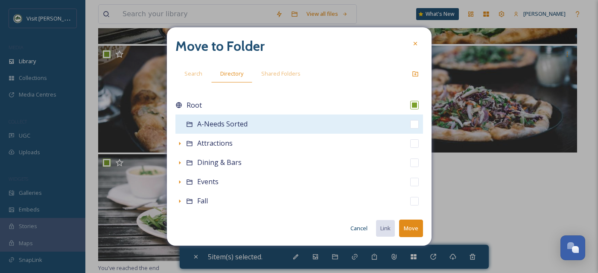
scroll to position [189, 0]
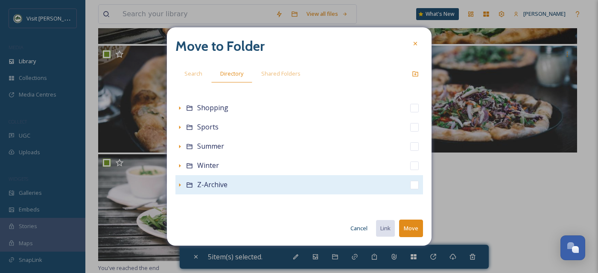
click at [410, 184] on input "checkbox" at bounding box center [414, 184] width 9 height 9
checkbox input "true"
checkbox input "false"
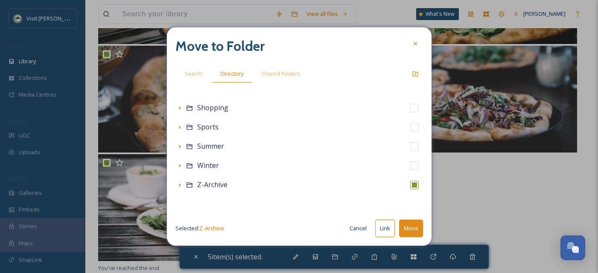
click at [414, 235] on button "Move" at bounding box center [411, 227] width 24 height 17
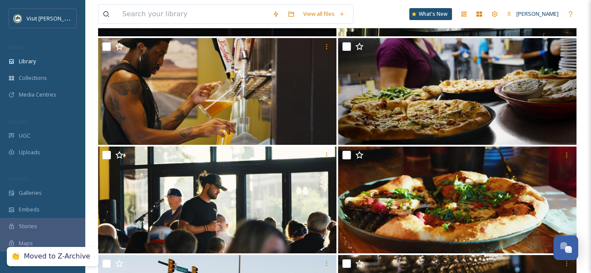
scroll to position [0, 0]
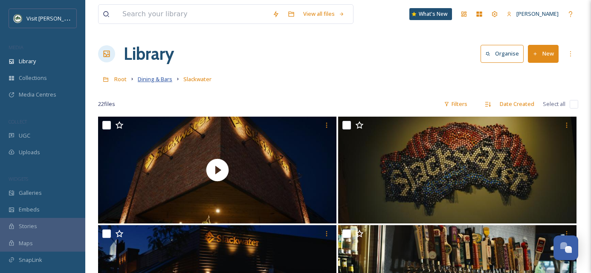
click at [160, 79] on span "Dining & Bars" at bounding box center [155, 79] width 35 height 8
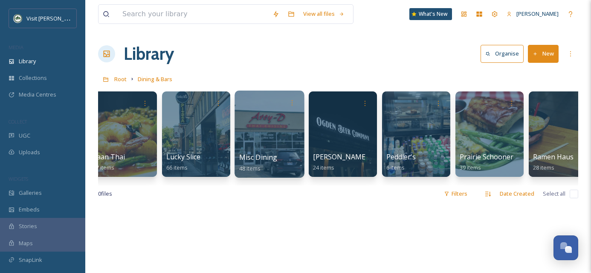
scroll to position [0, 753]
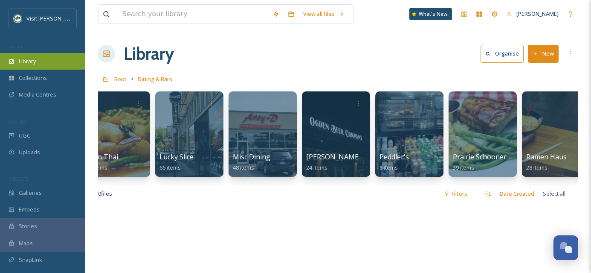
click at [50, 65] on div "Library" at bounding box center [42, 61] width 85 height 17
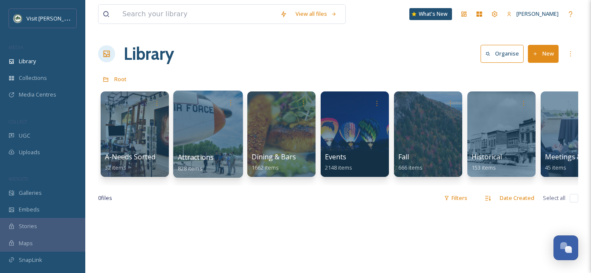
scroll to position [0, 11]
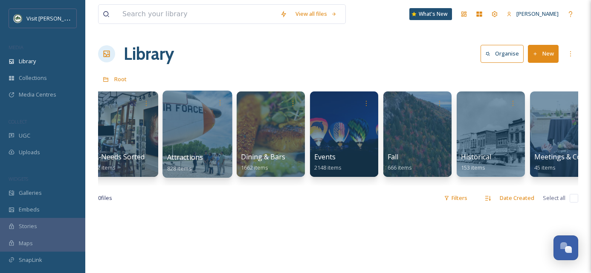
click at [197, 144] on div at bounding box center [198, 133] width 70 height 87
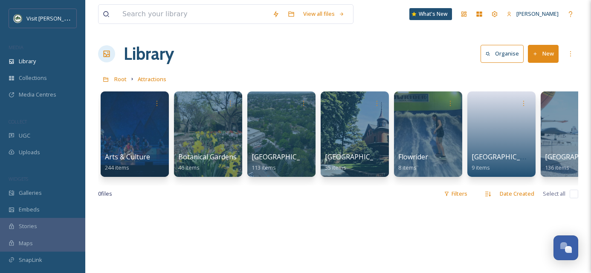
click at [146, 150] on div at bounding box center [135, 133] width 68 height 85
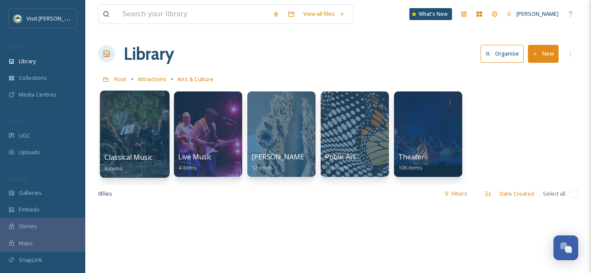
click at [143, 141] on div at bounding box center [135, 133] width 70 height 87
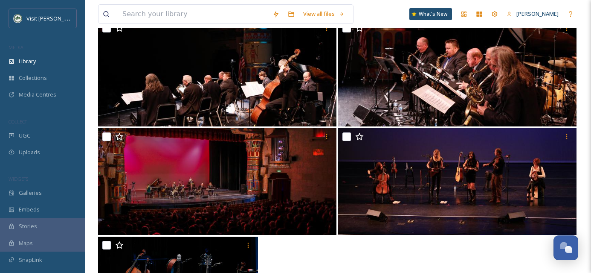
scroll to position [396, 0]
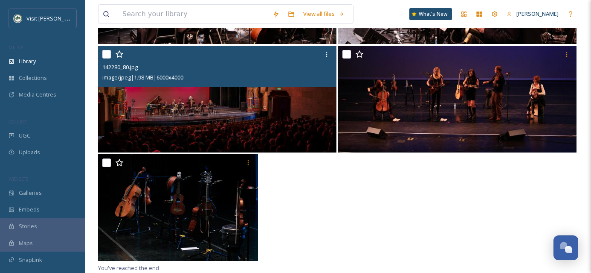
click at [225, 118] on img at bounding box center [217, 99] width 238 height 107
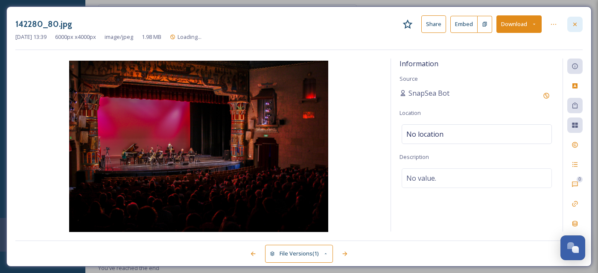
click at [578, 27] on icon at bounding box center [574, 24] width 7 height 7
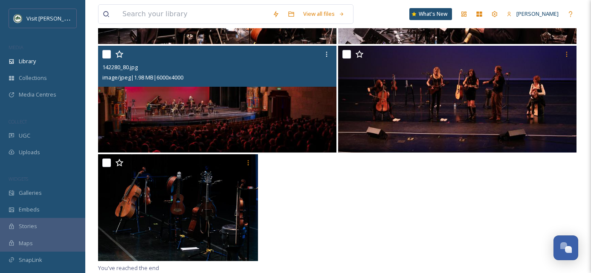
click at [108, 52] on input "checkbox" at bounding box center [106, 54] width 9 height 9
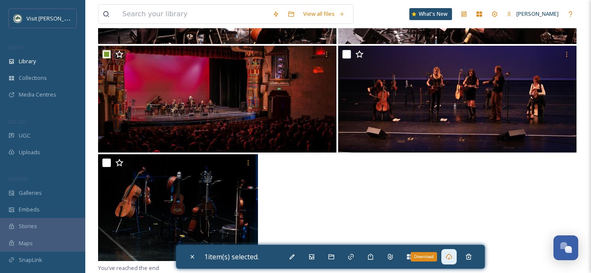
click at [453, 256] on icon at bounding box center [449, 256] width 7 height 7
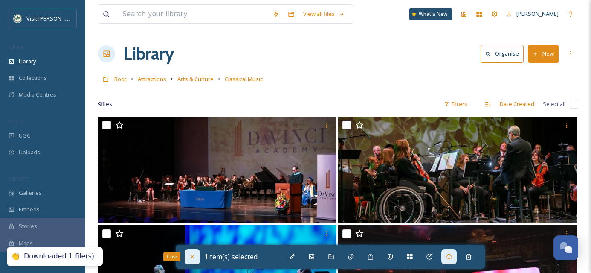
click at [191, 255] on icon at bounding box center [192, 256] width 3 height 3
checkbox input "false"
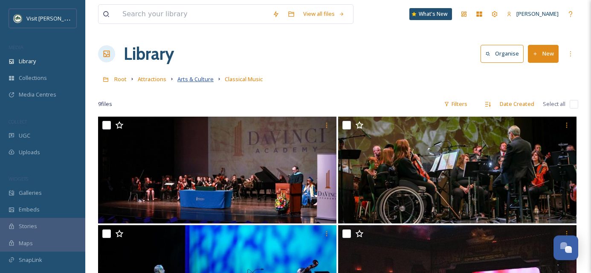
click at [198, 82] on span "Arts & Culture" at bounding box center [195, 79] width 36 height 8
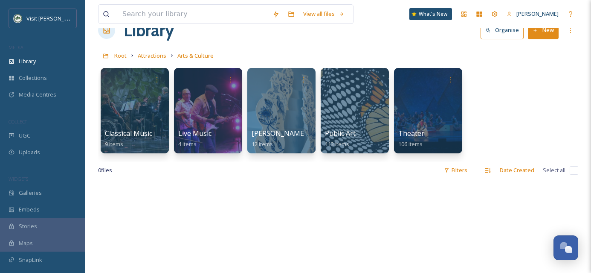
scroll to position [24, 0]
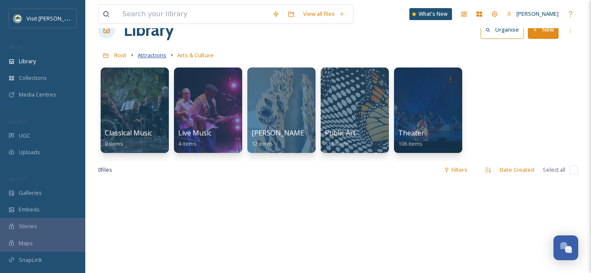
click at [159, 58] on span "Attractions" at bounding box center [152, 55] width 29 height 8
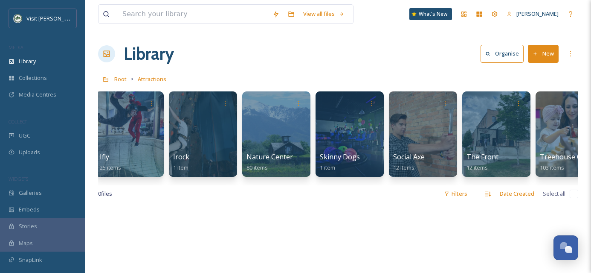
scroll to position [0, 509]
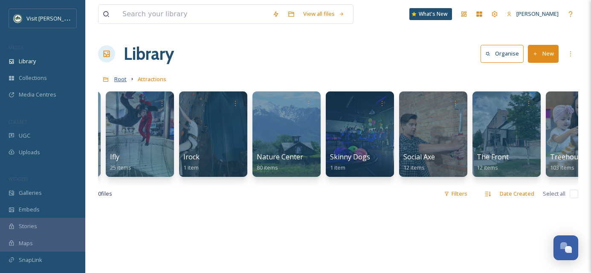
click at [121, 81] on span "Root" at bounding box center [120, 79] width 12 height 8
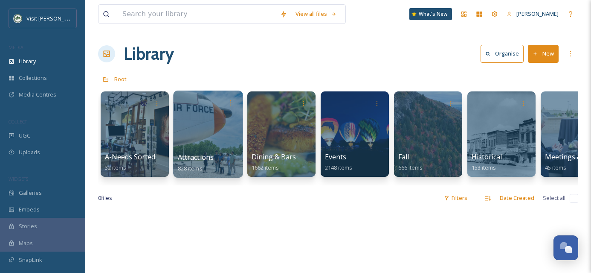
click at [215, 156] on div "Attractions 828 items" at bounding box center [208, 162] width 61 height 21
click at [209, 128] on div at bounding box center [208, 133] width 70 height 87
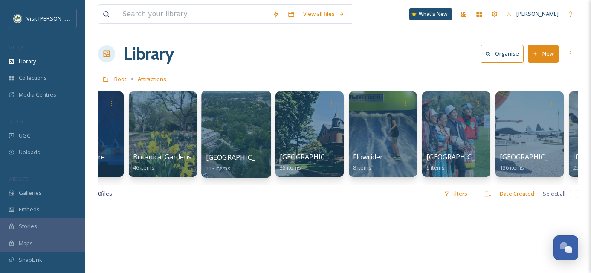
scroll to position [0, 46]
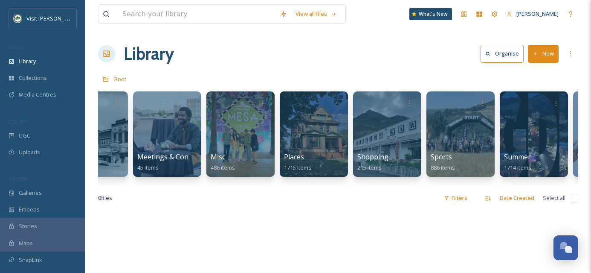
scroll to position [0, 411]
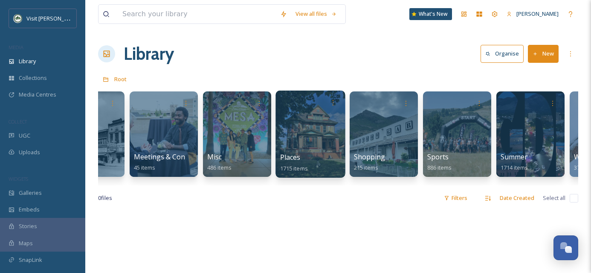
click at [294, 134] on div at bounding box center [311, 133] width 70 height 87
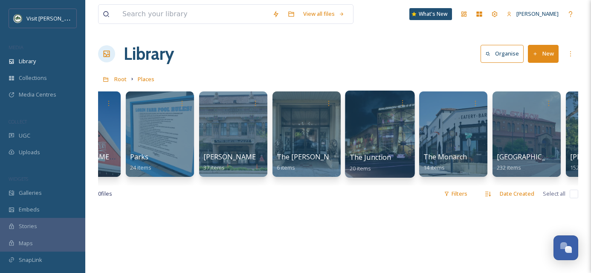
scroll to position [0, 863]
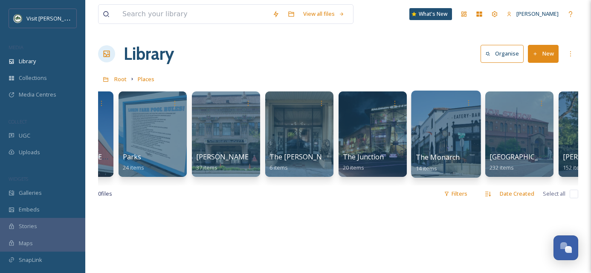
click at [442, 145] on div at bounding box center [446, 133] width 70 height 87
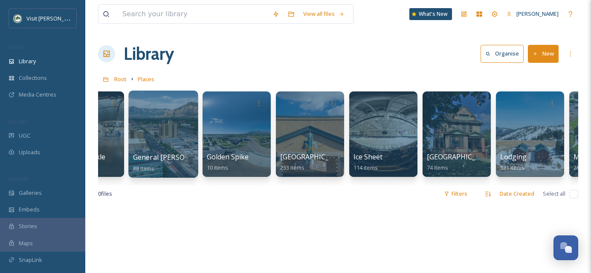
scroll to position [0, 47]
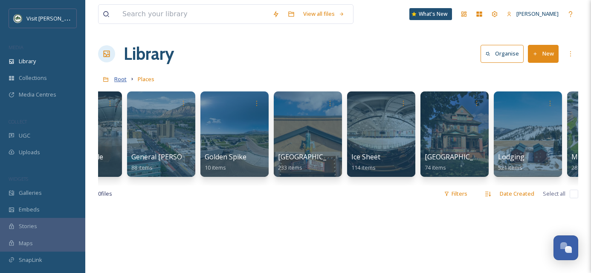
click at [117, 76] on span "Root" at bounding box center [120, 79] width 12 height 8
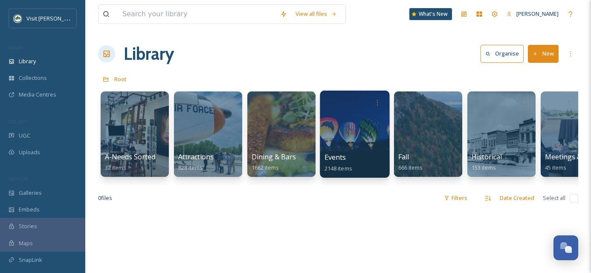
click at [355, 139] on div at bounding box center [355, 133] width 70 height 87
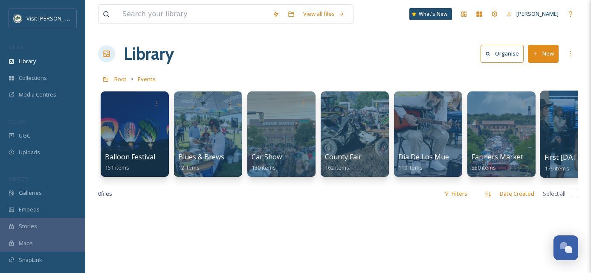
click at [574, 154] on span "First Friday Art Stroll" at bounding box center [580, 156] width 70 height 9
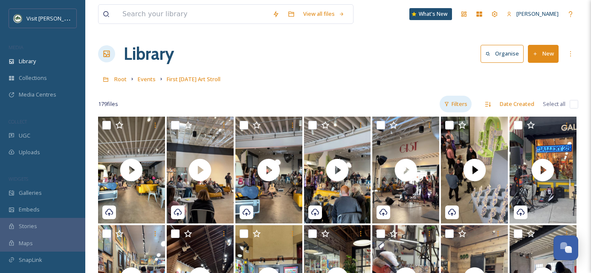
click at [468, 102] on div "Filters" at bounding box center [456, 104] width 32 height 17
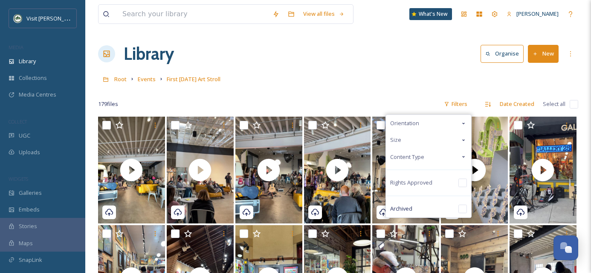
click at [447, 154] on div "Content Type" at bounding box center [428, 156] width 85 height 17
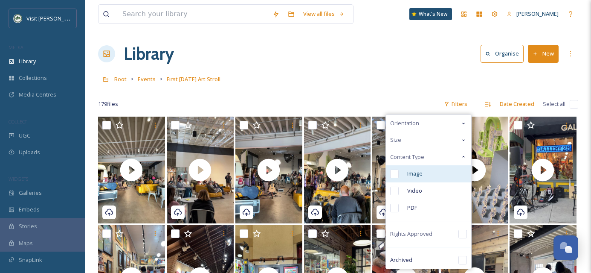
click at [396, 173] on input "checkbox" at bounding box center [394, 173] width 9 height 9
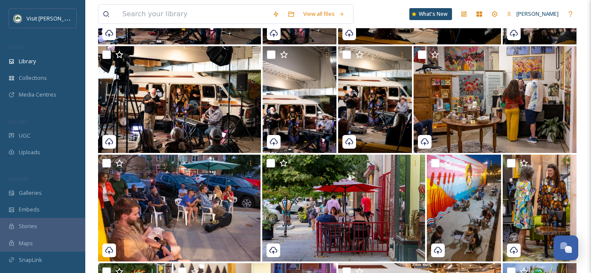
scroll to position [175, 0]
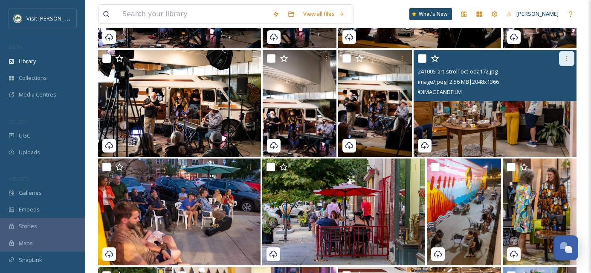
click at [567, 58] on icon at bounding box center [567, 58] width 7 height 7
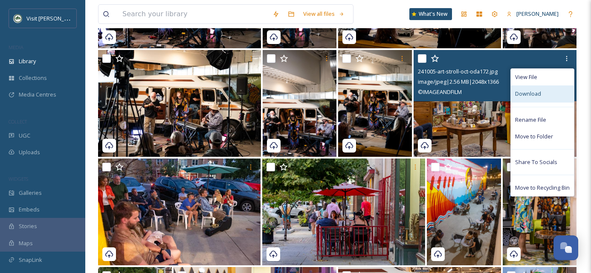
click at [537, 93] on span "Download" at bounding box center [528, 94] width 26 height 8
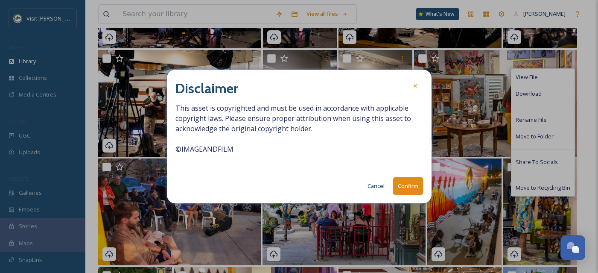
click at [413, 187] on button "Confirm" at bounding box center [408, 185] width 30 height 17
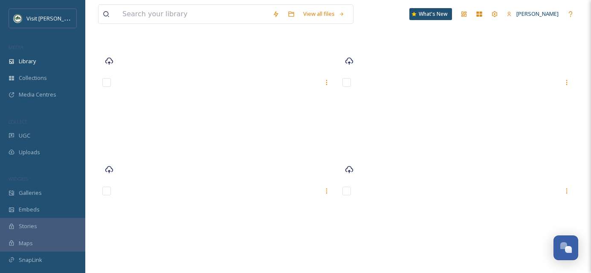
scroll to position [3641, 0]
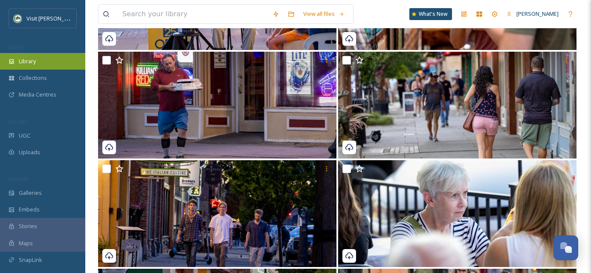
click at [34, 63] on span "Library" at bounding box center [27, 61] width 17 height 8
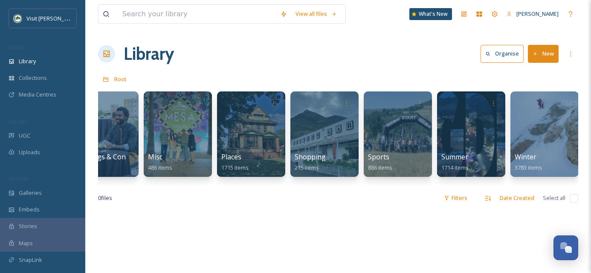
scroll to position [0, 547]
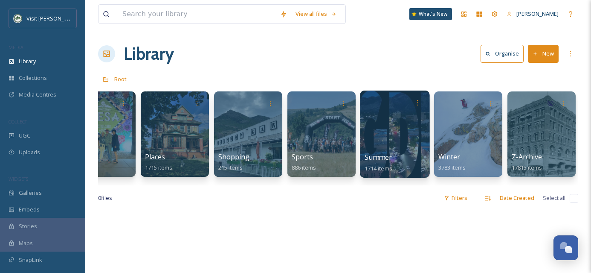
click at [383, 139] on div at bounding box center [395, 133] width 70 height 87
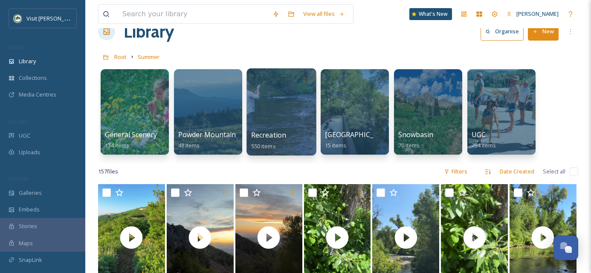
scroll to position [23, 0]
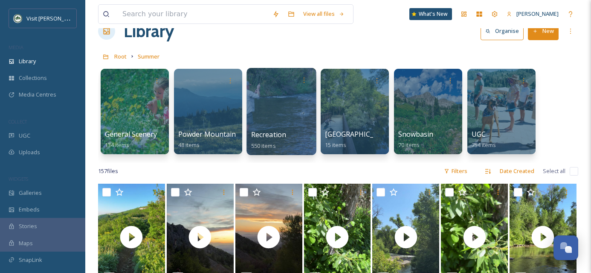
click at [291, 118] on div at bounding box center [282, 111] width 70 height 87
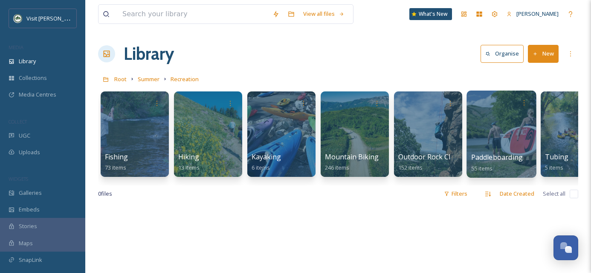
click at [495, 148] on div at bounding box center [502, 133] width 70 height 87
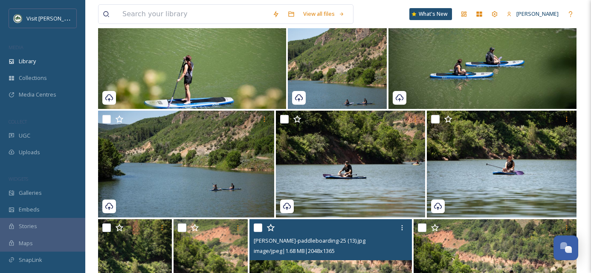
scroll to position [329, 0]
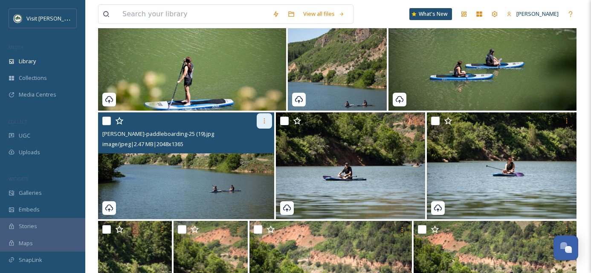
click at [263, 122] on icon at bounding box center [264, 120] width 7 height 7
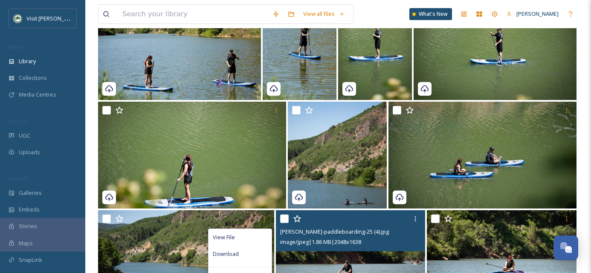
scroll to position [231, 0]
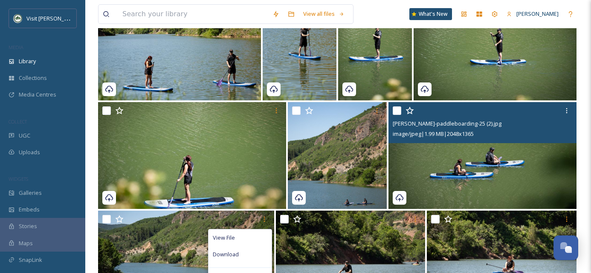
click at [470, 176] on img at bounding box center [483, 155] width 188 height 107
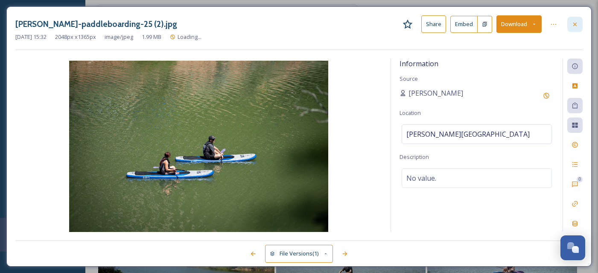
click at [577, 27] on div at bounding box center [574, 24] width 15 height 15
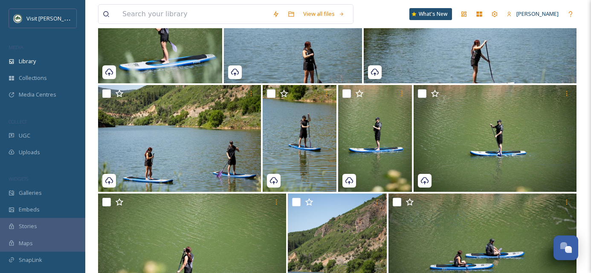
scroll to position [127, 0]
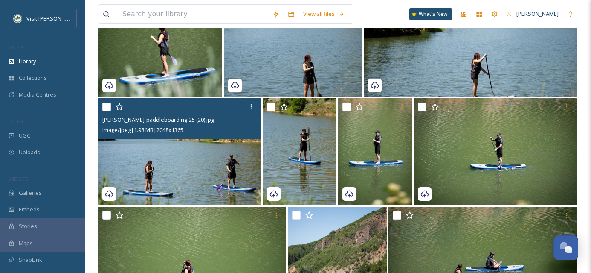
click at [232, 179] on img at bounding box center [179, 151] width 163 height 107
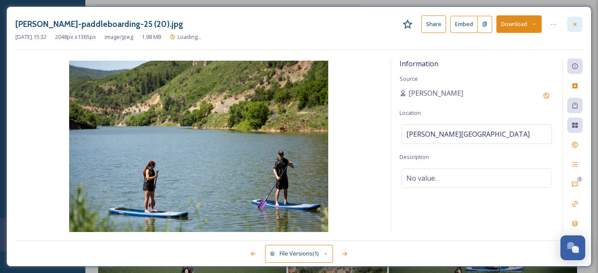
click at [579, 26] on div at bounding box center [574, 24] width 15 height 15
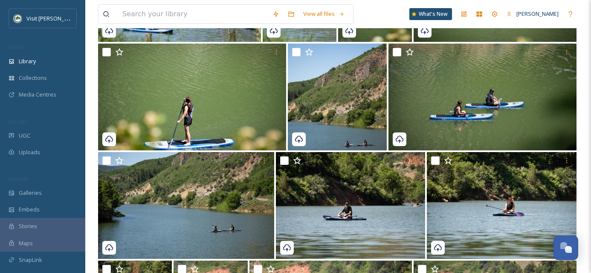
scroll to position [290, 0]
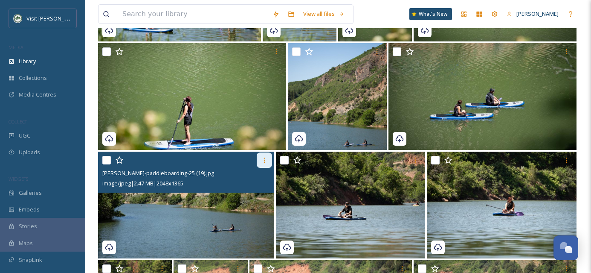
click at [264, 161] on icon at bounding box center [264, 160] width 7 height 7
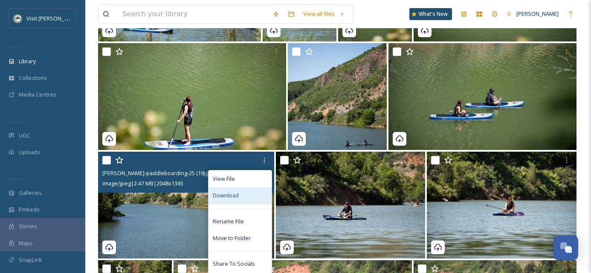
click at [251, 190] on div "Download" at bounding box center [240, 195] width 63 height 17
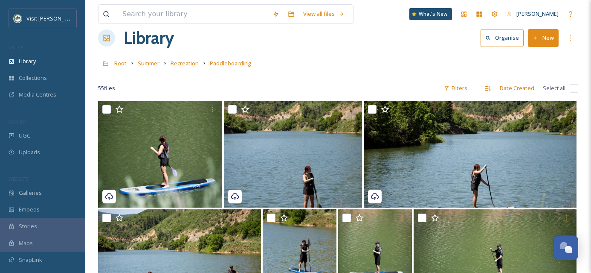
scroll to position [0, 0]
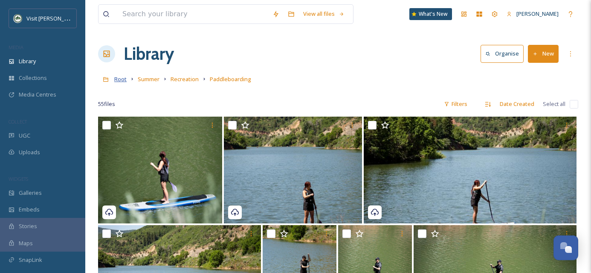
click at [119, 81] on span "Root" at bounding box center [120, 79] width 12 height 8
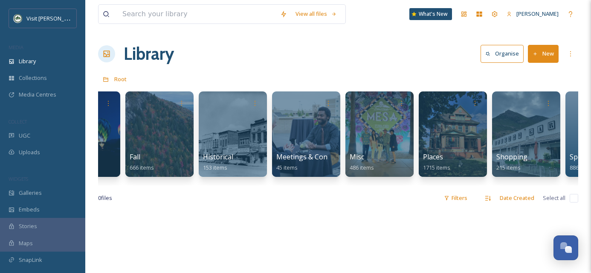
scroll to position [0, 275]
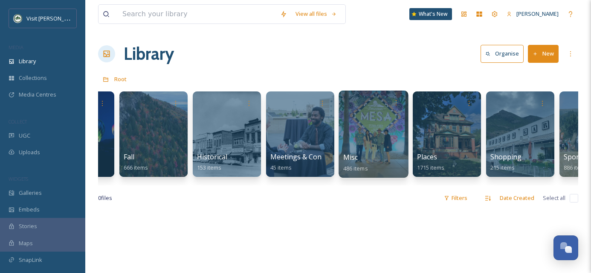
click at [364, 142] on div at bounding box center [374, 133] width 70 height 87
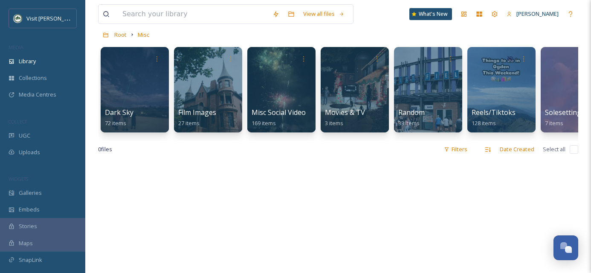
scroll to position [47, 0]
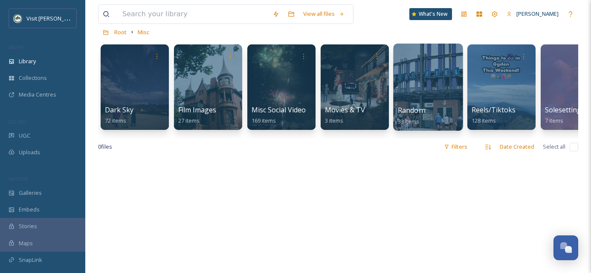
click at [421, 103] on div at bounding box center [428, 87] width 70 height 87
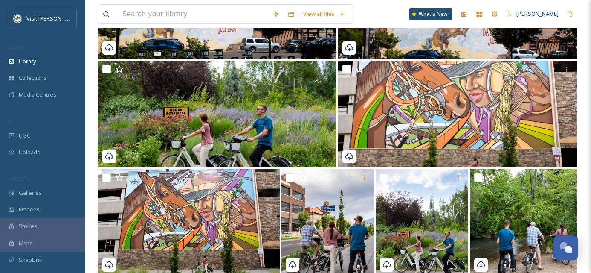
scroll to position [252, 0]
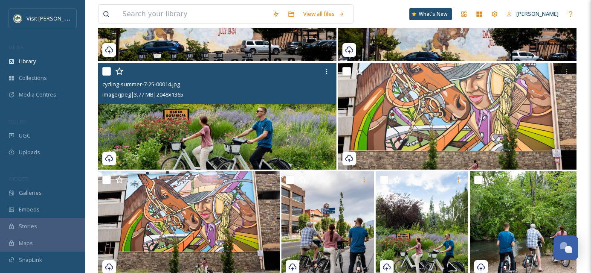
click at [257, 113] on img at bounding box center [217, 116] width 238 height 107
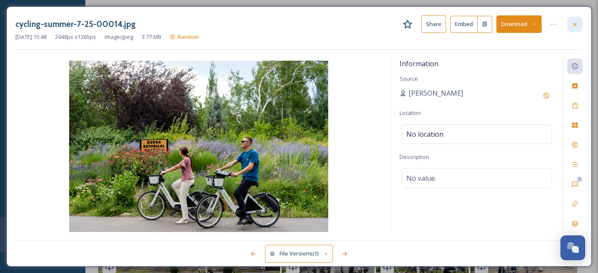
click at [578, 23] on icon at bounding box center [574, 24] width 7 height 7
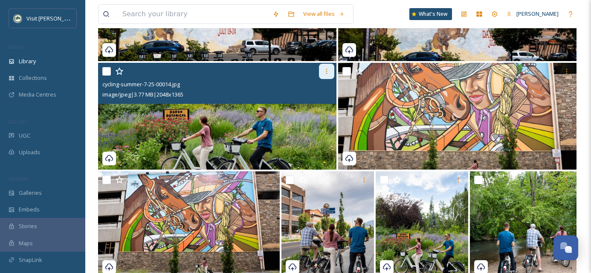
click at [326, 72] on icon at bounding box center [326, 71] width 7 height 7
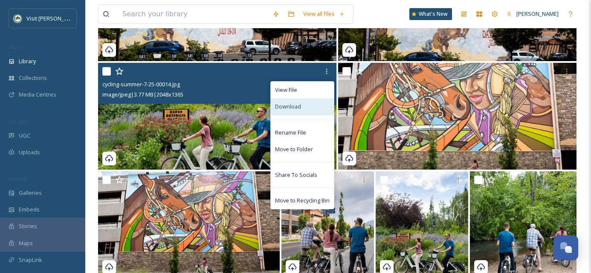
click at [300, 109] on span "Download" at bounding box center [288, 106] width 26 height 8
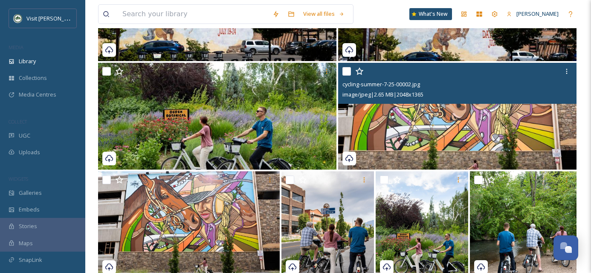
click at [529, 125] on img at bounding box center [457, 116] width 238 height 107
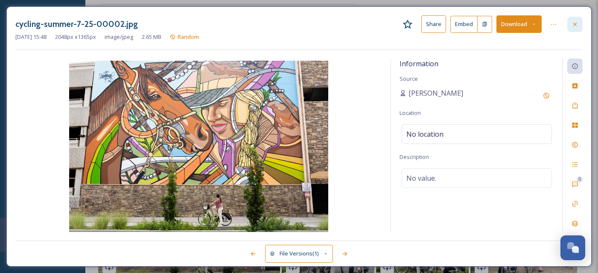
click at [576, 24] on icon at bounding box center [574, 24] width 7 height 7
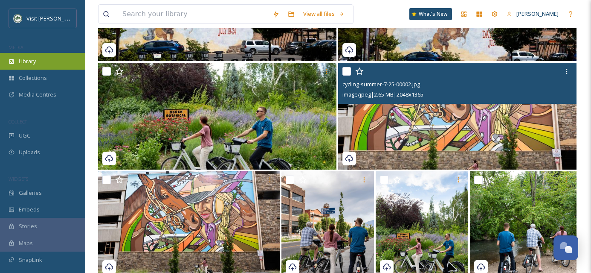
click at [33, 64] on span "Library" at bounding box center [27, 61] width 17 height 8
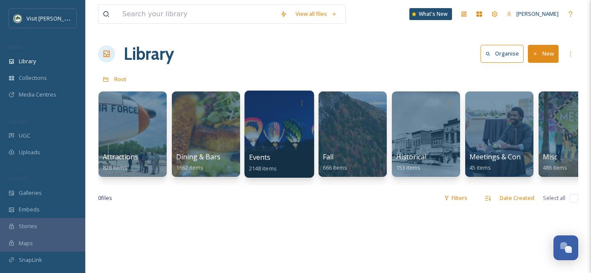
scroll to position [0, 77]
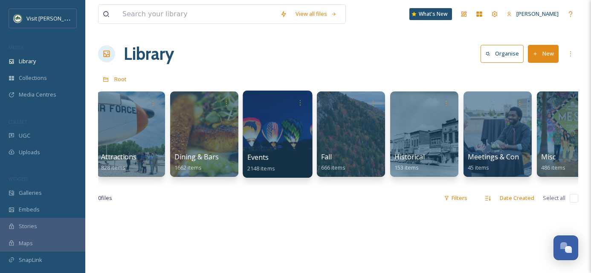
click at [269, 136] on div at bounding box center [278, 133] width 70 height 87
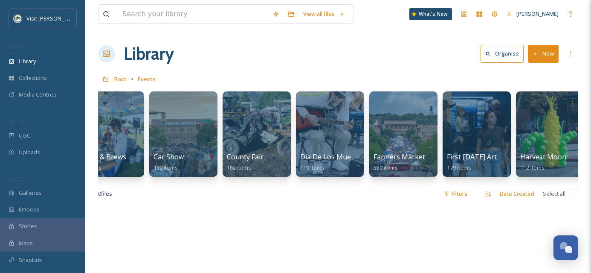
scroll to position [0, 116]
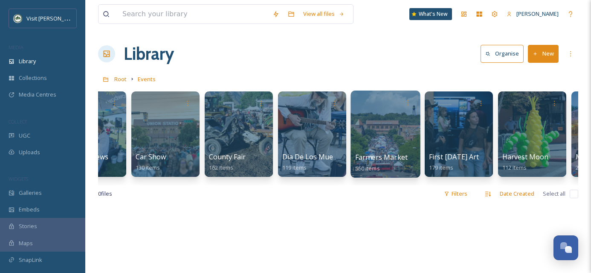
click at [395, 142] on div at bounding box center [386, 133] width 70 height 87
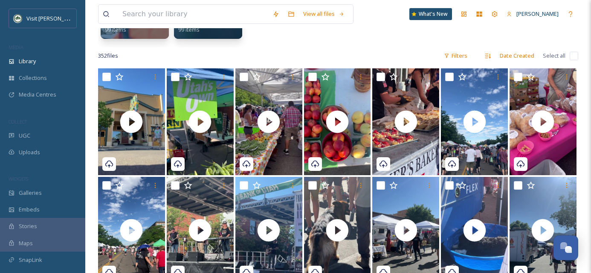
scroll to position [145, 0]
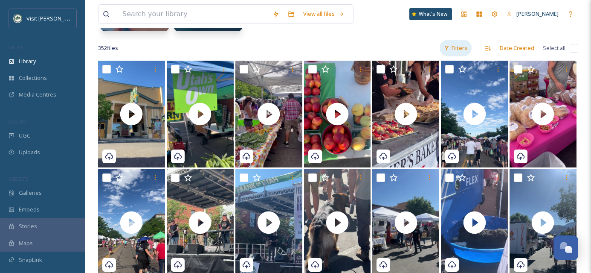
click at [456, 48] on div "Filters" at bounding box center [456, 48] width 32 height 17
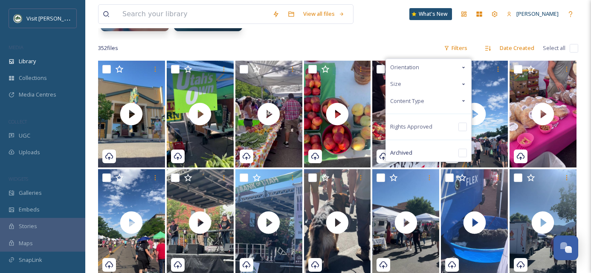
click at [442, 100] on div "Content Type" at bounding box center [428, 101] width 85 height 17
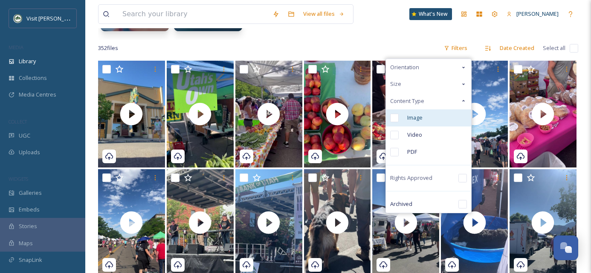
click at [398, 119] on input "checkbox" at bounding box center [394, 117] width 9 height 9
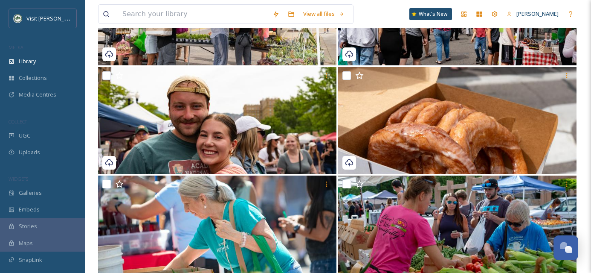
scroll to position [580, 0]
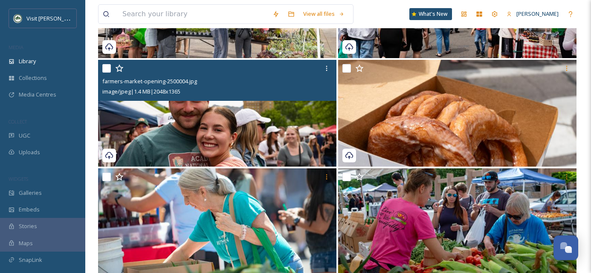
click at [305, 141] on img at bounding box center [217, 113] width 238 height 107
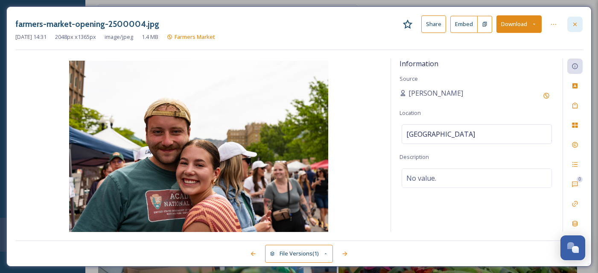
click at [577, 24] on icon at bounding box center [574, 24] width 7 height 7
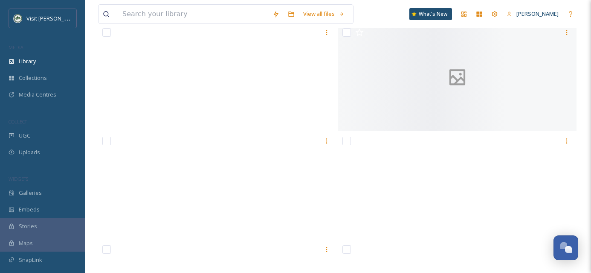
scroll to position [7768, 0]
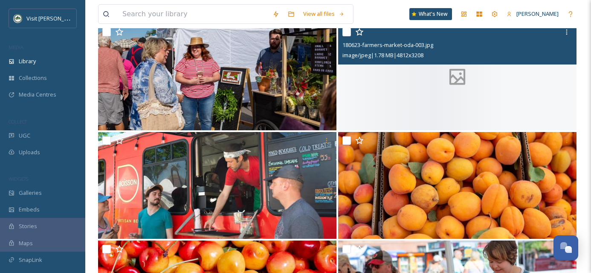
click at [513, 83] on div at bounding box center [457, 76] width 238 height 107
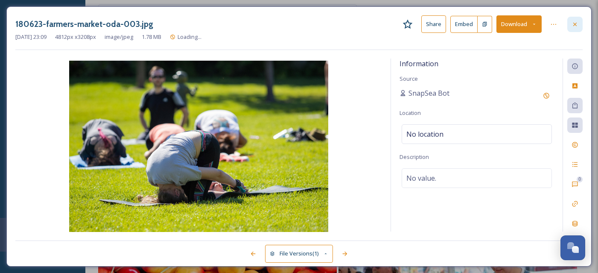
click at [576, 23] on icon at bounding box center [574, 24] width 7 height 7
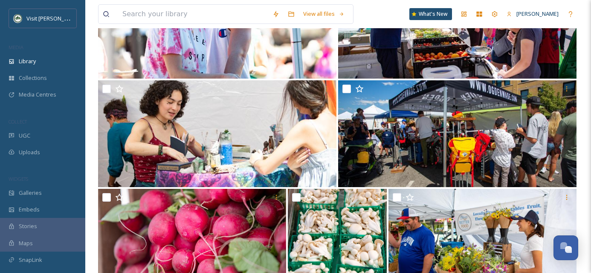
scroll to position [11647, 0]
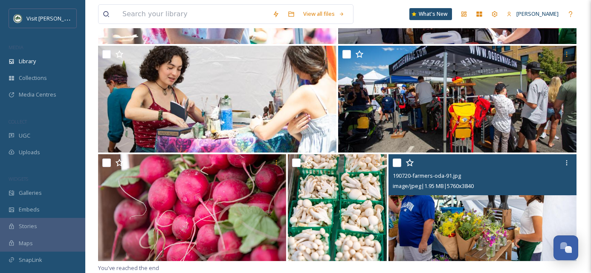
click at [401, 162] on input "checkbox" at bounding box center [397, 162] width 9 height 9
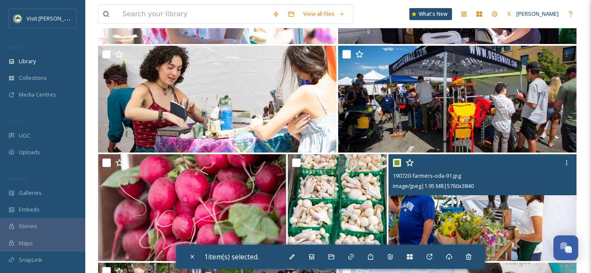
click at [401, 162] on input "checkbox" at bounding box center [397, 162] width 9 height 9
checkbox input "false"
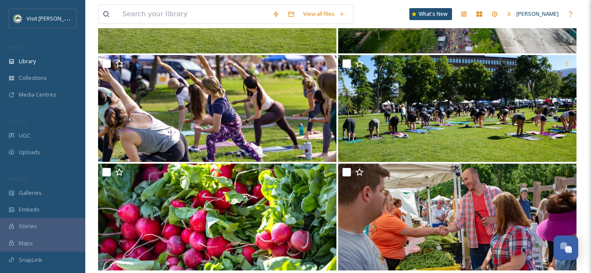
scroll to position [12081, 0]
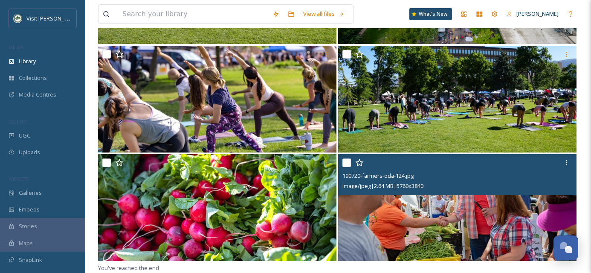
click at [345, 161] on input "checkbox" at bounding box center [347, 162] width 9 height 9
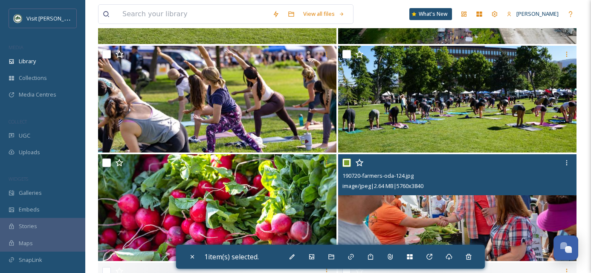
click at [345, 161] on input "checkbox" at bounding box center [347, 162] width 9 height 9
checkbox input "false"
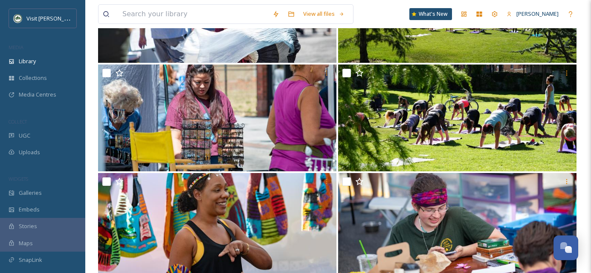
scroll to position [12514, 0]
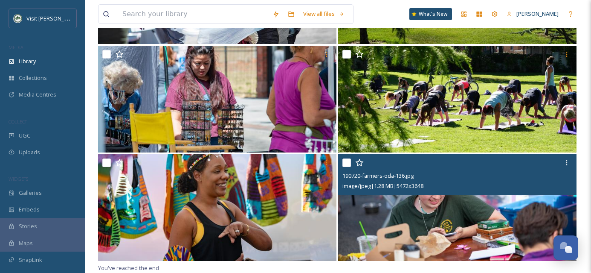
click at [347, 162] on input "checkbox" at bounding box center [347, 162] width 9 height 9
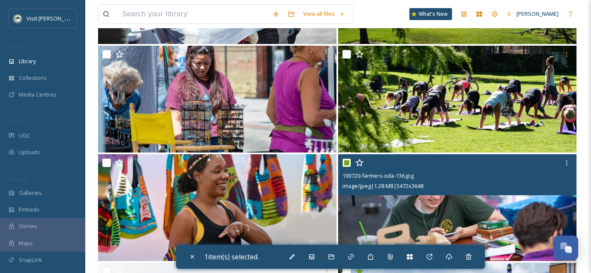
click at [347, 162] on input "checkbox" at bounding box center [347, 162] width 9 height 9
checkbox input "false"
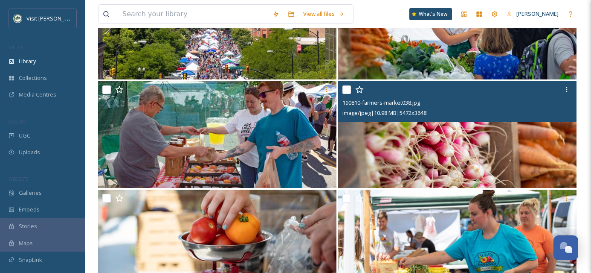
scroll to position [12948, 0]
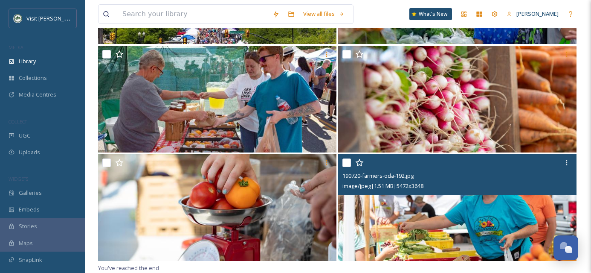
click at [347, 160] on input "checkbox" at bounding box center [347, 162] width 9 height 9
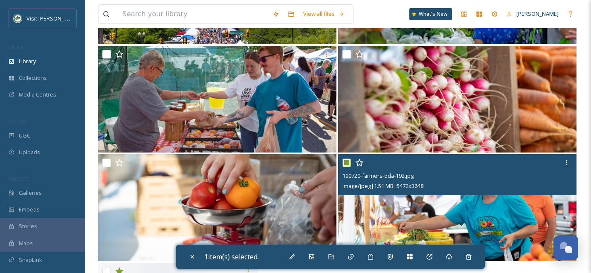
click at [347, 160] on input "checkbox" at bounding box center [347, 162] width 9 height 9
checkbox input "false"
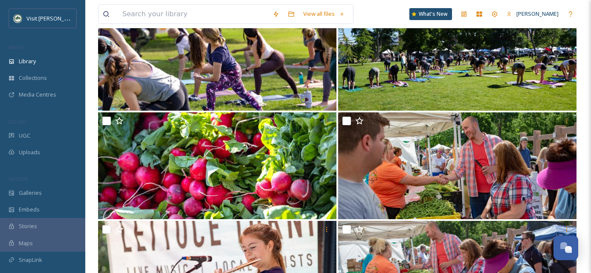
scroll to position [11676, 0]
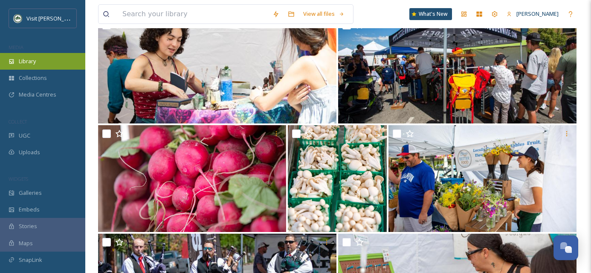
click at [33, 57] on span "Library" at bounding box center [27, 61] width 17 height 8
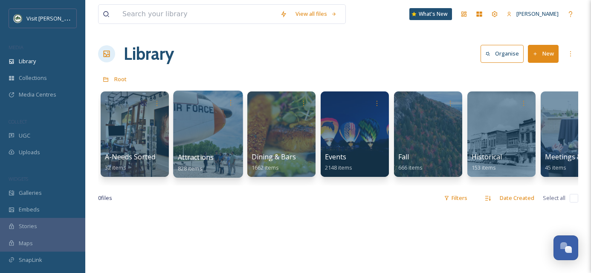
click at [203, 140] on div at bounding box center [208, 133] width 70 height 87
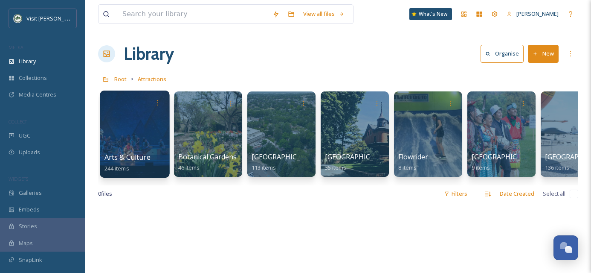
click at [134, 128] on div at bounding box center [135, 133] width 70 height 87
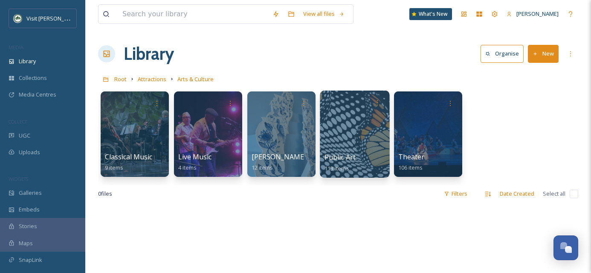
click at [358, 136] on div at bounding box center [355, 133] width 70 height 87
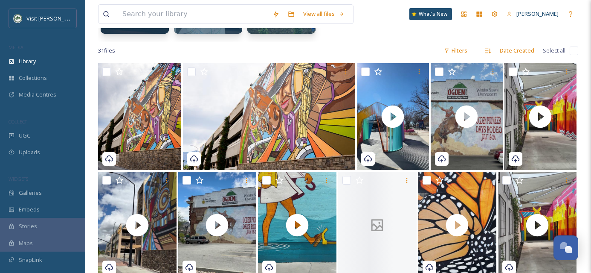
scroll to position [62, 0]
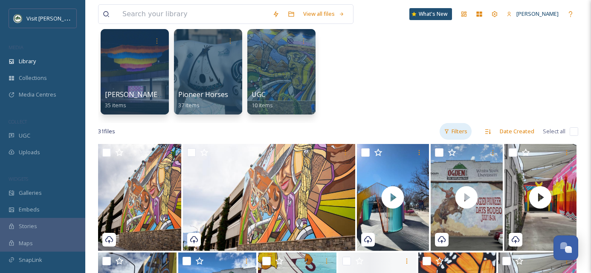
click at [466, 129] on div "Filters" at bounding box center [456, 131] width 32 height 17
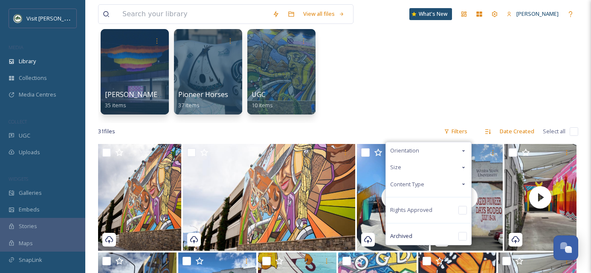
click at [462, 184] on icon at bounding box center [463, 183] width 7 height 7
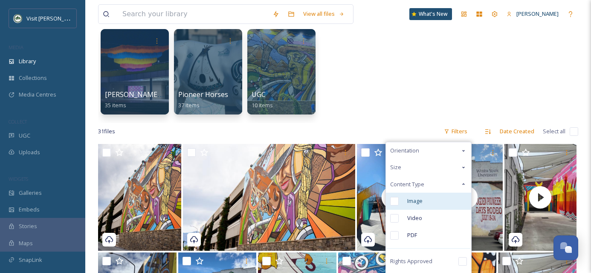
click at [397, 198] on input "checkbox" at bounding box center [394, 201] width 9 height 9
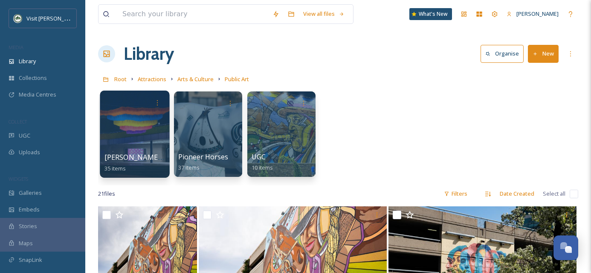
click at [151, 137] on div at bounding box center [135, 133] width 70 height 87
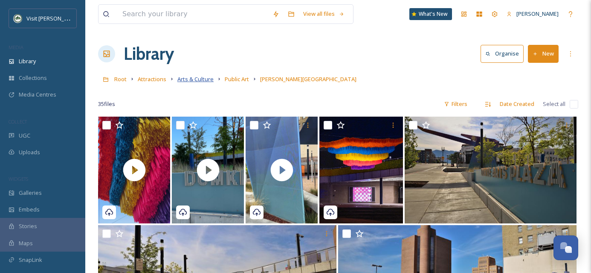
click at [197, 79] on span "Arts & Culture" at bounding box center [195, 79] width 36 height 8
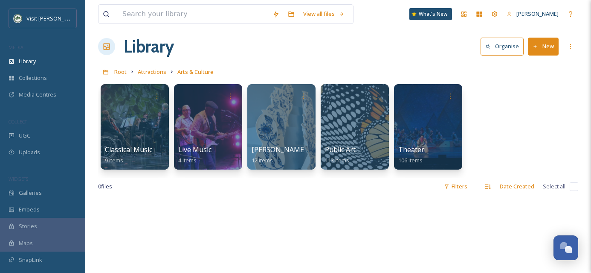
scroll to position [10, 0]
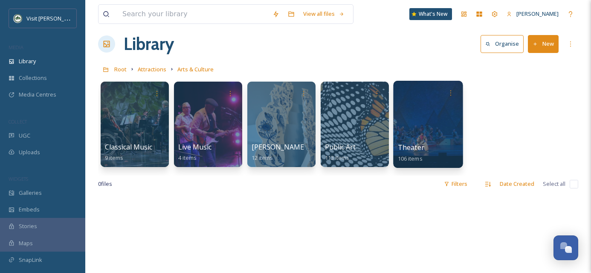
click at [435, 144] on div "Theater 106 items" at bounding box center [428, 152] width 61 height 21
click at [440, 133] on div at bounding box center [428, 124] width 70 height 87
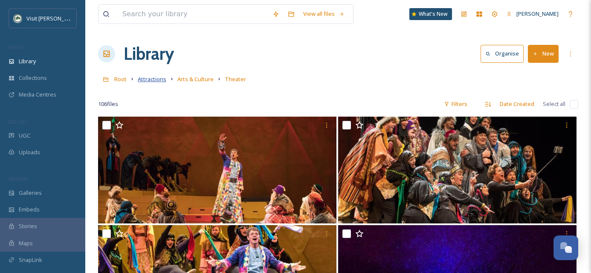
click at [152, 78] on span "Attractions" at bounding box center [152, 79] width 29 height 8
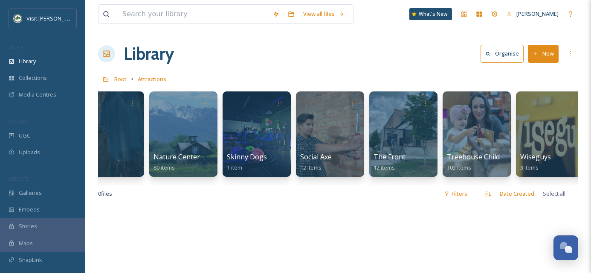
scroll to position [0, 620]
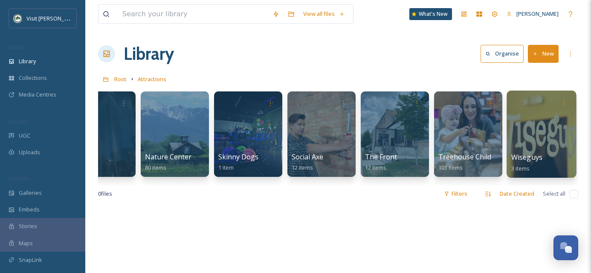
click at [516, 138] on div at bounding box center [542, 133] width 70 height 87
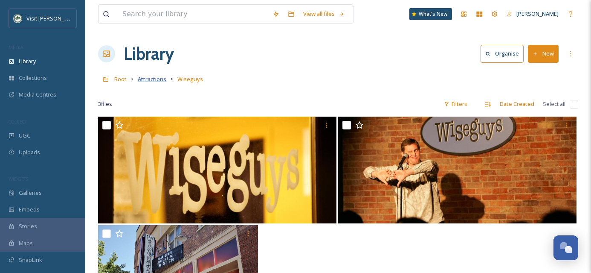
click at [154, 80] on span "Attractions" at bounding box center [152, 79] width 29 height 8
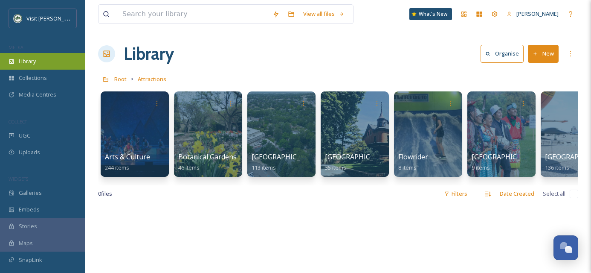
click at [44, 67] on div "Library" at bounding box center [42, 61] width 85 height 17
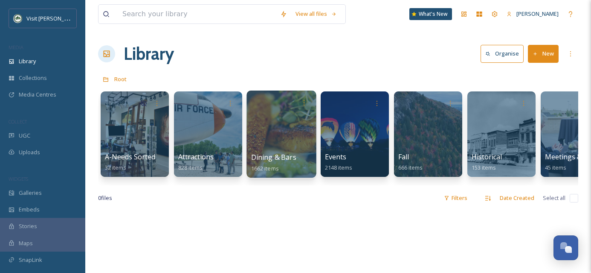
click at [296, 131] on div at bounding box center [282, 133] width 70 height 87
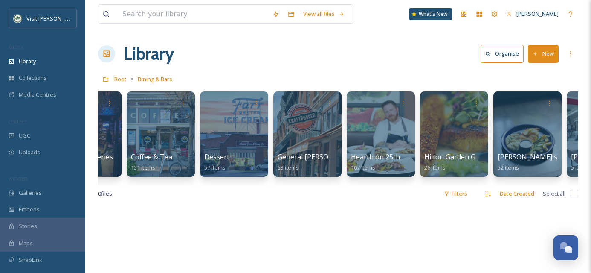
scroll to position [0, 247]
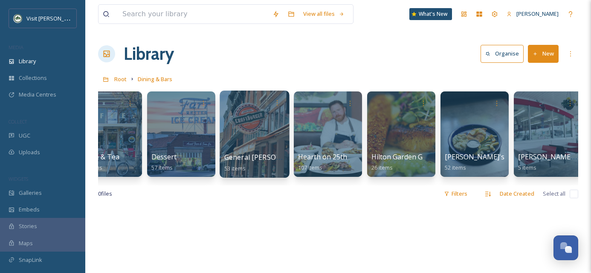
click at [237, 140] on div at bounding box center [255, 133] width 70 height 87
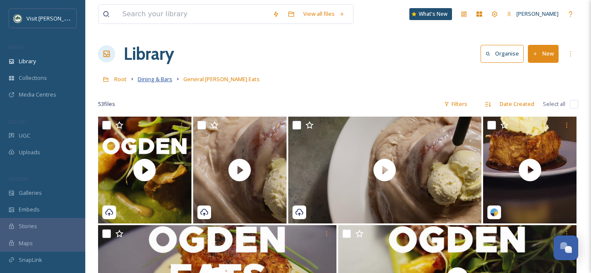
click at [162, 80] on span "Dining & Bars" at bounding box center [155, 79] width 35 height 8
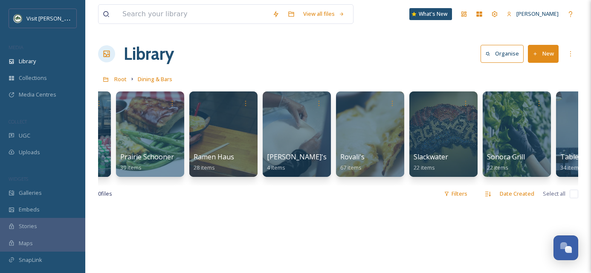
scroll to position [0, 1108]
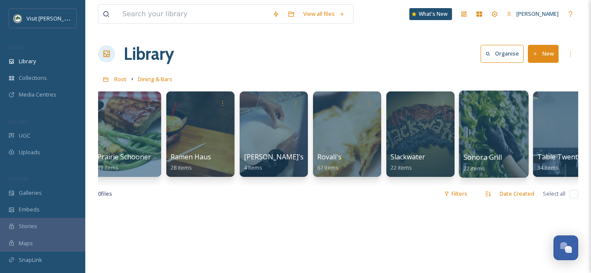
click at [489, 142] on div at bounding box center [494, 133] width 70 height 87
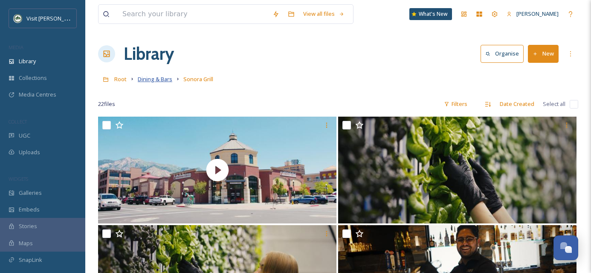
click at [159, 77] on span "Dining & Bars" at bounding box center [155, 79] width 35 height 8
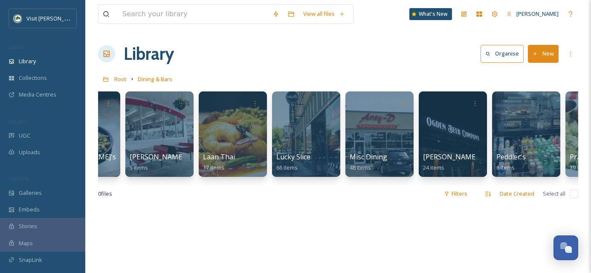
scroll to position [0, 635]
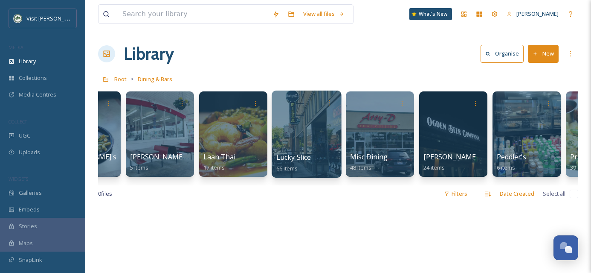
click at [319, 132] on div at bounding box center [307, 133] width 70 height 87
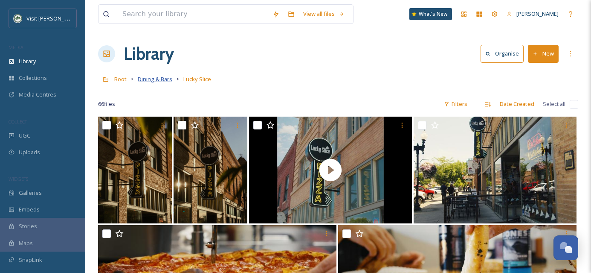
click at [161, 78] on span "Dining & Bars" at bounding box center [155, 79] width 35 height 8
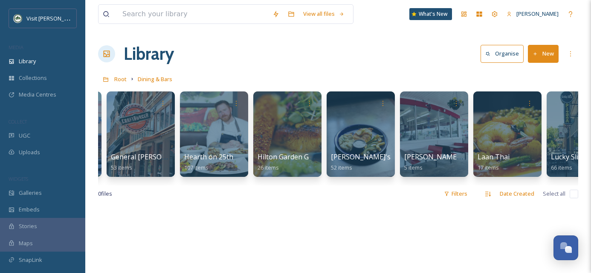
scroll to position [0, 361]
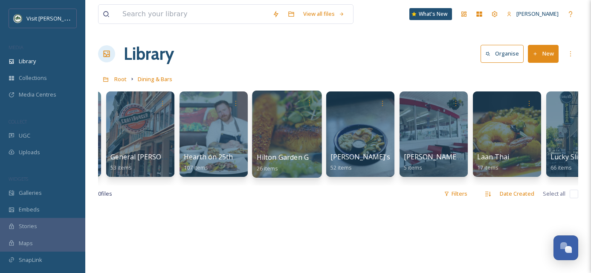
click at [290, 143] on div at bounding box center [287, 133] width 70 height 87
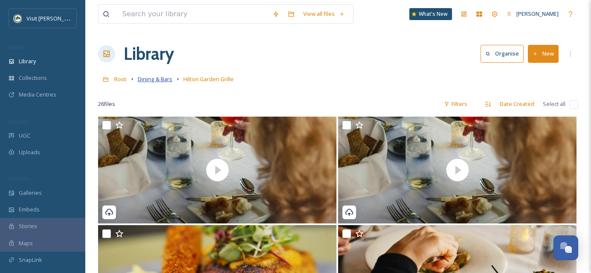
click at [155, 79] on span "Dining & Bars" at bounding box center [155, 79] width 35 height 8
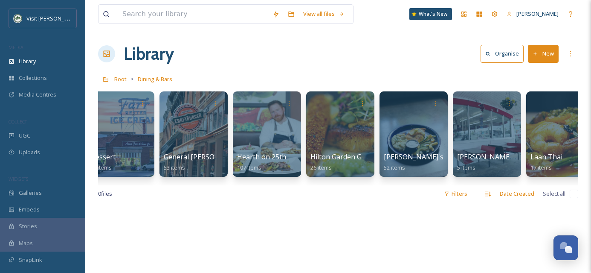
scroll to position [0, 317]
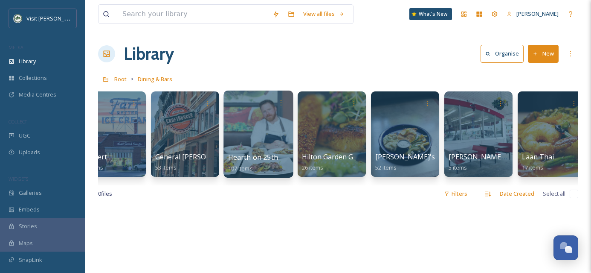
click at [260, 137] on div at bounding box center [259, 133] width 70 height 87
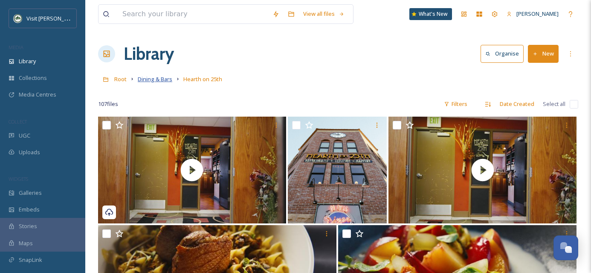
click at [166, 76] on span "Dining & Bars" at bounding box center [155, 79] width 35 height 8
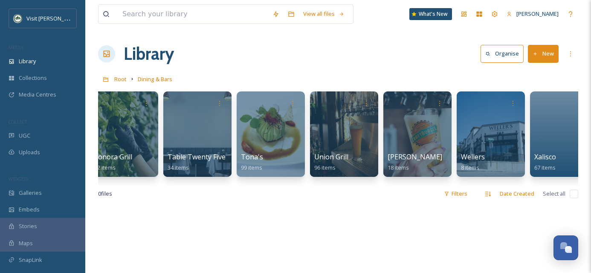
scroll to position [0, 1501]
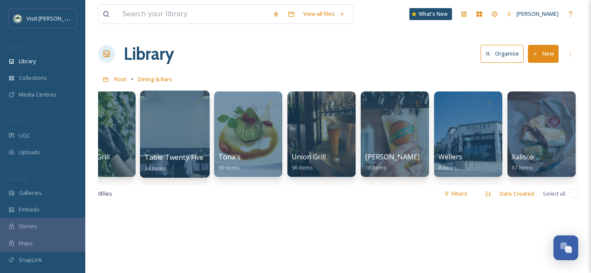
click at [166, 138] on div at bounding box center [175, 133] width 70 height 87
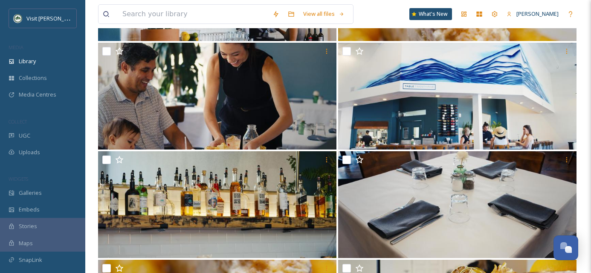
scroll to position [834, 0]
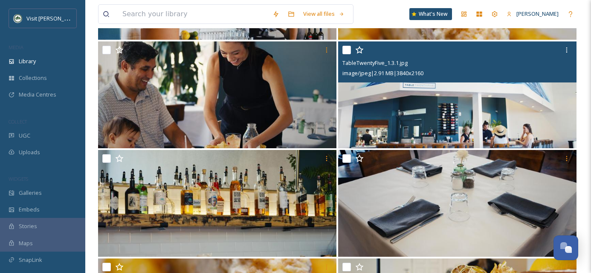
click at [537, 122] on img at bounding box center [457, 94] width 238 height 107
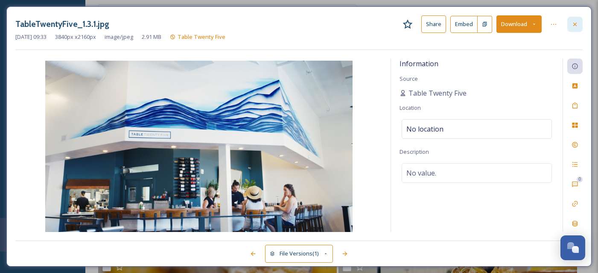
click at [579, 23] on div at bounding box center [574, 24] width 15 height 15
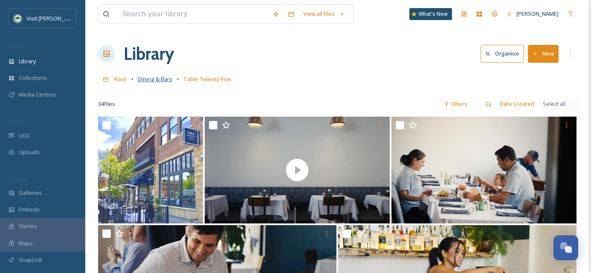
click at [159, 79] on span "Dining & Bars" at bounding box center [155, 79] width 35 height 8
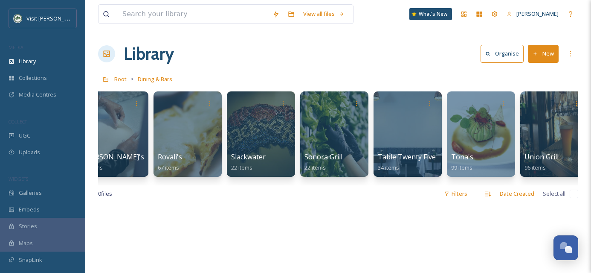
scroll to position [0, 1270]
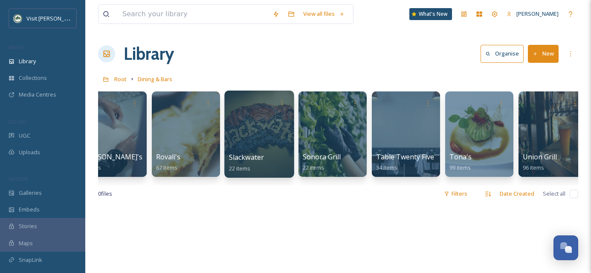
click at [268, 139] on div at bounding box center [259, 133] width 70 height 87
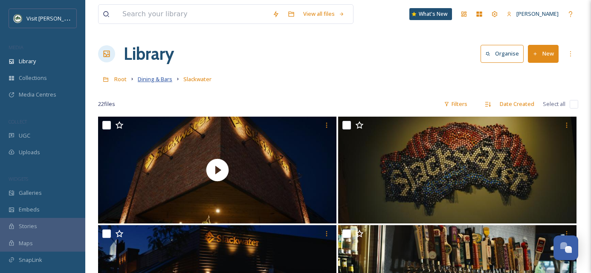
click at [156, 81] on span "Dining & Bars" at bounding box center [155, 79] width 35 height 8
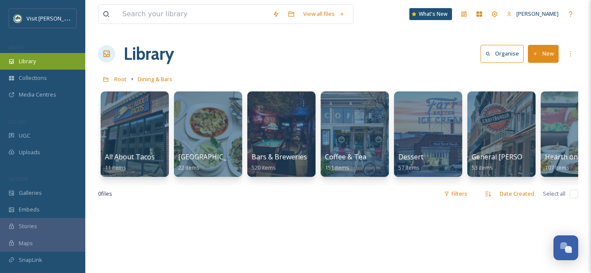
click at [42, 67] on div "Library" at bounding box center [42, 61] width 85 height 17
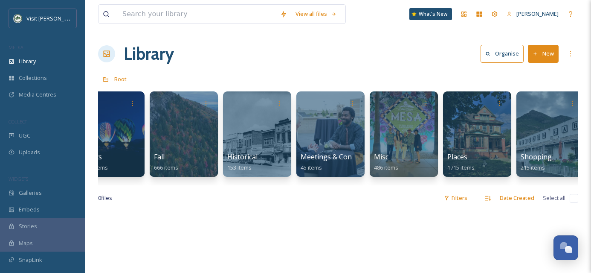
scroll to position [0, 547]
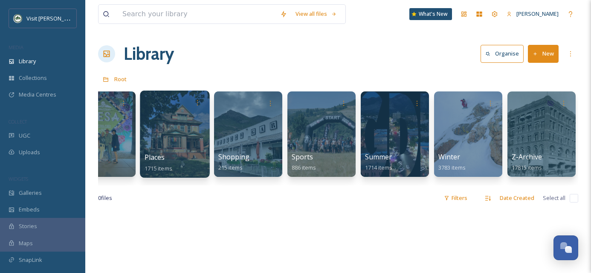
click at [152, 146] on div at bounding box center [175, 133] width 70 height 87
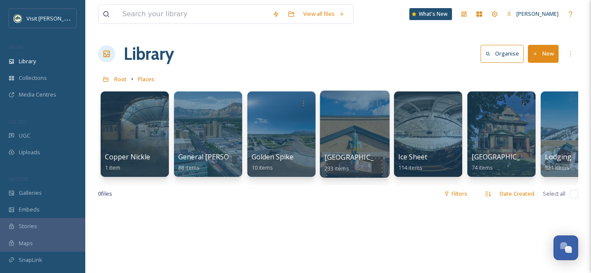
click at [347, 146] on div at bounding box center [355, 133] width 70 height 87
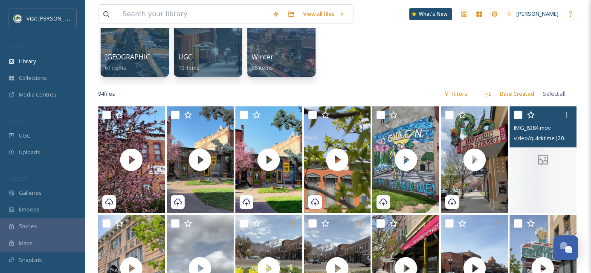
scroll to position [121, 0]
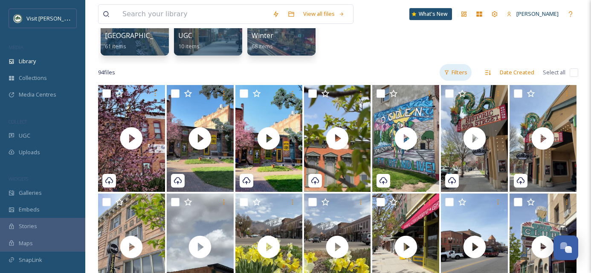
click at [462, 74] on div "Filters" at bounding box center [456, 72] width 32 height 17
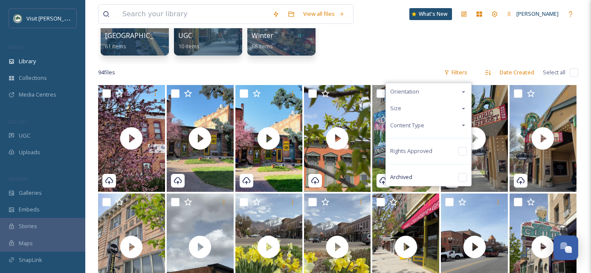
click at [430, 125] on div "Content Type" at bounding box center [428, 125] width 85 height 17
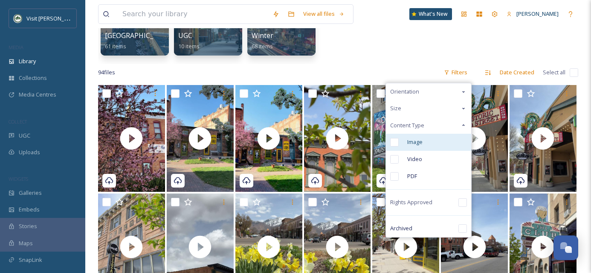
click at [396, 142] on input "checkbox" at bounding box center [394, 142] width 9 height 9
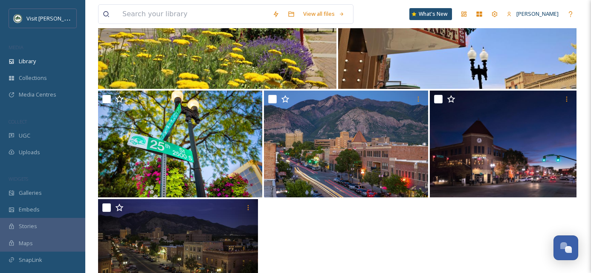
scroll to position [1316, 0]
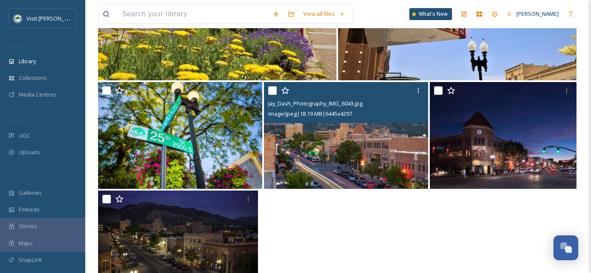
click at [368, 155] on img at bounding box center [346, 135] width 164 height 107
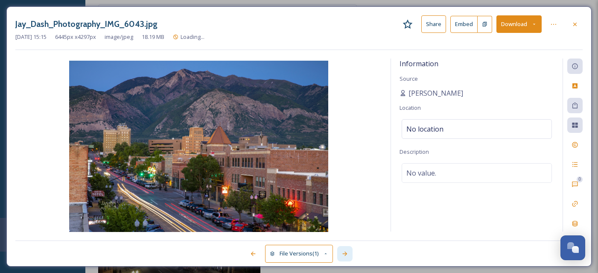
click at [346, 251] on icon at bounding box center [344, 253] width 7 height 7
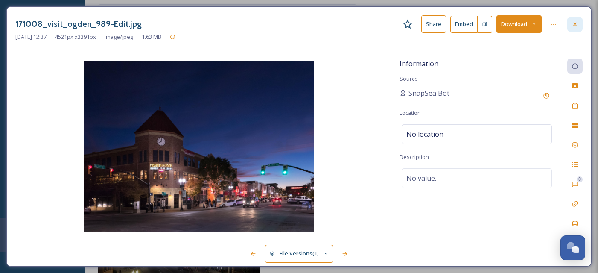
click at [576, 25] on icon at bounding box center [574, 24] width 7 height 7
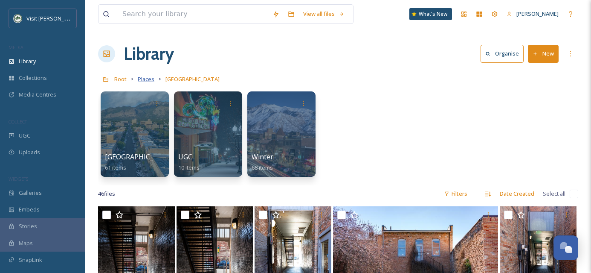
click at [142, 82] on span "Places" at bounding box center [146, 79] width 17 height 8
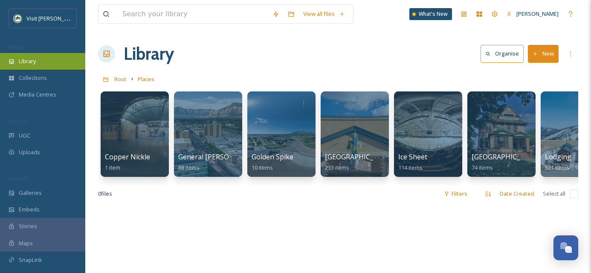
click at [54, 61] on div "Library" at bounding box center [42, 61] width 85 height 17
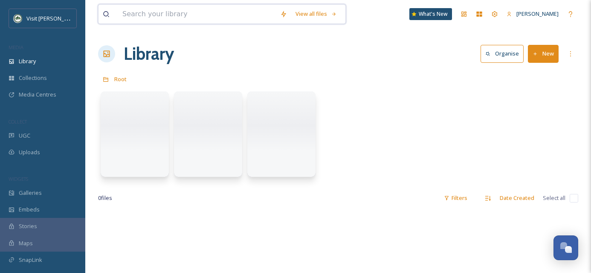
click at [157, 20] on input at bounding box center [197, 14] width 158 height 19
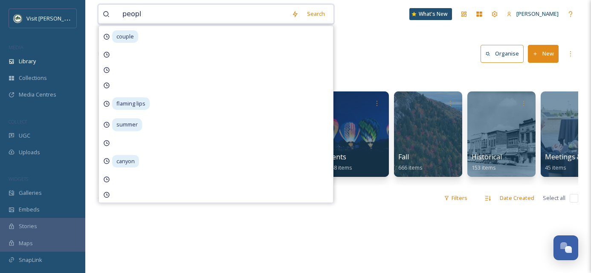
type input "people"
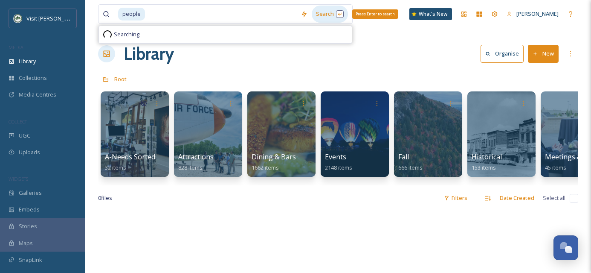
click at [319, 15] on div "Search Press Enter to search" at bounding box center [330, 14] width 36 height 17
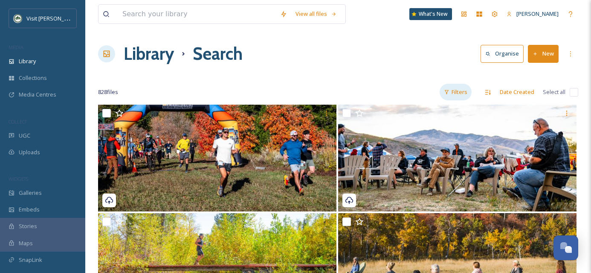
click at [462, 92] on div "Filters" at bounding box center [456, 92] width 32 height 17
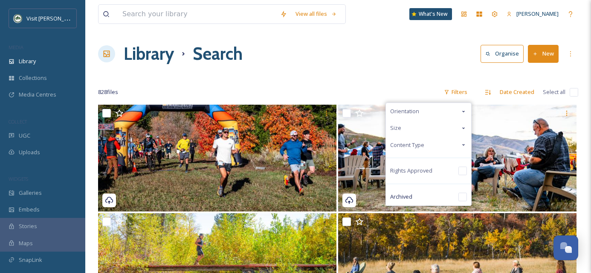
click at [411, 145] on span "Content Type" at bounding box center [407, 145] width 34 height 8
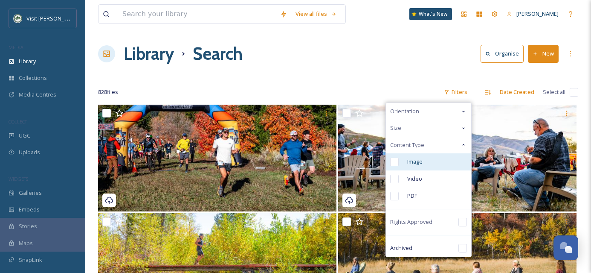
click at [400, 163] on div "Image" at bounding box center [428, 161] width 85 height 17
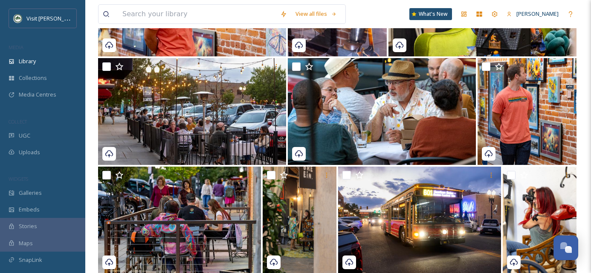
scroll to position [5139, 0]
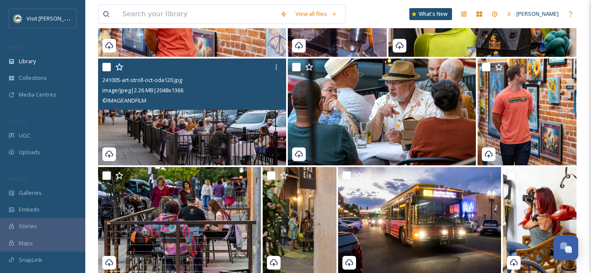
click at [212, 134] on img at bounding box center [192, 111] width 188 height 107
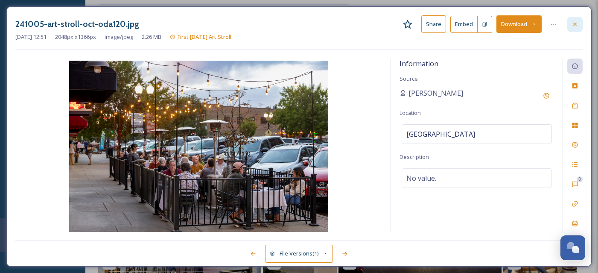
click at [579, 24] on div at bounding box center [574, 24] width 15 height 15
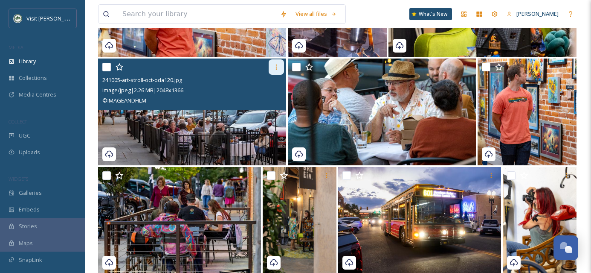
click at [279, 70] on icon at bounding box center [276, 67] width 7 height 7
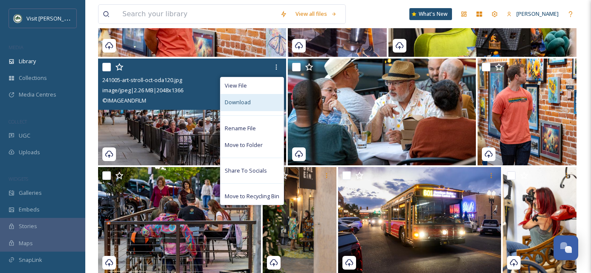
click at [265, 100] on div "Download" at bounding box center [252, 102] width 63 height 17
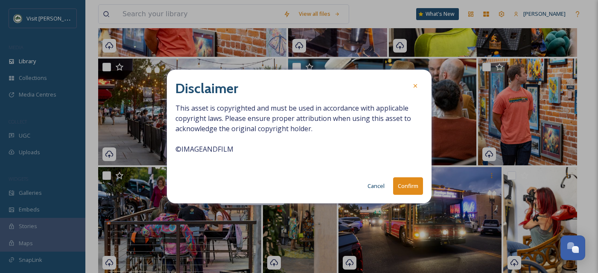
click at [408, 189] on button "Confirm" at bounding box center [408, 185] width 30 height 17
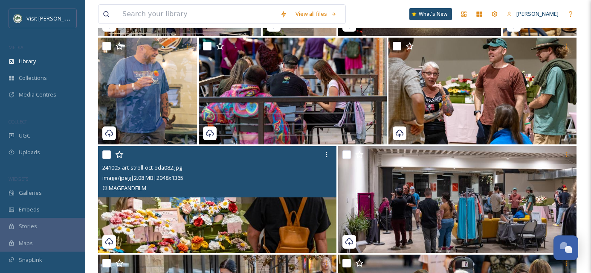
scroll to position [5378, 0]
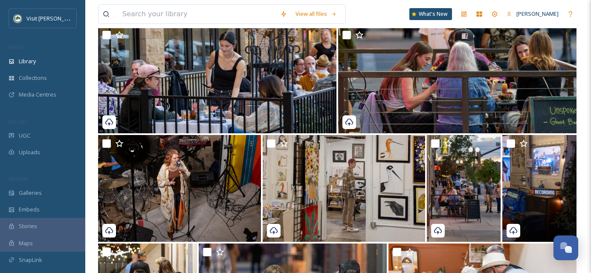
scroll to position [5610, 0]
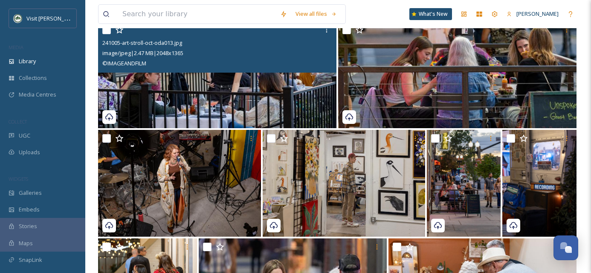
click at [262, 103] on img at bounding box center [217, 74] width 238 height 107
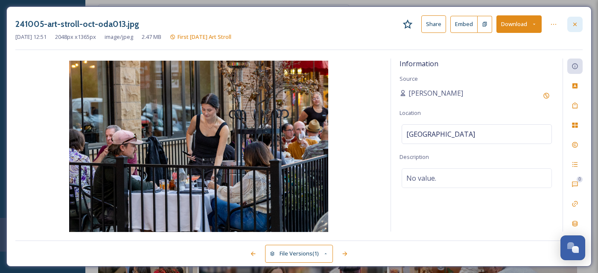
click at [576, 21] on icon at bounding box center [574, 24] width 7 height 7
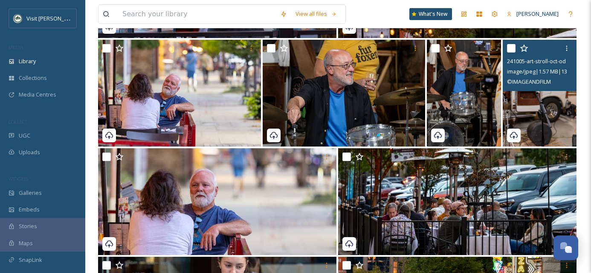
scroll to position [6224, 0]
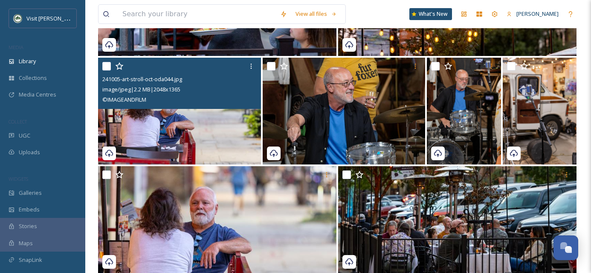
click at [203, 139] on img at bounding box center [179, 111] width 163 height 107
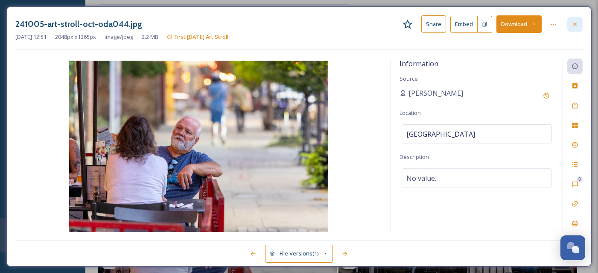
click at [578, 24] on div at bounding box center [574, 24] width 15 height 15
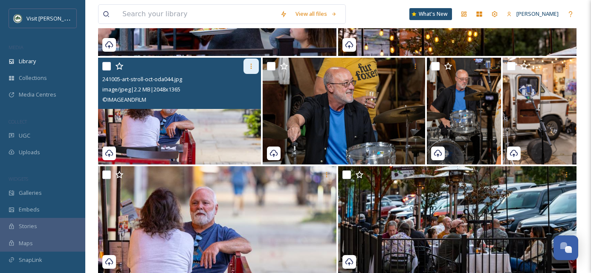
click at [251, 64] on icon at bounding box center [250, 66] width 1 height 5
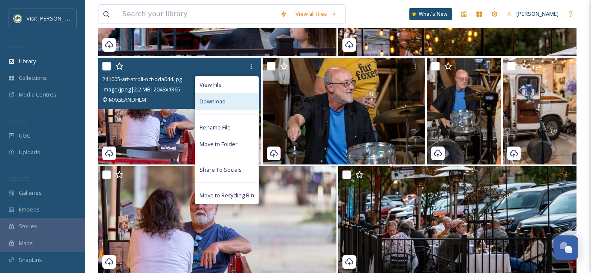
click at [234, 99] on div "Download" at bounding box center [226, 101] width 63 height 17
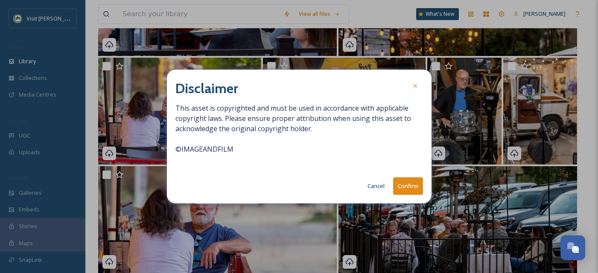
click at [409, 186] on button "Confirm" at bounding box center [408, 185] width 30 height 17
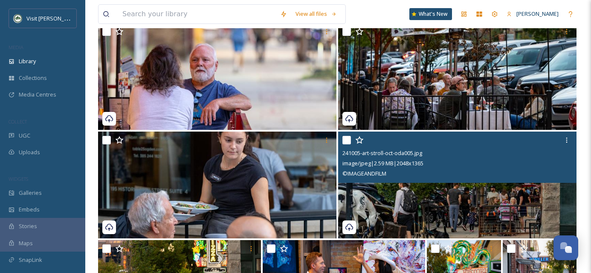
scroll to position [6373, 0]
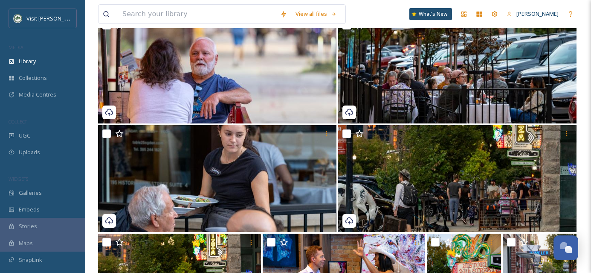
click at [587, 169] on div "View all files What's New Shaylee Stevens Library Search Organise New Your Sele…" at bounding box center [338, 138] width 506 height 13022
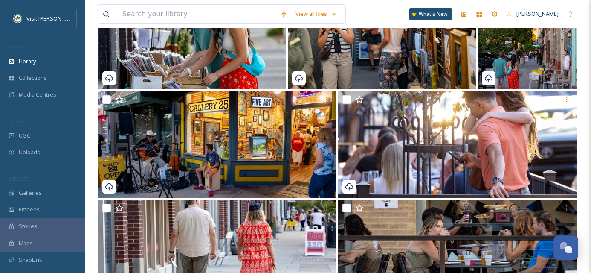
scroll to position [7168, 0]
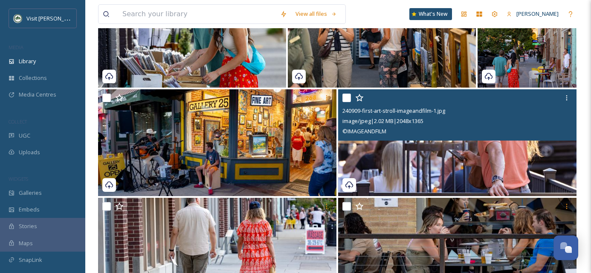
click at [528, 175] on img at bounding box center [457, 142] width 238 height 107
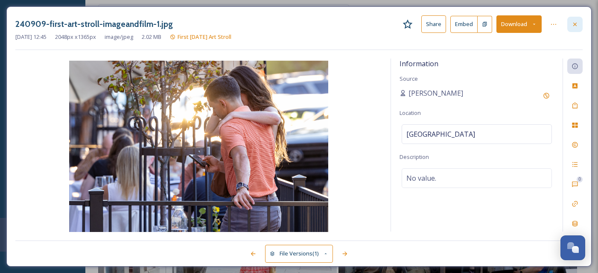
click at [576, 23] on icon at bounding box center [574, 23] width 3 height 3
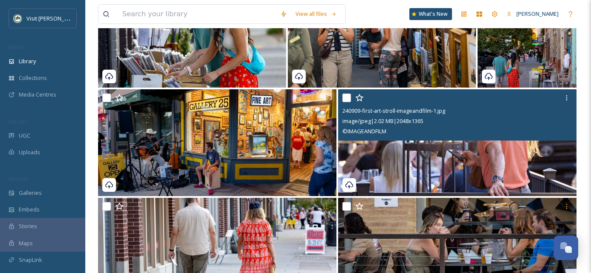
click at [579, 145] on div "View all files What's New Shaylee Stevens Library Search Organise New Your Sele…" at bounding box center [338, 264] width 506 height 14864
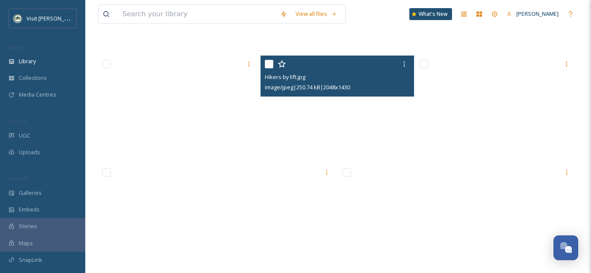
scroll to position [16097, 0]
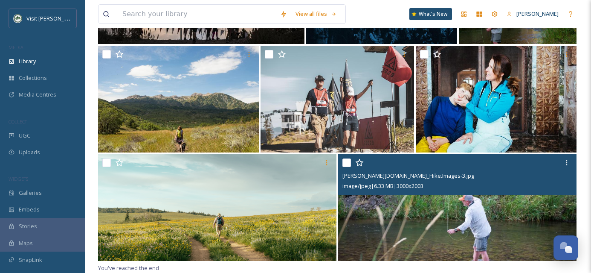
click at [348, 165] on input "checkbox" at bounding box center [347, 162] width 9 height 9
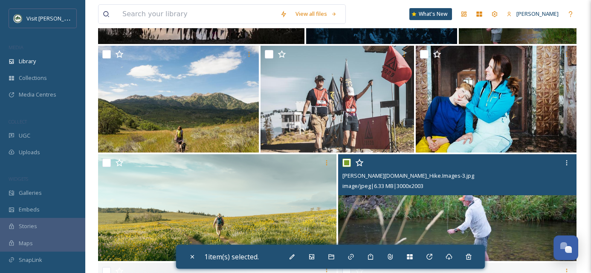
click at [348, 165] on input "checkbox" at bounding box center [347, 162] width 9 height 9
checkbox input "false"
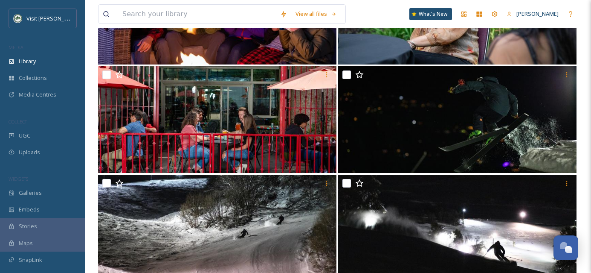
scroll to position [16531, 0]
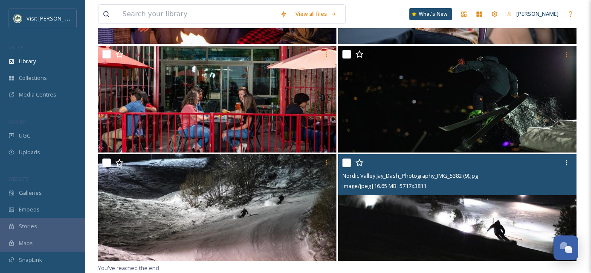
click at [345, 164] on input "checkbox" at bounding box center [347, 162] width 9 height 9
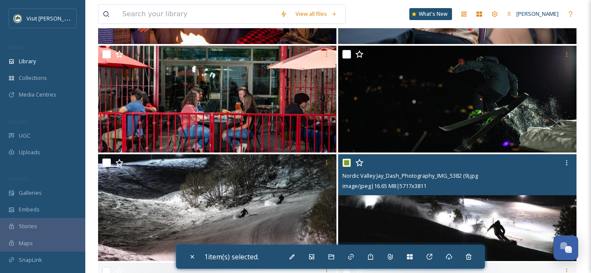
click at [345, 164] on input "checkbox" at bounding box center [347, 162] width 9 height 9
checkbox input "false"
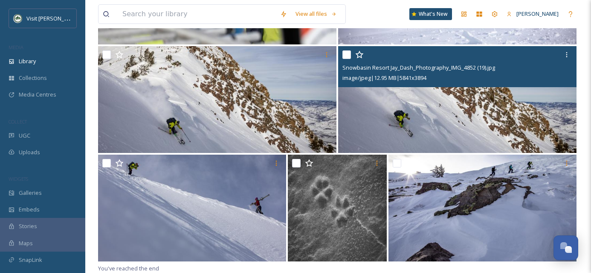
scroll to position [16964, 0]
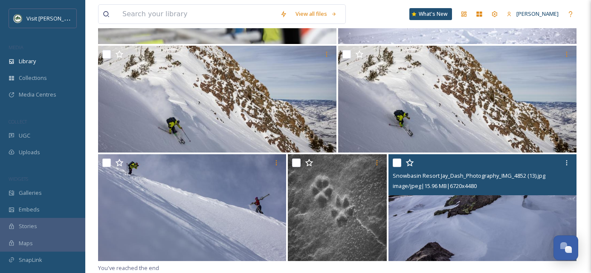
click at [397, 165] on input "checkbox" at bounding box center [397, 162] width 9 height 9
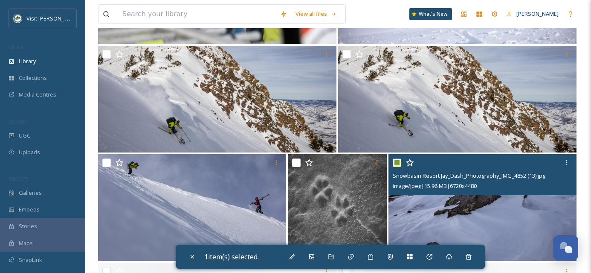
click at [397, 165] on input "checkbox" at bounding box center [397, 162] width 9 height 9
checkbox input "false"
